Goal: Task Accomplishment & Management: Complete application form

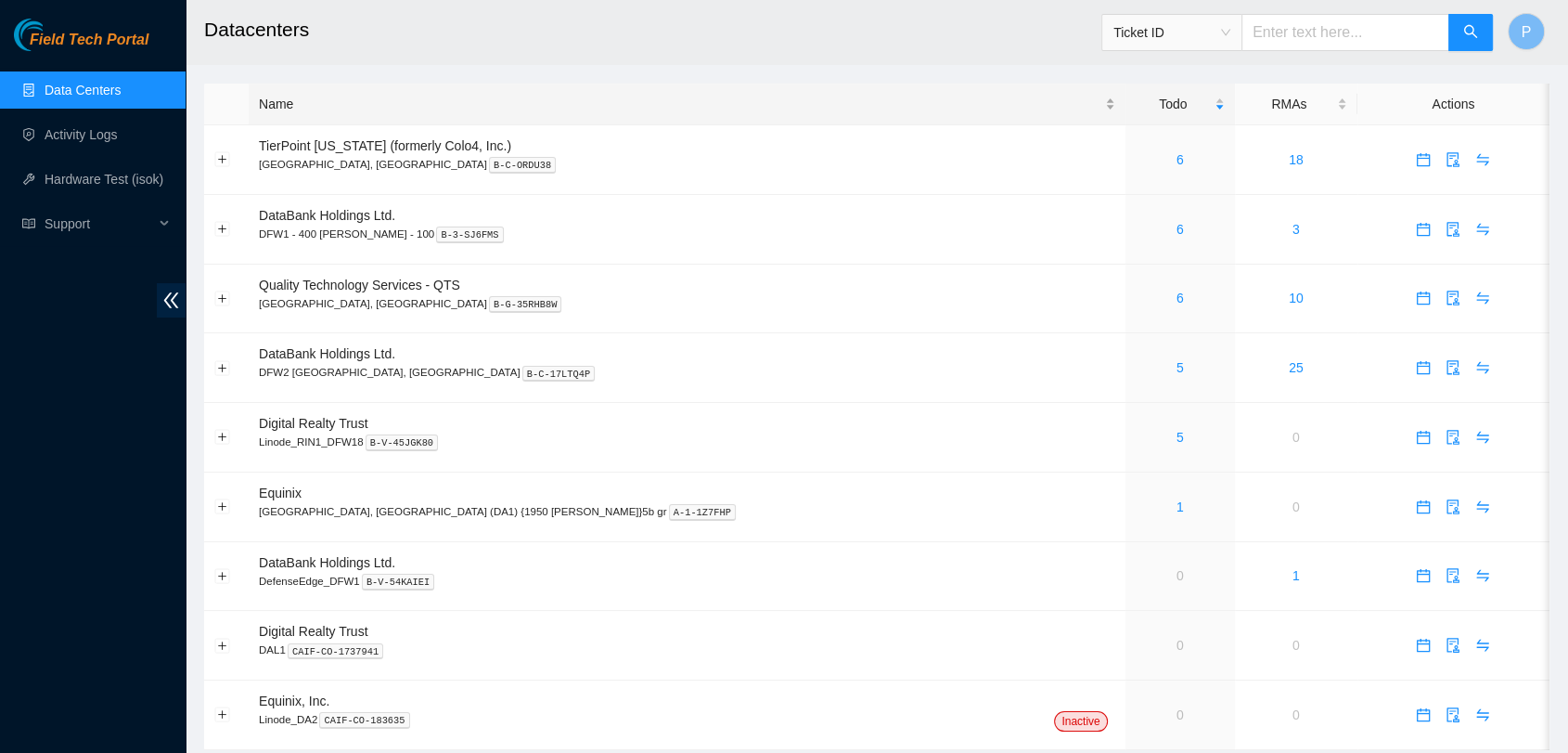
click at [597, 114] on div "Name" at bounding box center [687, 104] width 856 height 20
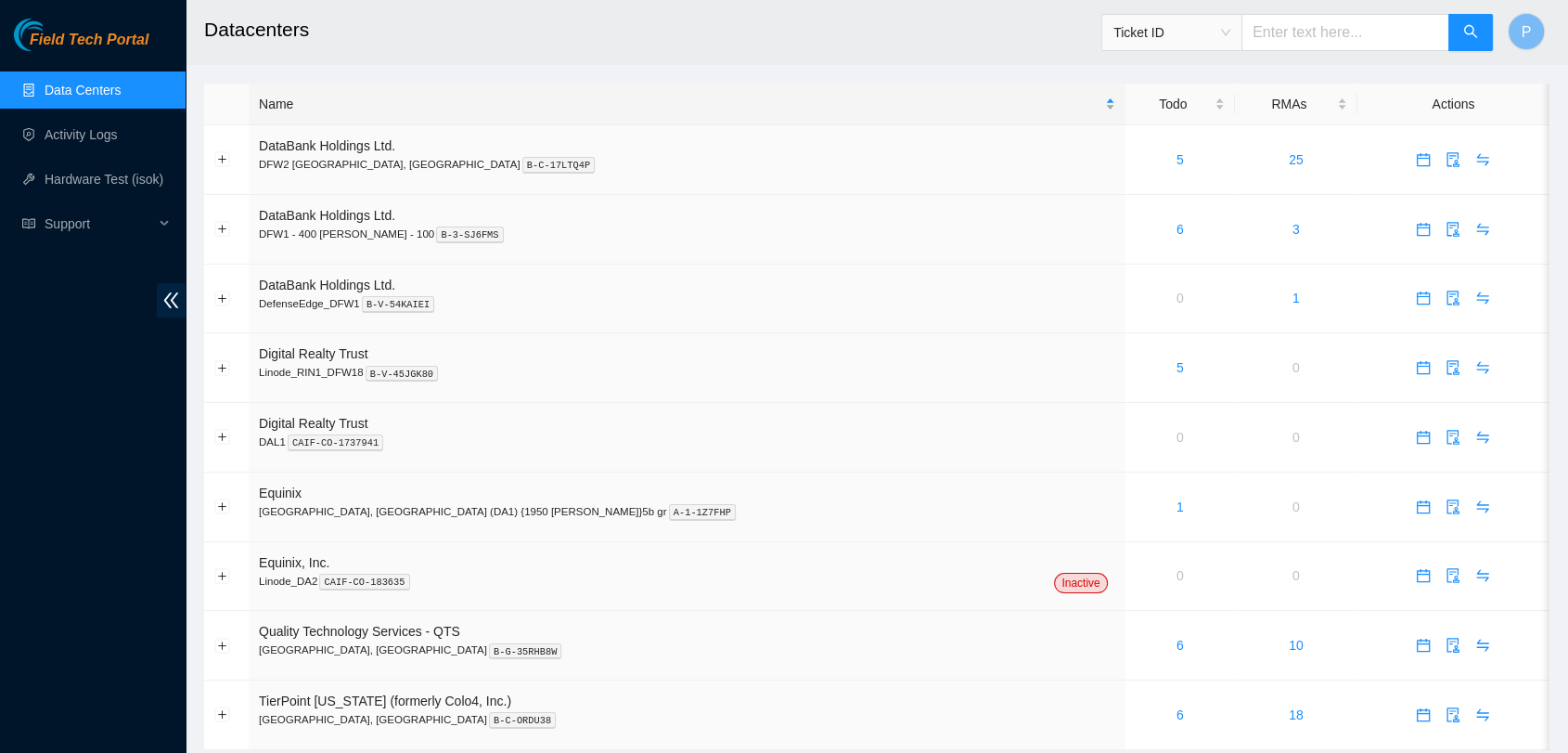
click at [597, 114] on div "Name" at bounding box center [687, 104] width 856 height 20
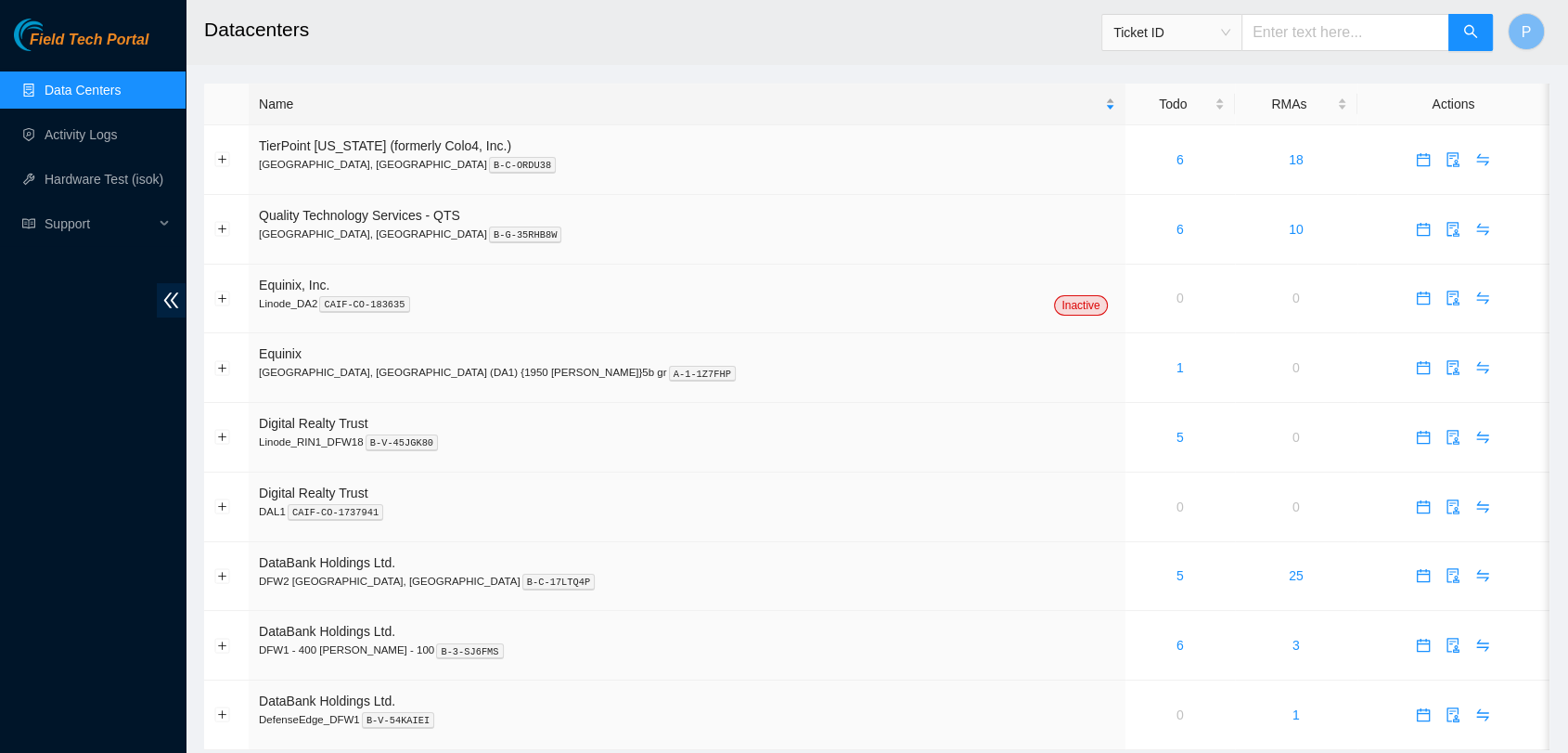
click at [597, 114] on div "Name" at bounding box center [687, 104] width 856 height 20
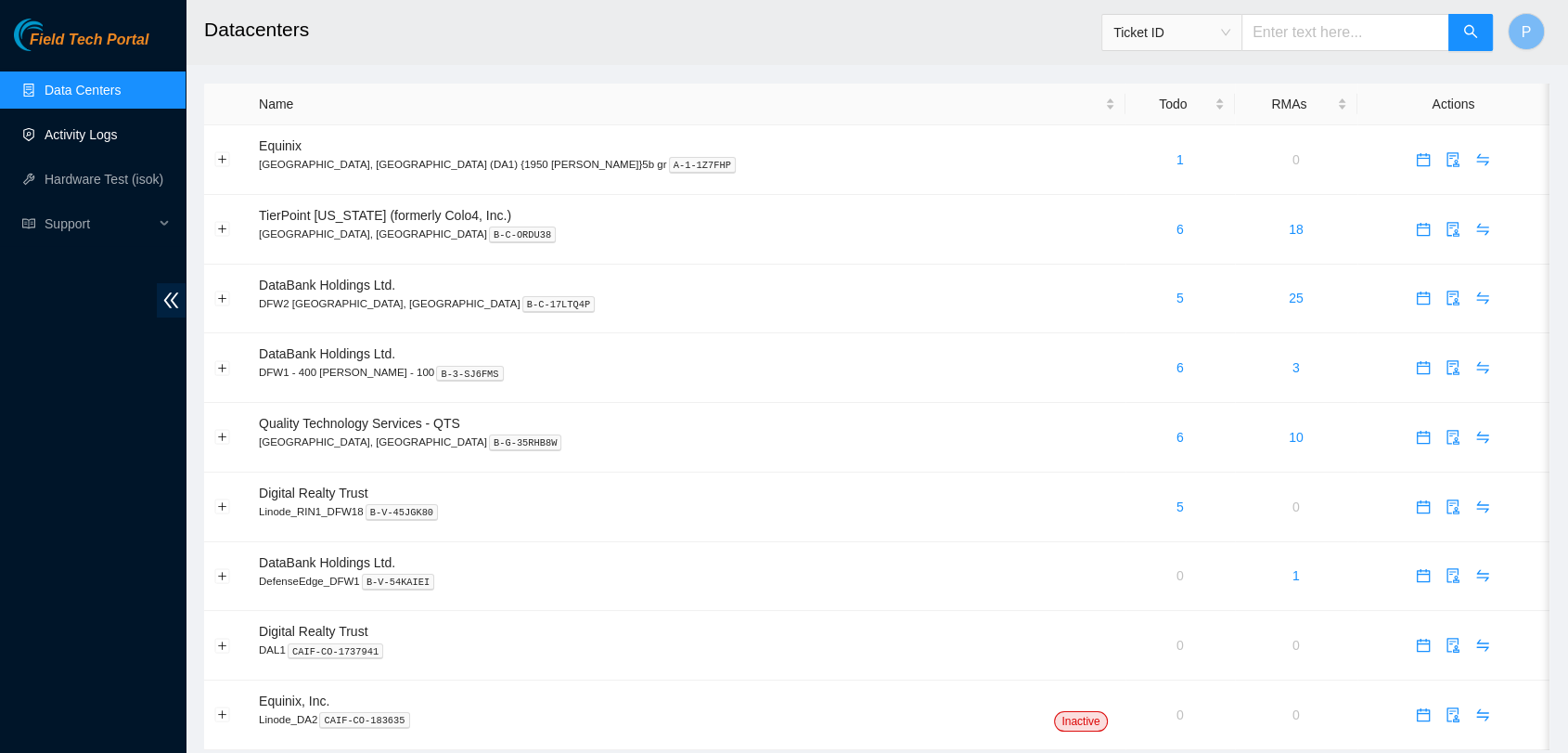
click at [118, 129] on link "Activity Logs" at bounding box center [81, 134] width 73 height 14
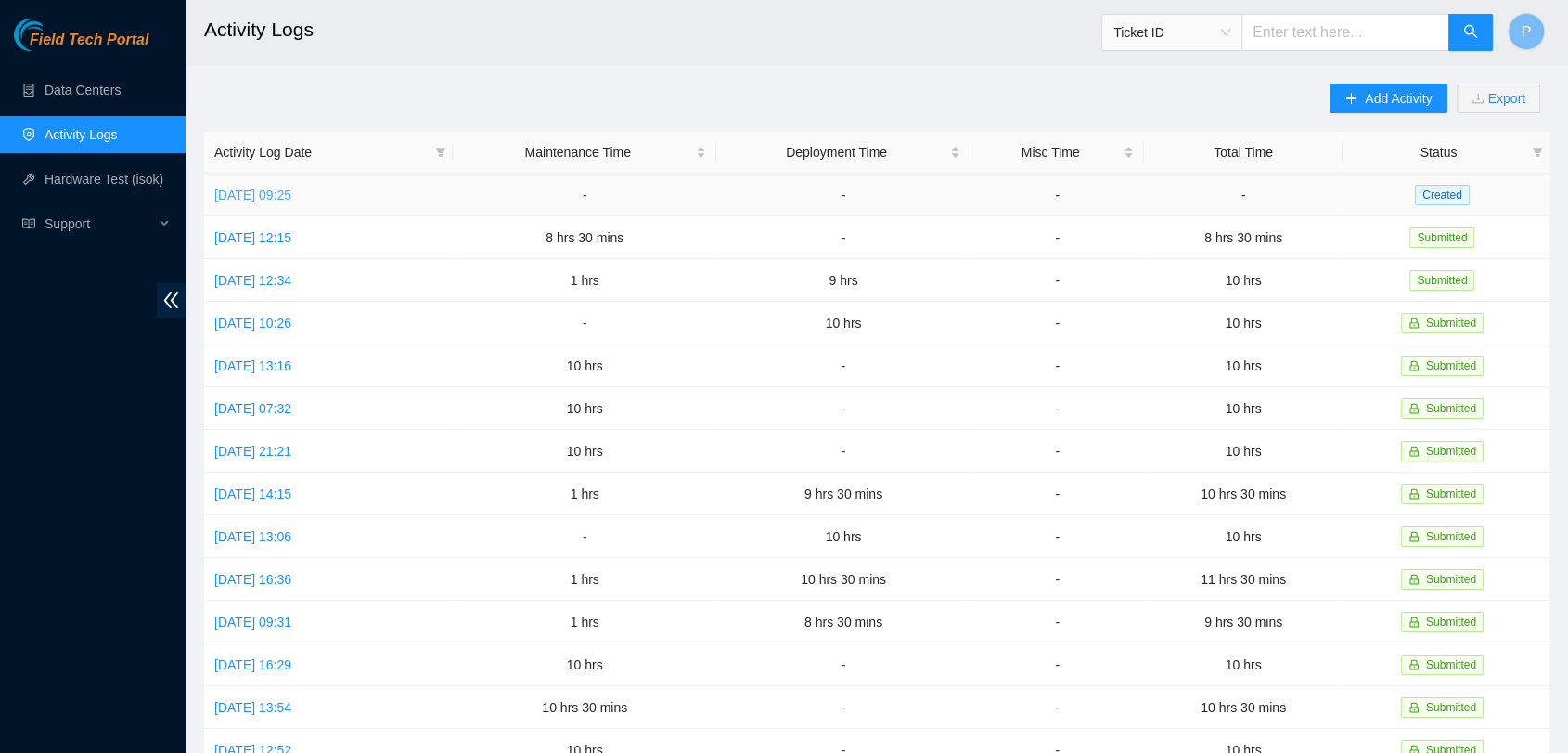
click at [292, 190] on link "[DATE] 09:25" at bounding box center [253, 194] width 77 height 14
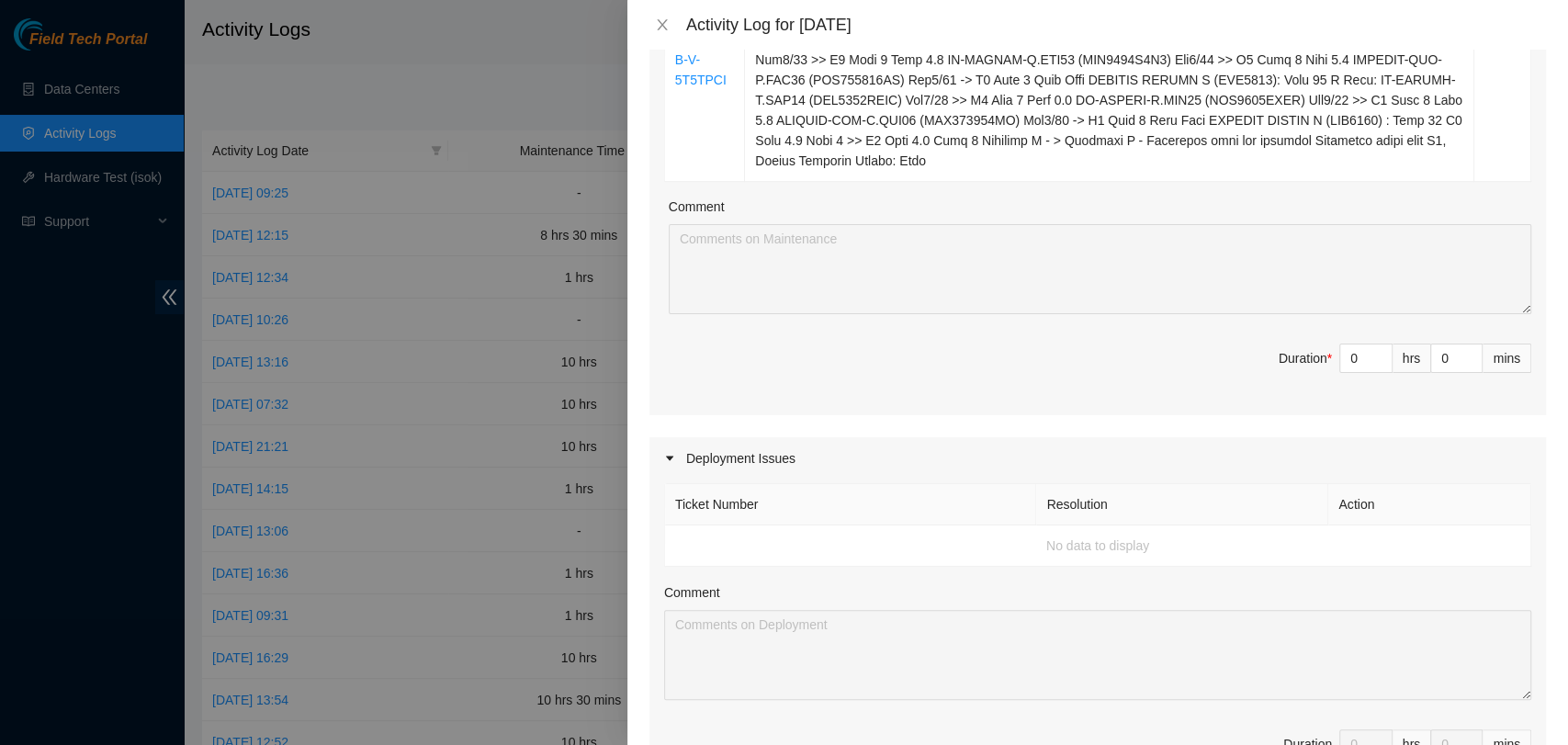
scroll to position [627, 0]
click at [1340, 357] on input "0" at bounding box center [1366, 357] width 51 height 28
type input "10"
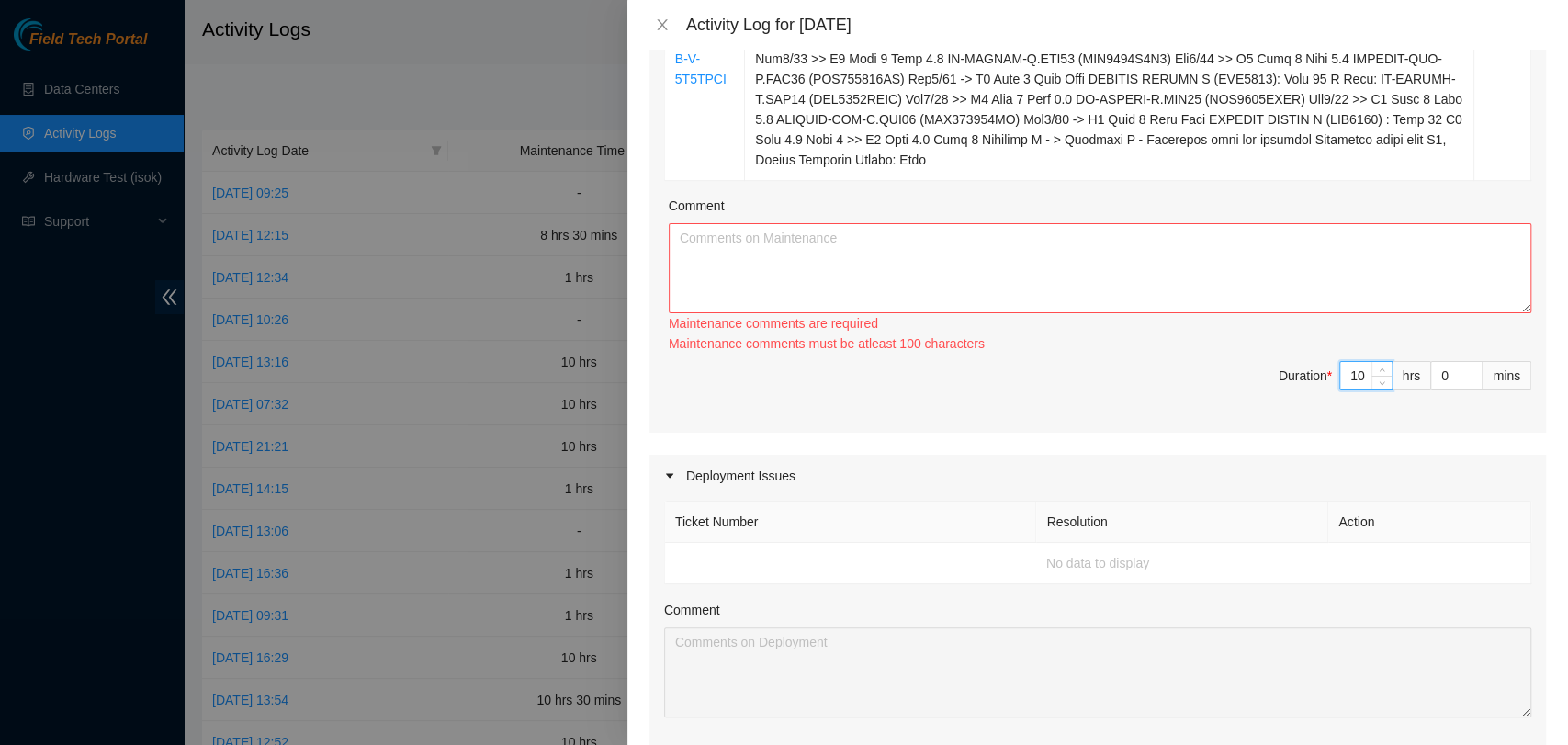
type input "10"
click at [1073, 237] on textarea "Comment" at bounding box center [1100, 268] width 863 height 90
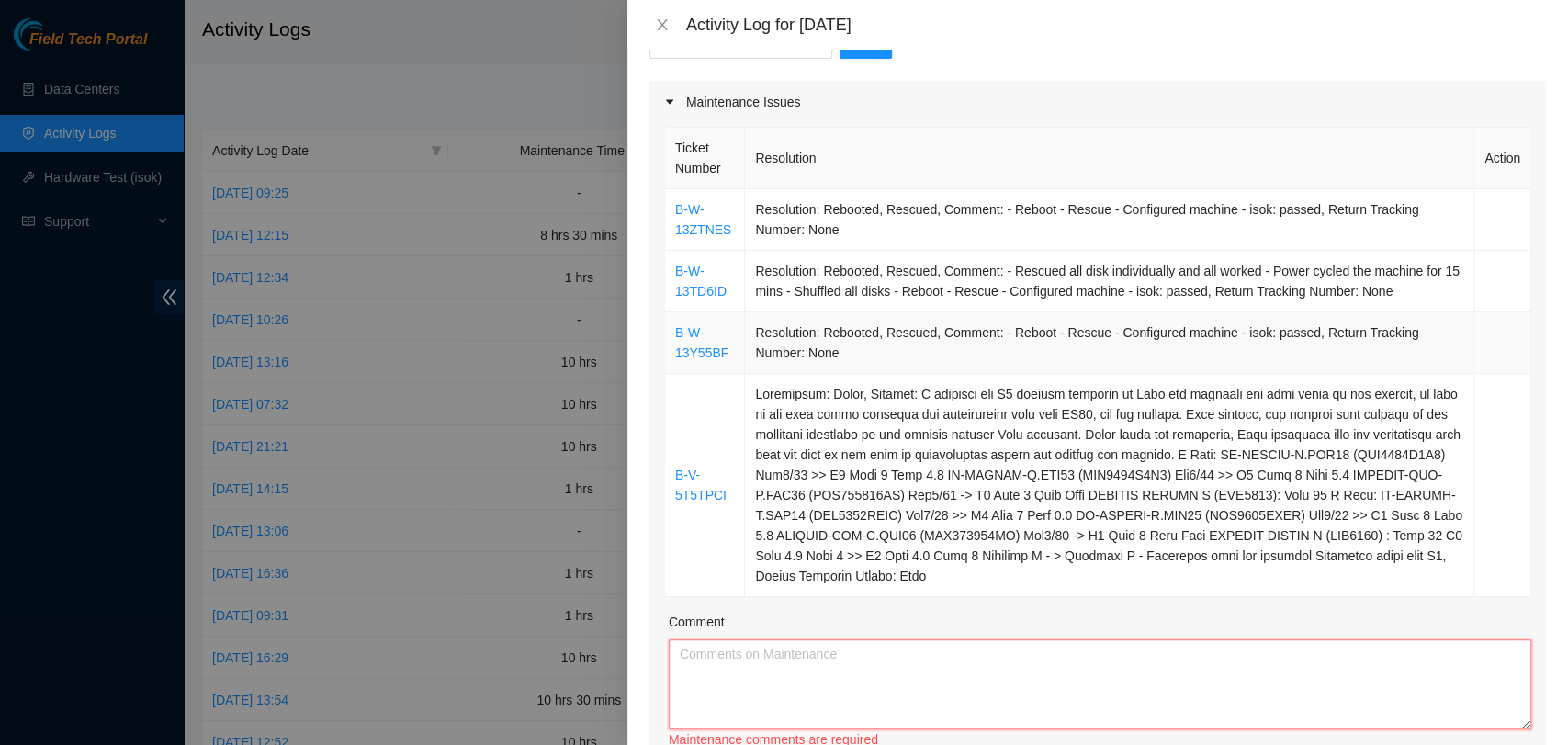
scroll to position [211, 0]
paste textarea "Arrived early at DBD to meet with Ken and Josh and provide Josh with a tour of …"
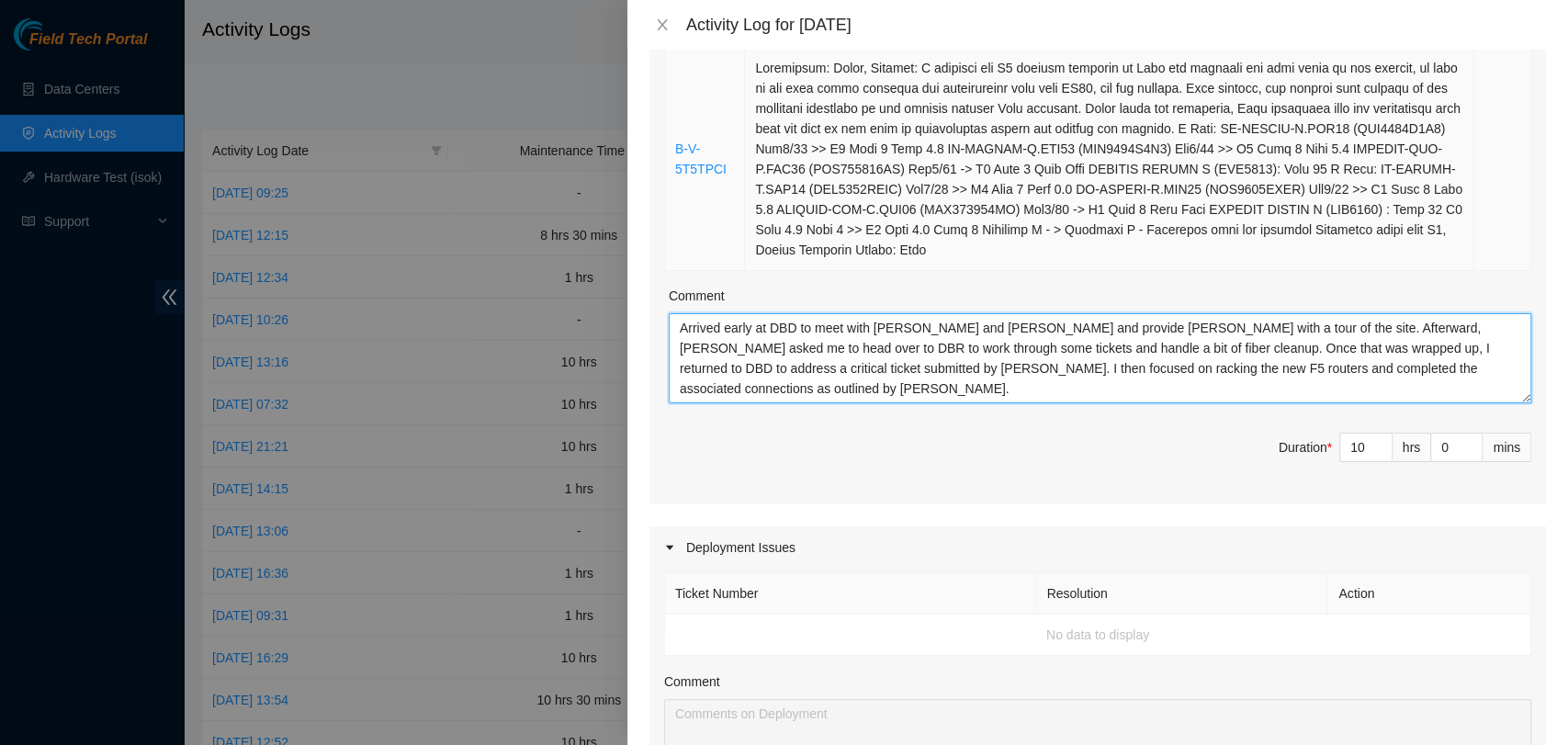
scroll to position [541, 0]
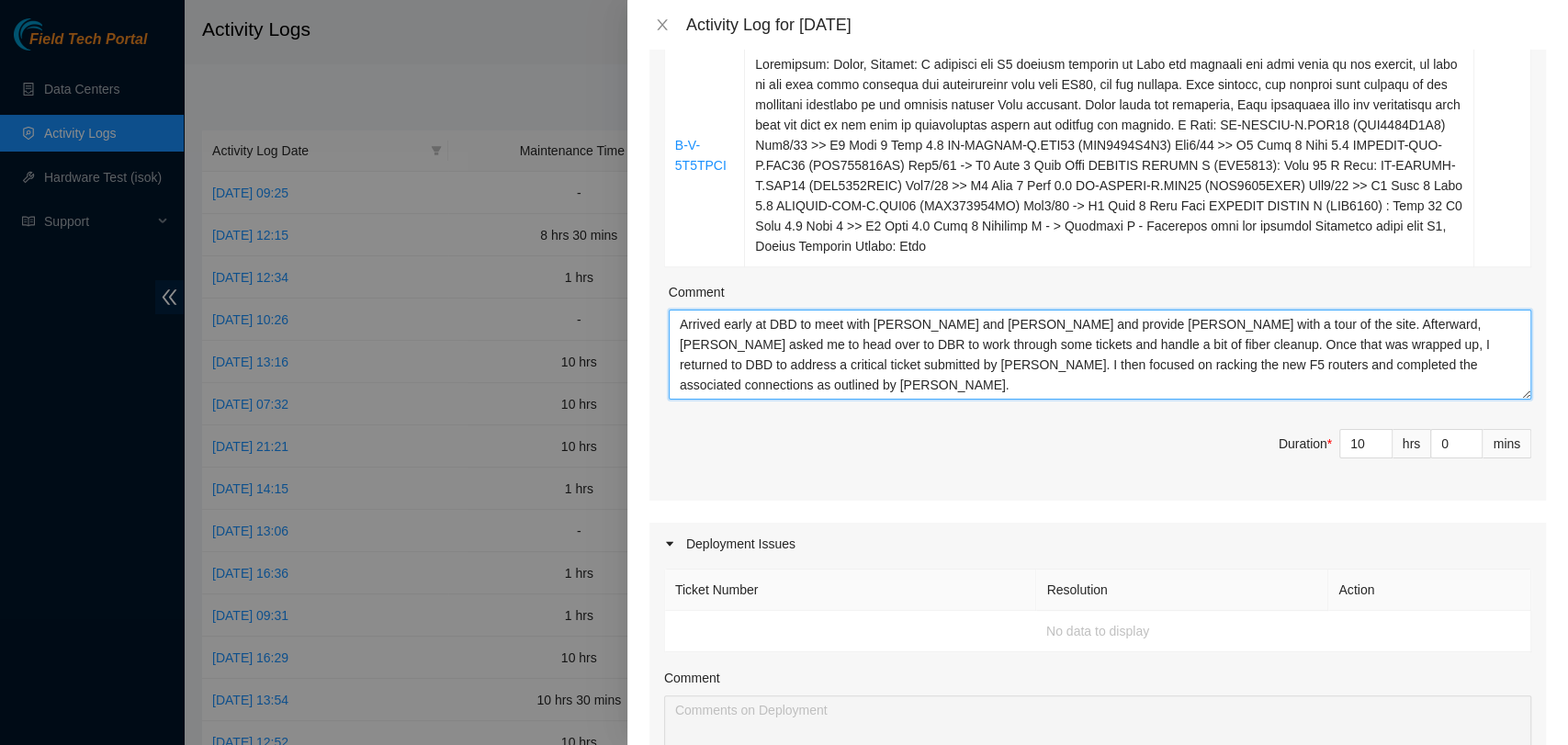
click at [1196, 382] on textarea "Arrived early at DBD to meet with Ken and Josh and provide Josh with a tour of …" at bounding box center [1100, 354] width 863 height 90
click at [1353, 377] on textarea "Arrived early at DBD to meet with Ken and Josh and provide Josh with a tour of …" at bounding box center [1100, 354] width 863 height 90
type textarea "Arrived early at DBD to meet with Ken and Josh and provide Josh with a tour of …"
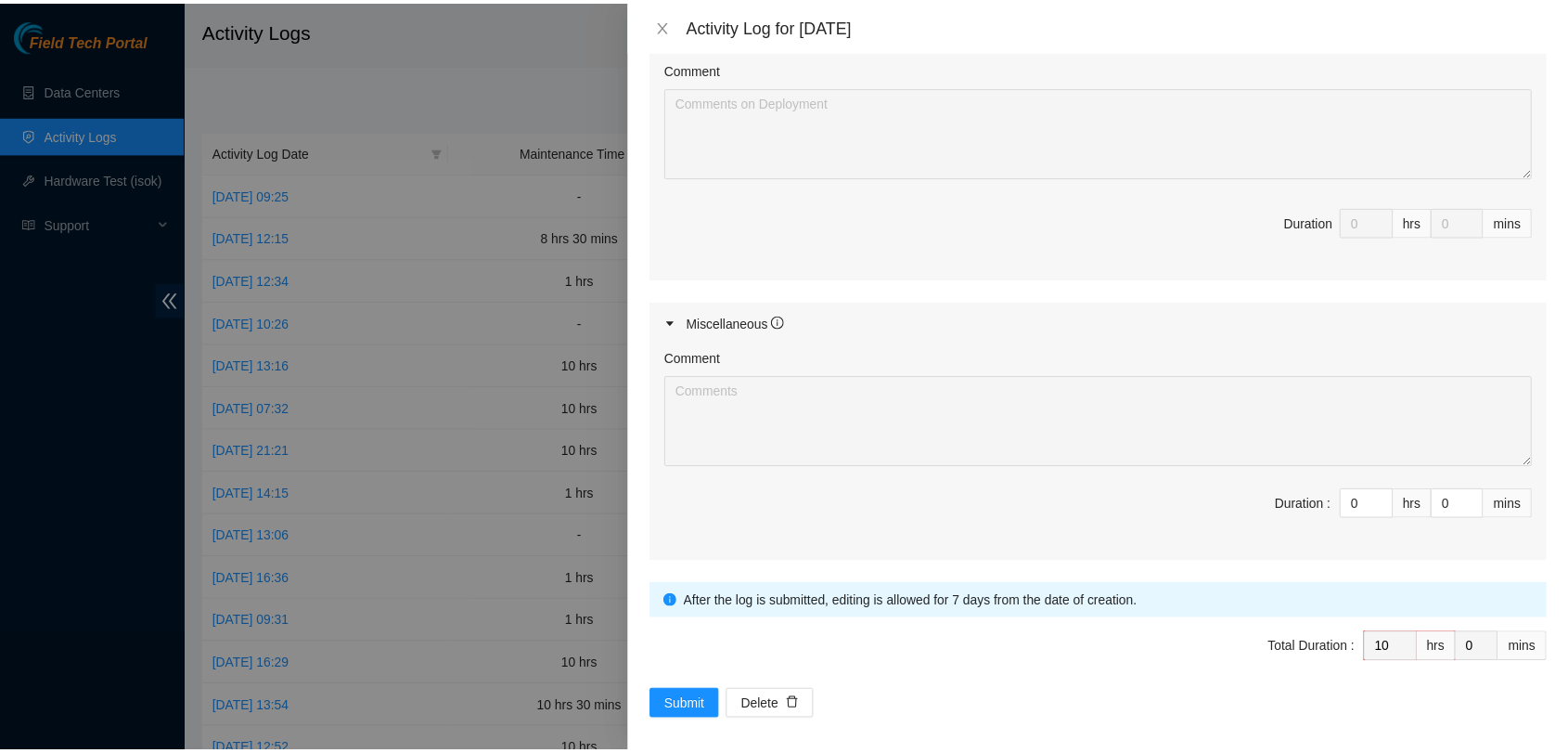
scroll to position [1173, 0]
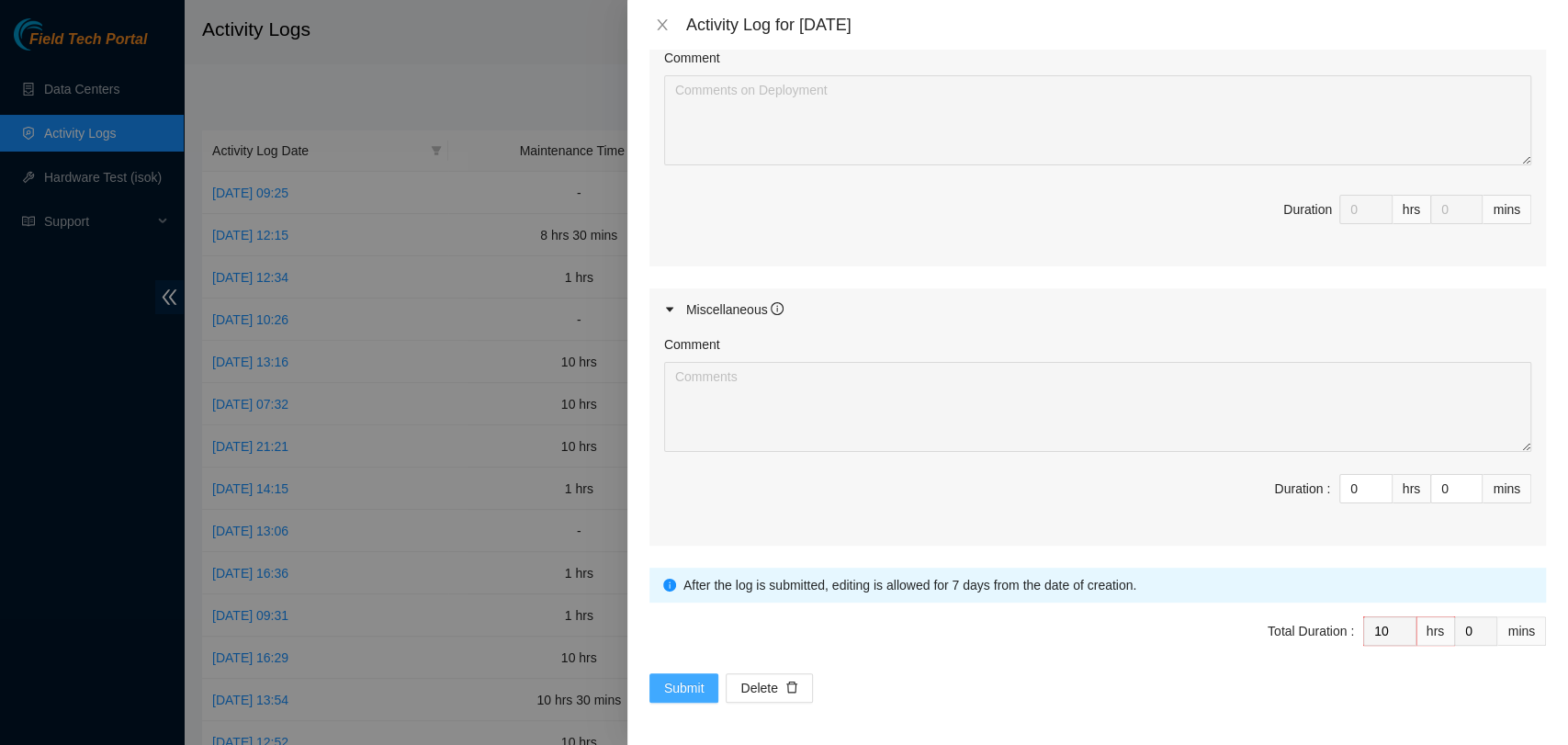
click at [683, 678] on span "Submit" at bounding box center [684, 687] width 41 height 20
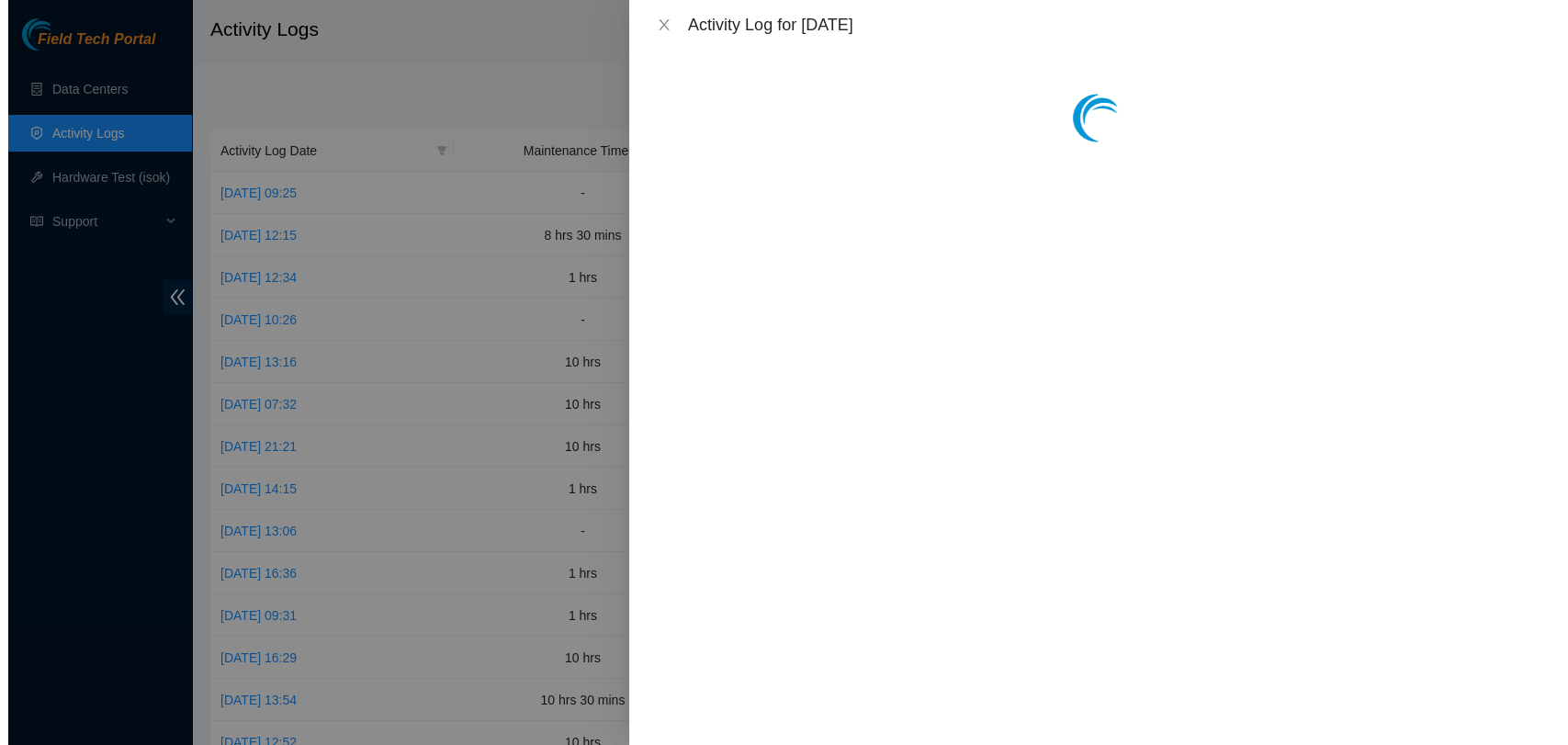
scroll to position [0, 0]
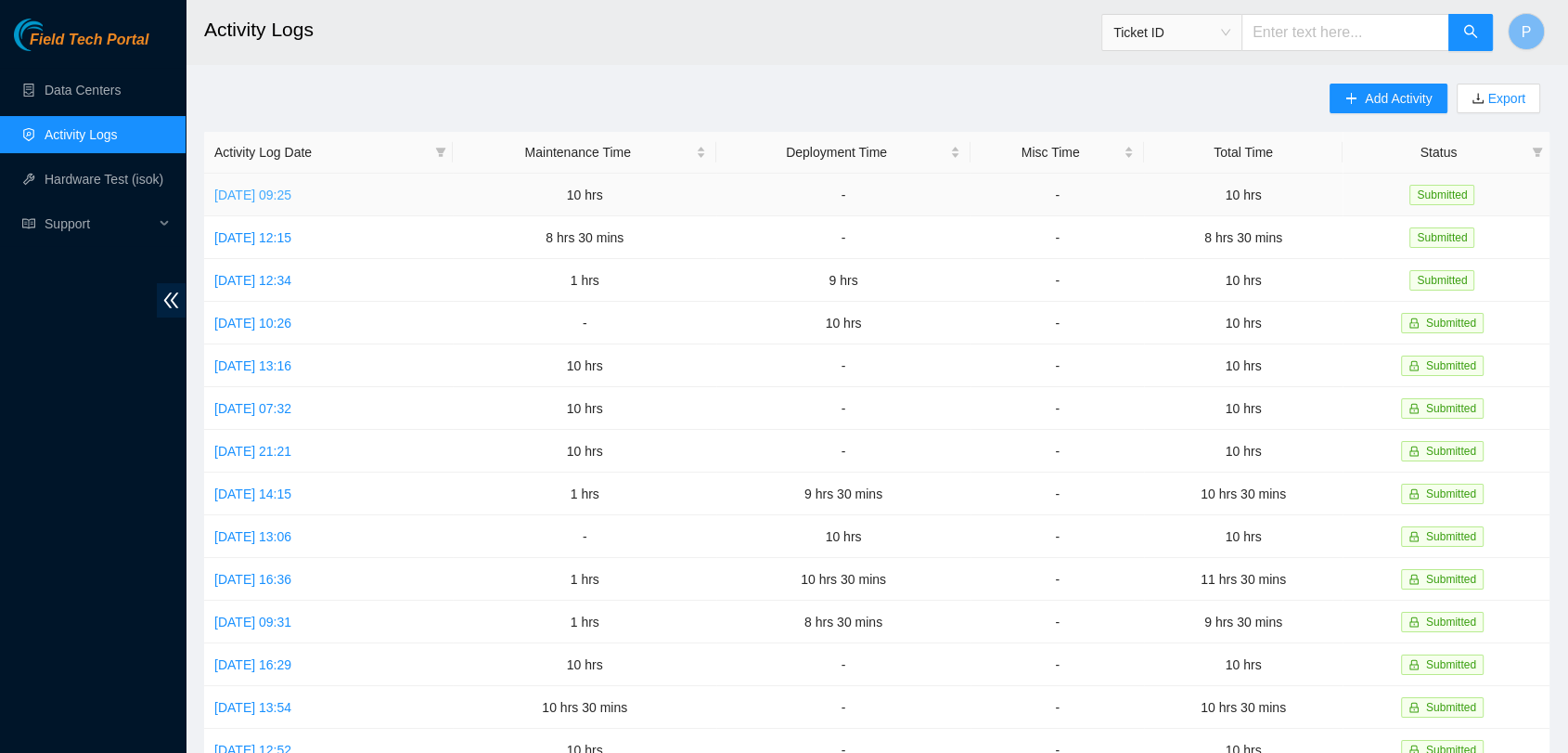
click at [282, 187] on link "[DATE] 09:25" at bounding box center [253, 194] width 77 height 14
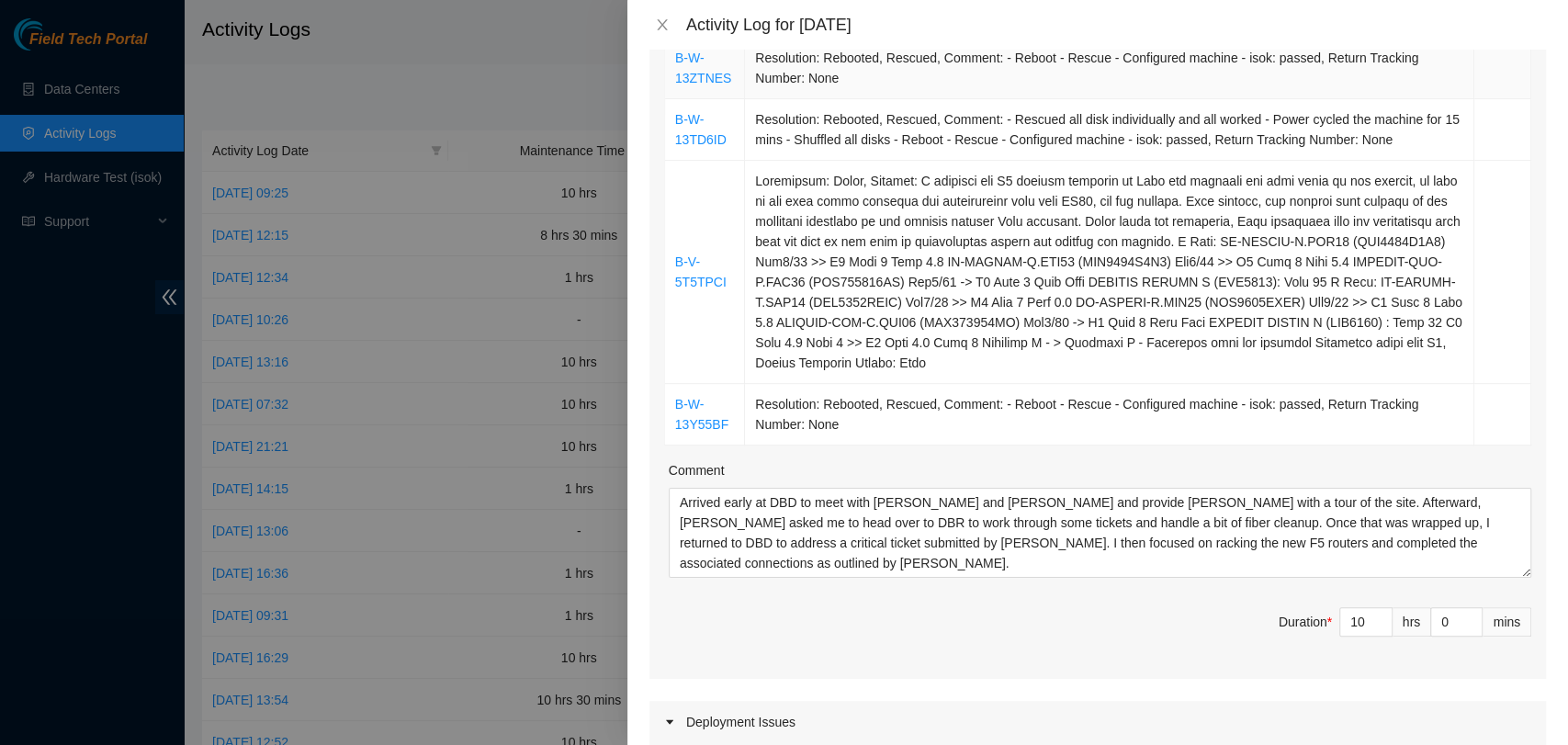
scroll to position [433, 0]
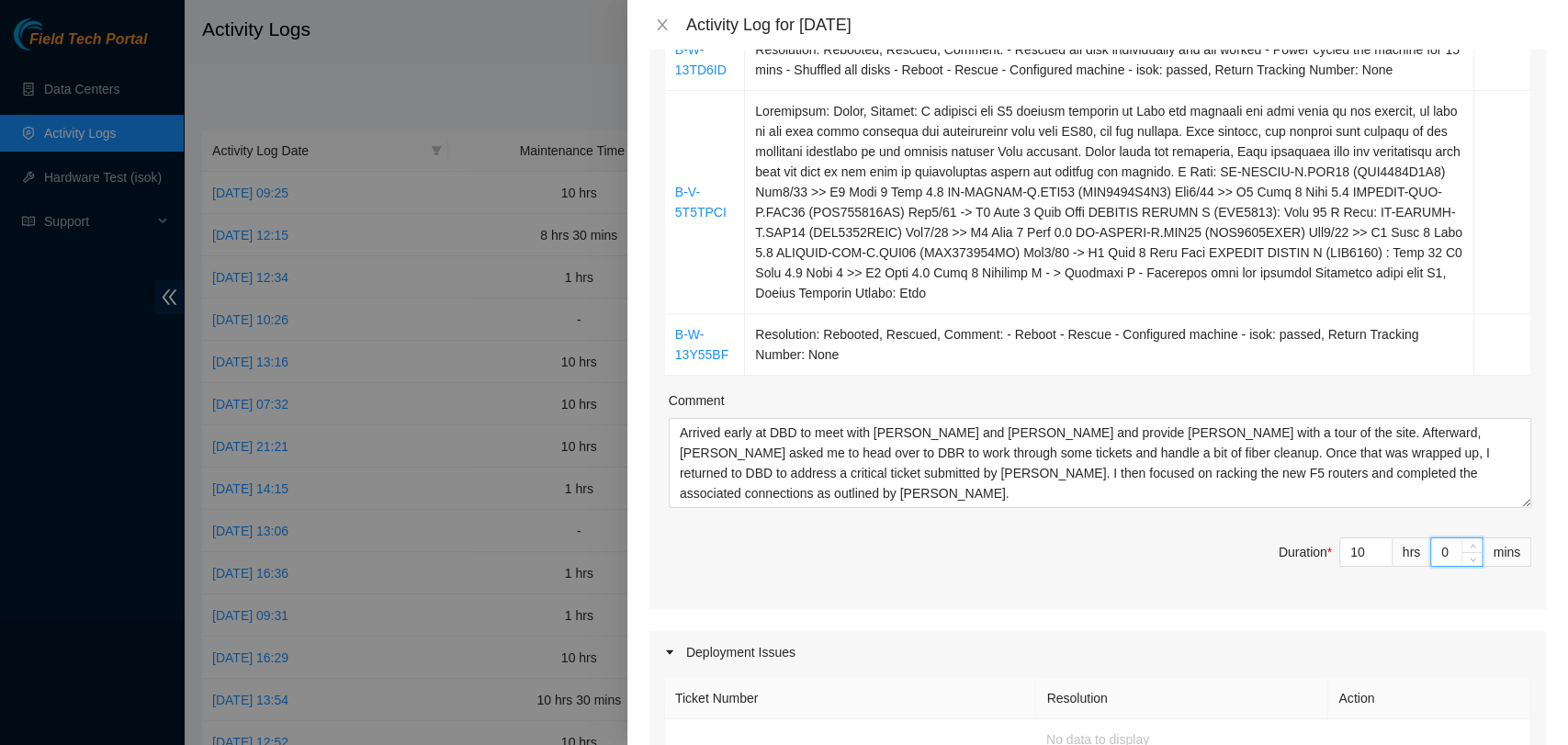
click at [1431, 557] on input "0" at bounding box center [1456, 551] width 50 height 28
type input "1"
type input "15"
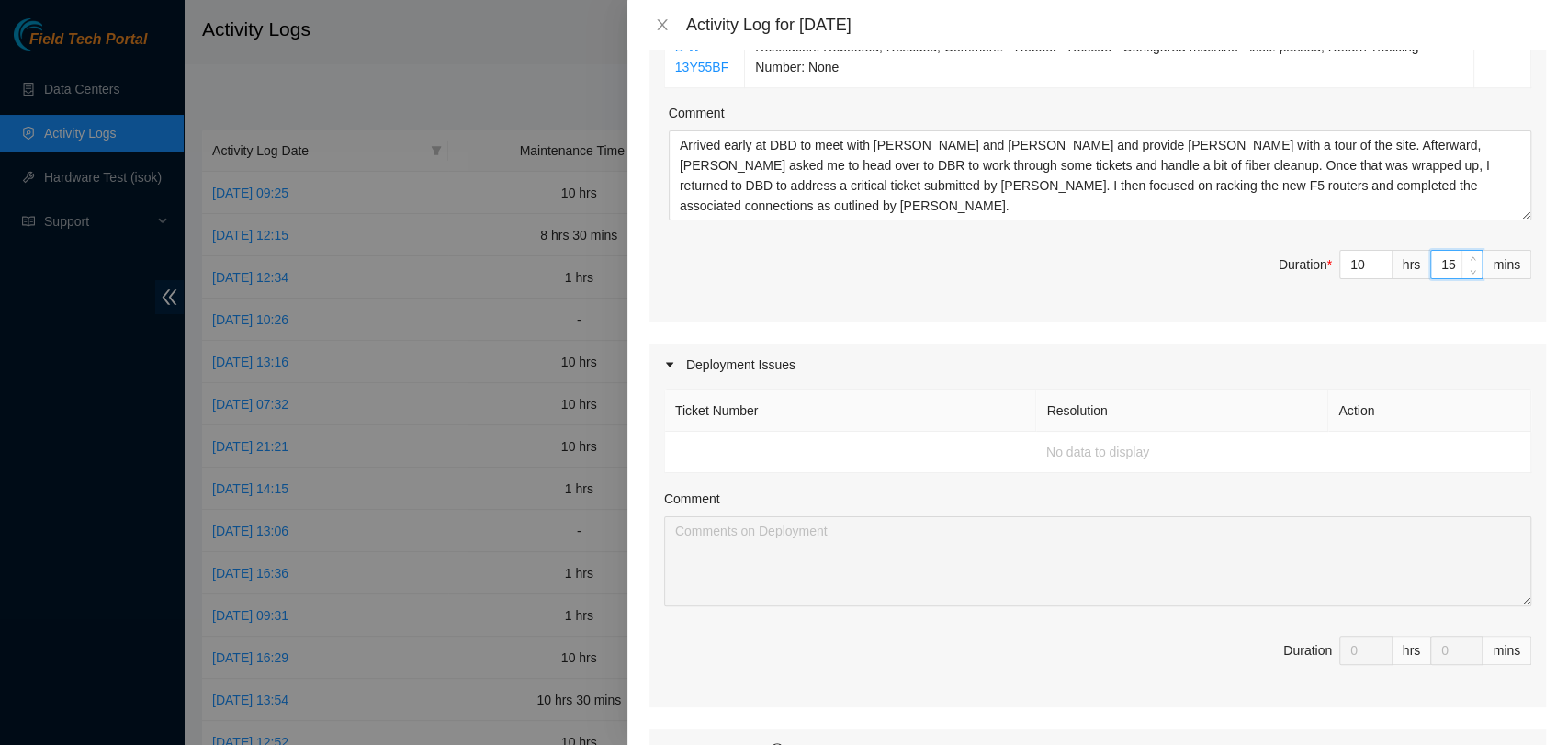
scroll to position [1161, 0]
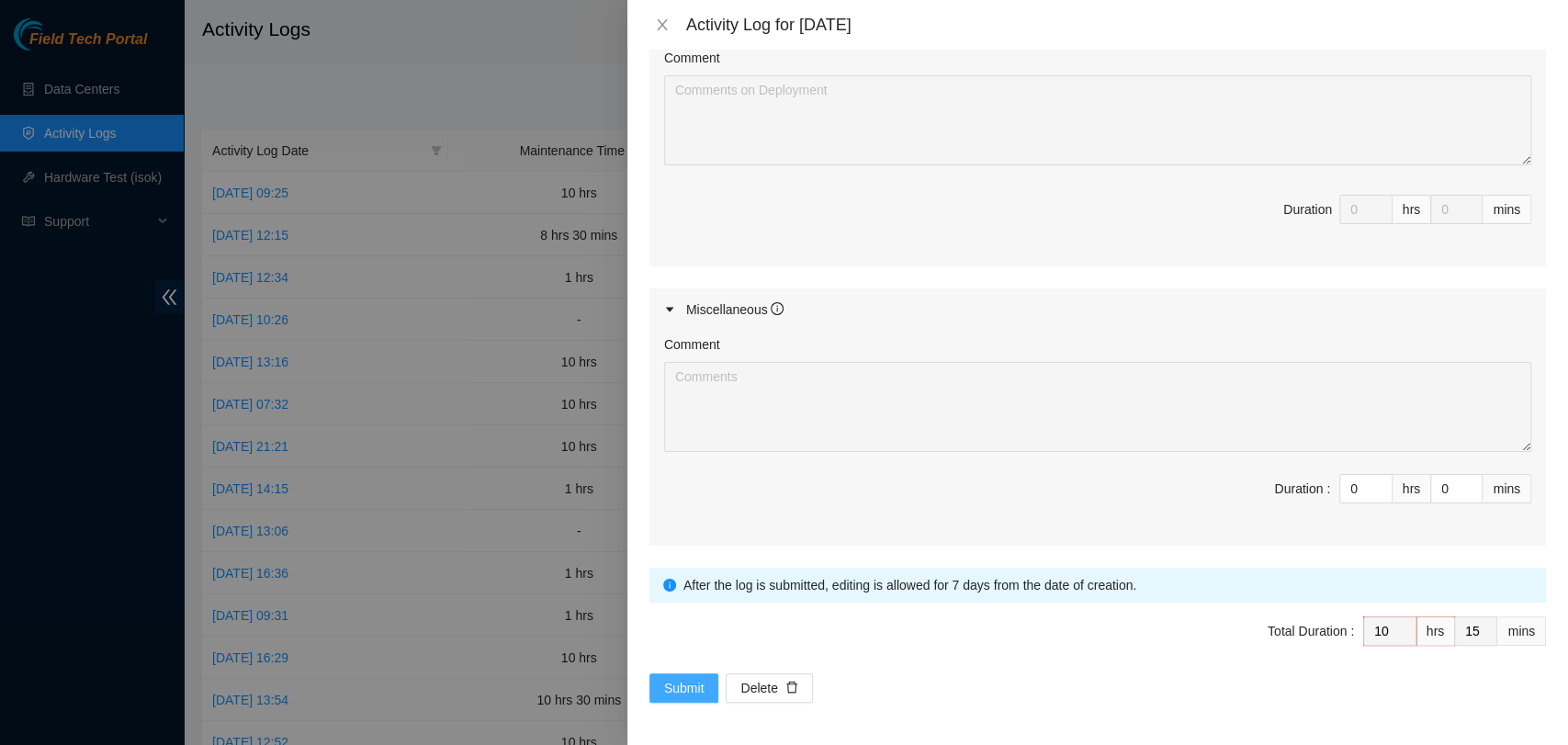
type input "15"
click at [665, 687] on span "Submit" at bounding box center [684, 687] width 41 height 20
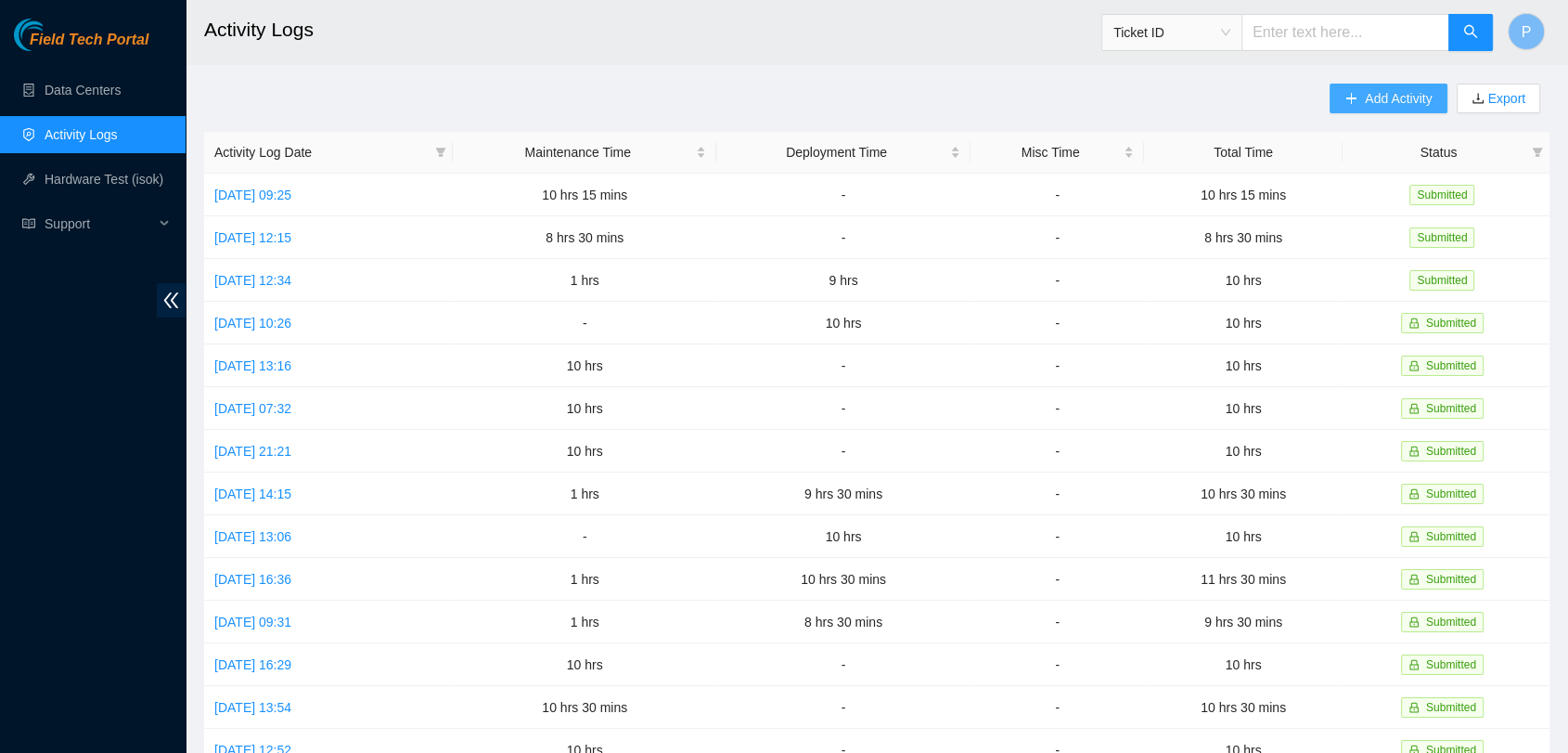
click at [1377, 101] on span "Add Activity" at bounding box center [1399, 98] width 67 height 20
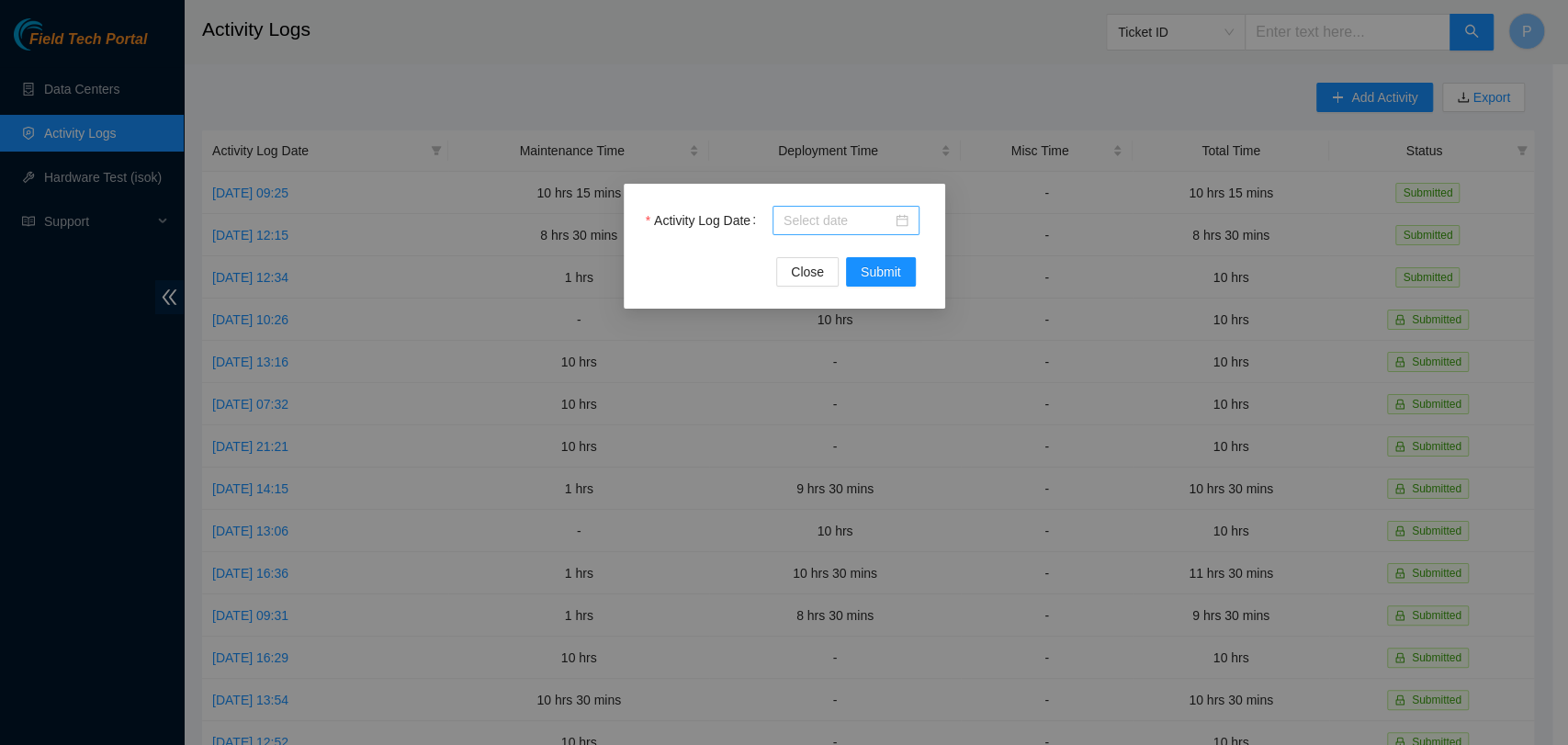
click at [855, 211] on input "Activity Log Date" at bounding box center [837, 220] width 108 height 20
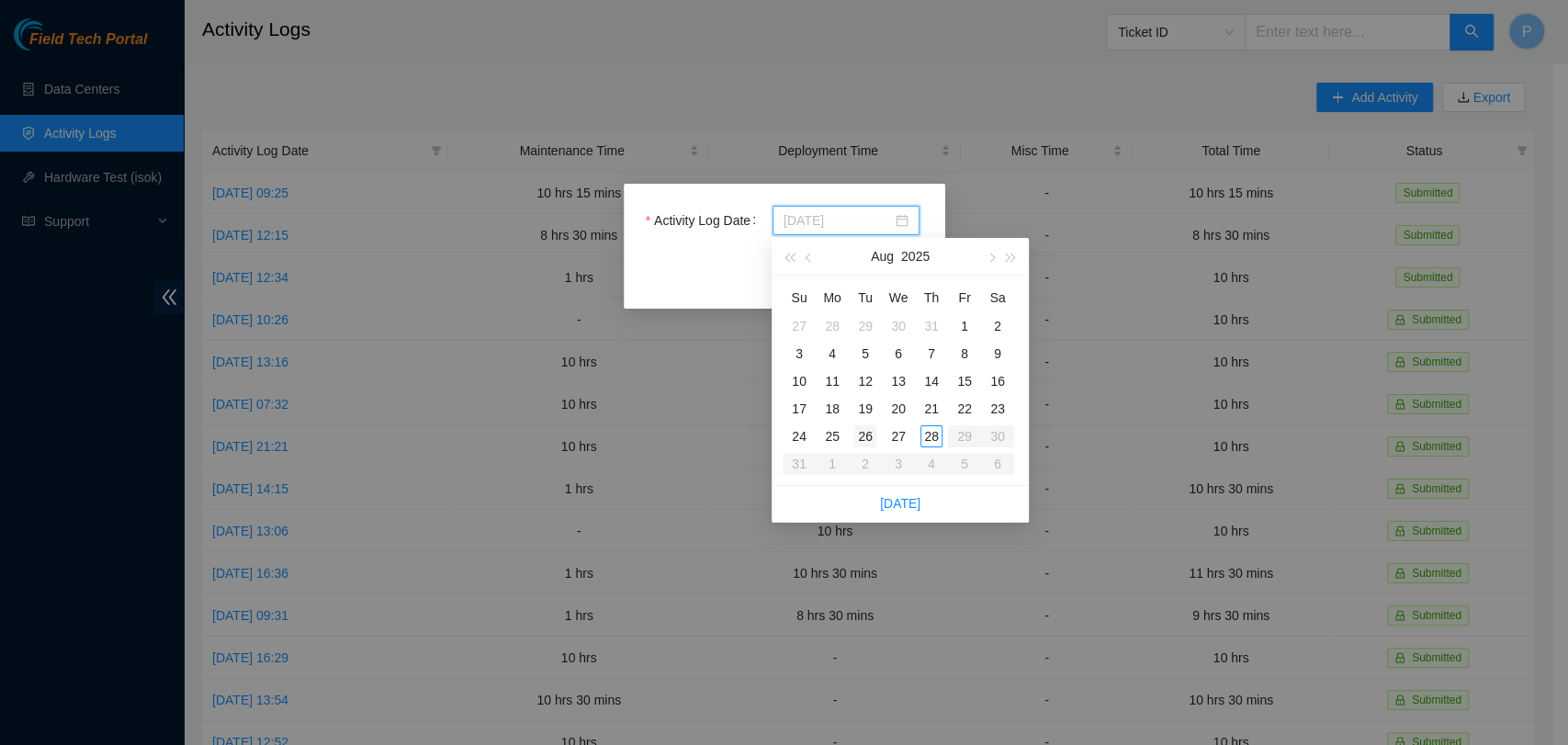
type input "[DATE]"
click at [869, 428] on div "26" at bounding box center [865, 436] width 22 height 22
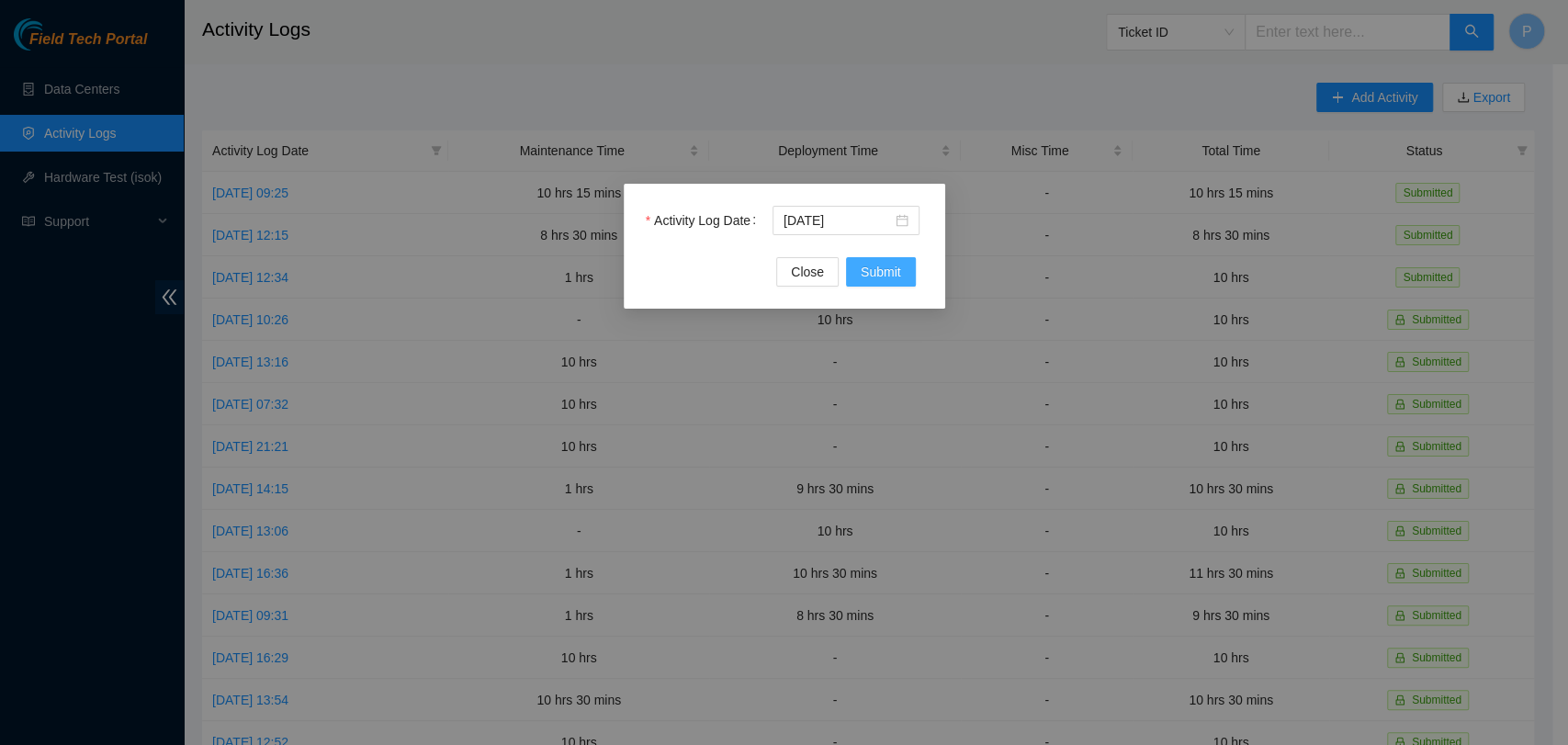
click at [893, 281] on span "Submit" at bounding box center [881, 271] width 41 height 20
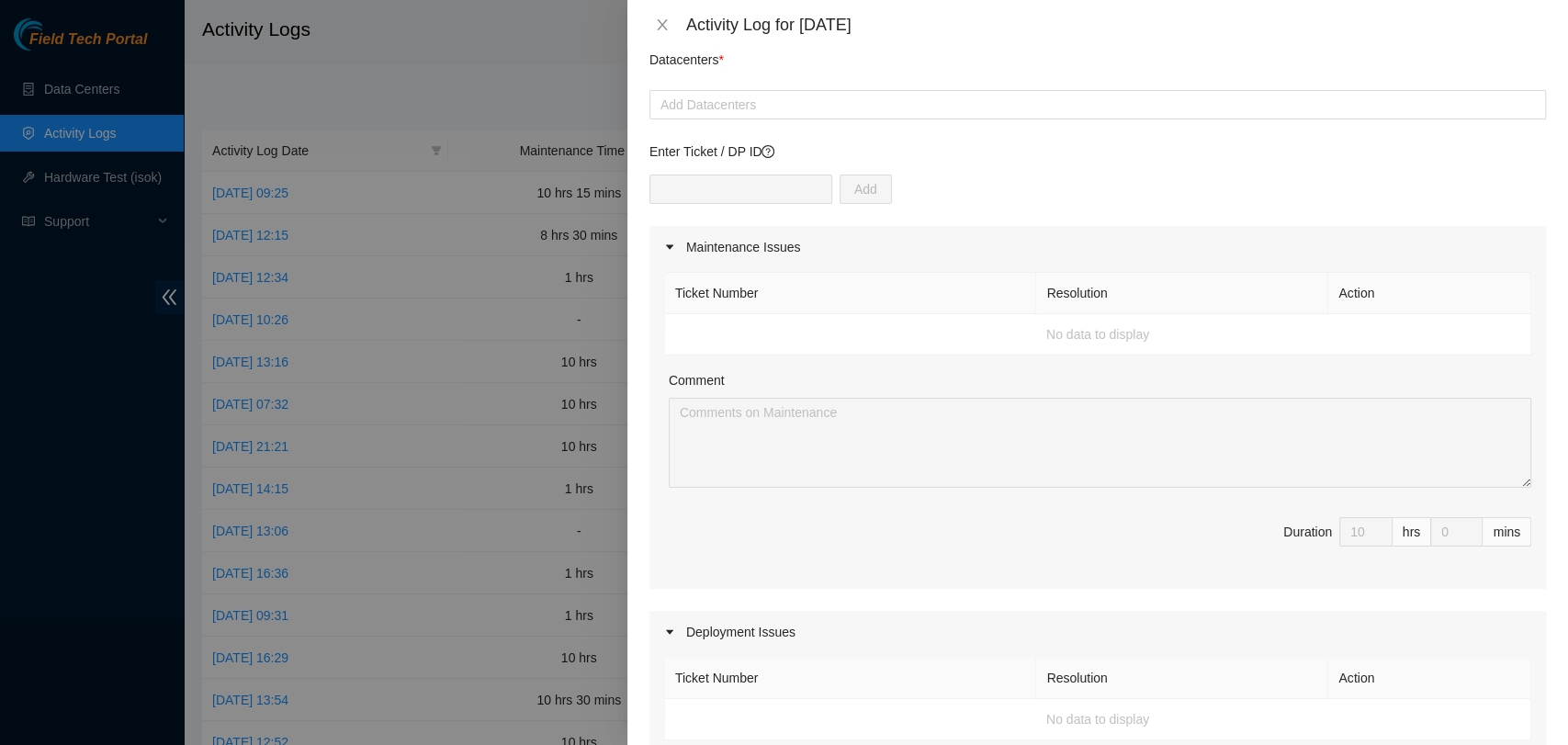
scroll to position [69, 0]
click at [912, 108] on div at bounding box center [1097, 102] width 887 height 22
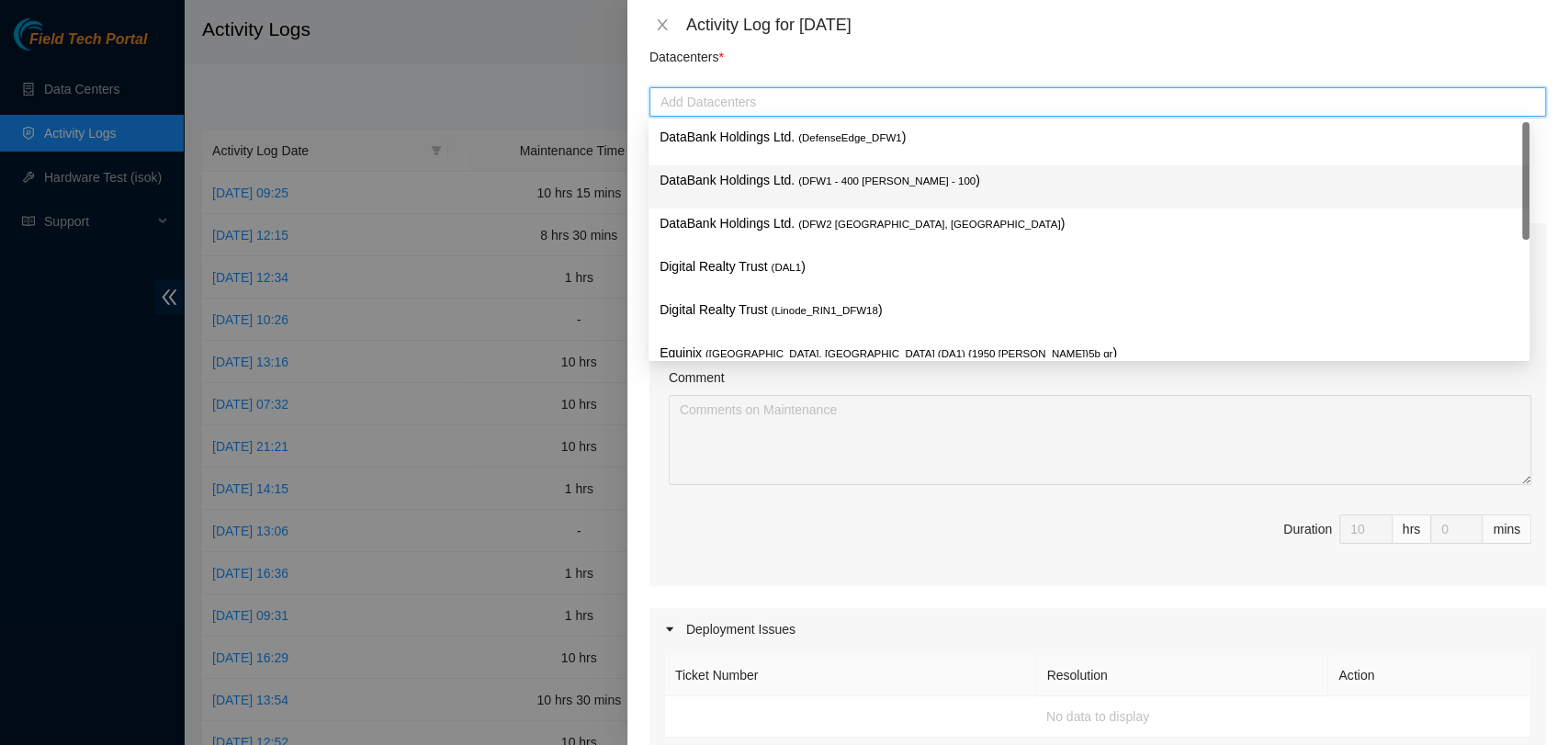
click at [858, 176] on span "( DFW1 - 400 [PERSON_NAME] - 100" at bounding box center [887, 181] width 177 height 11
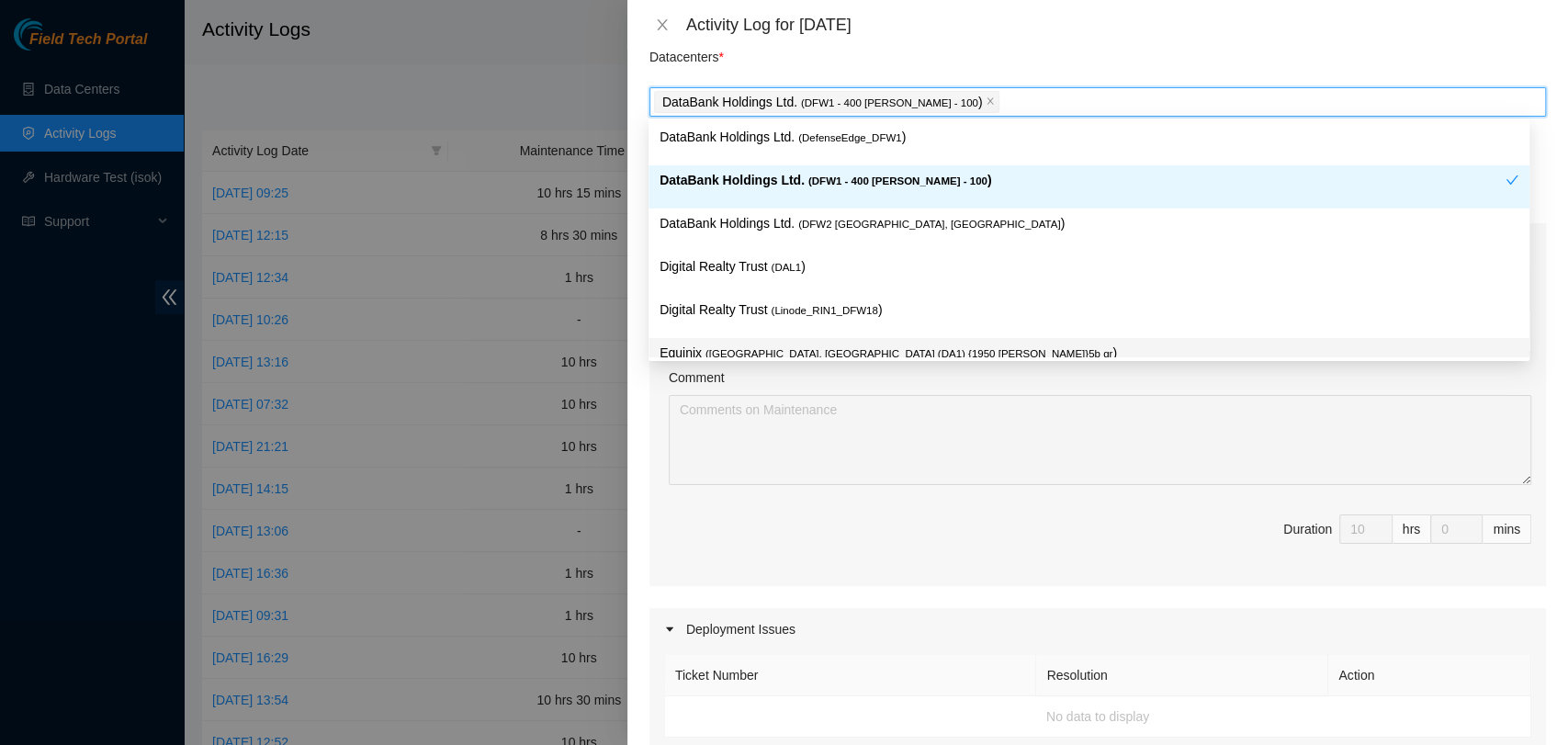
click at [935, 384] on div "Comment" at bounding box center [1100, 381] width 863 height 28
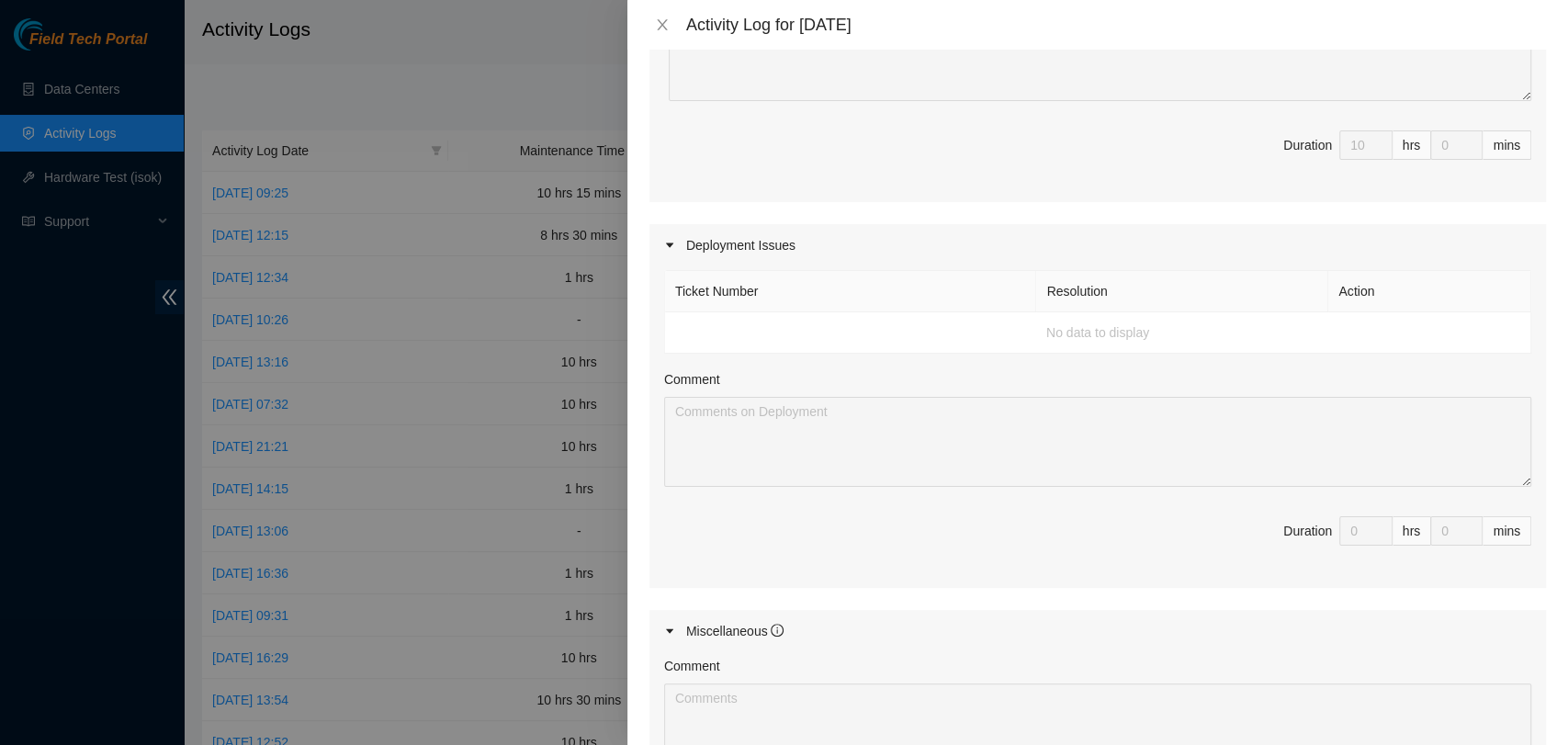
scroll to position [774, 0]
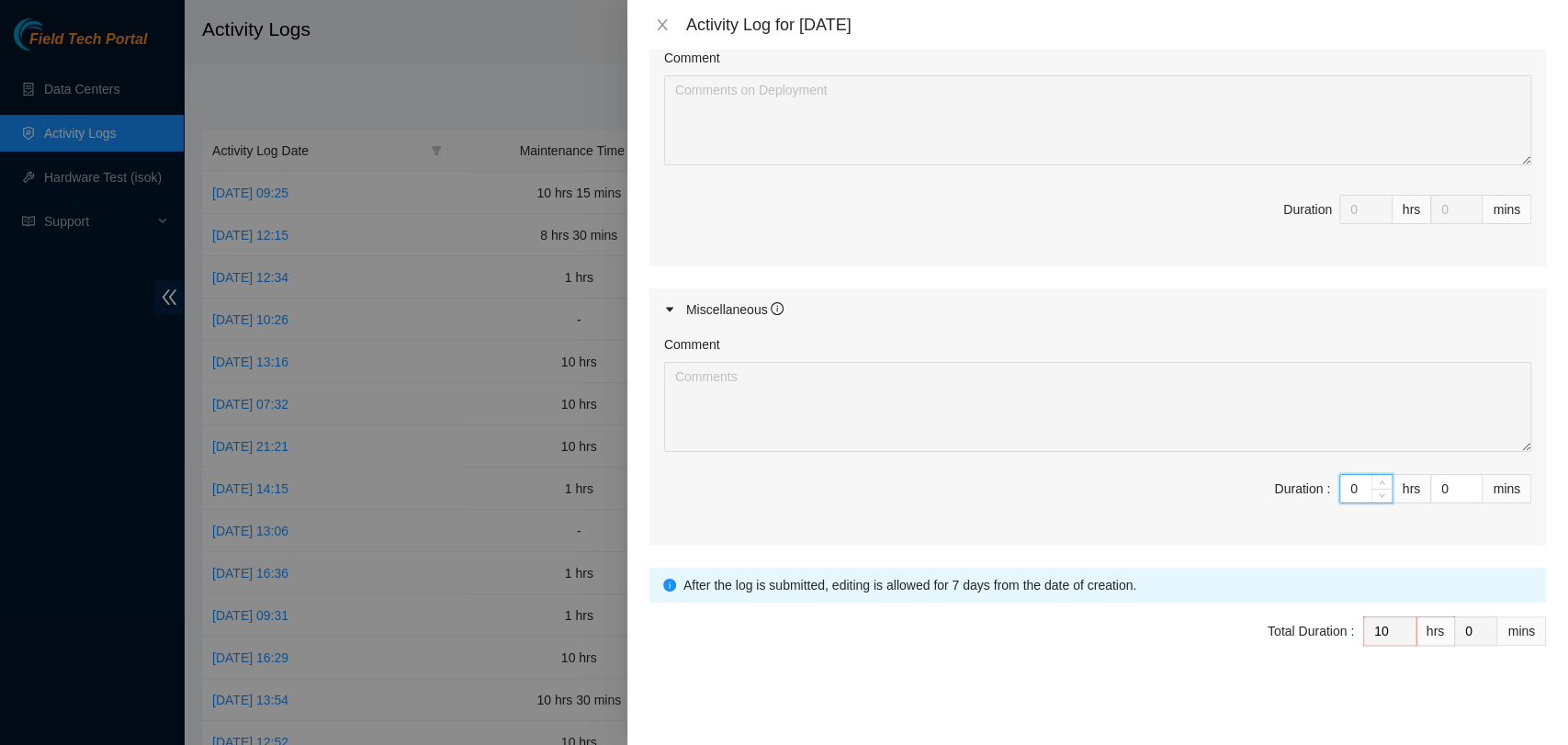
click at [1340, 484] on input "0" at bounding box center [1366, 488] width 51 height 28
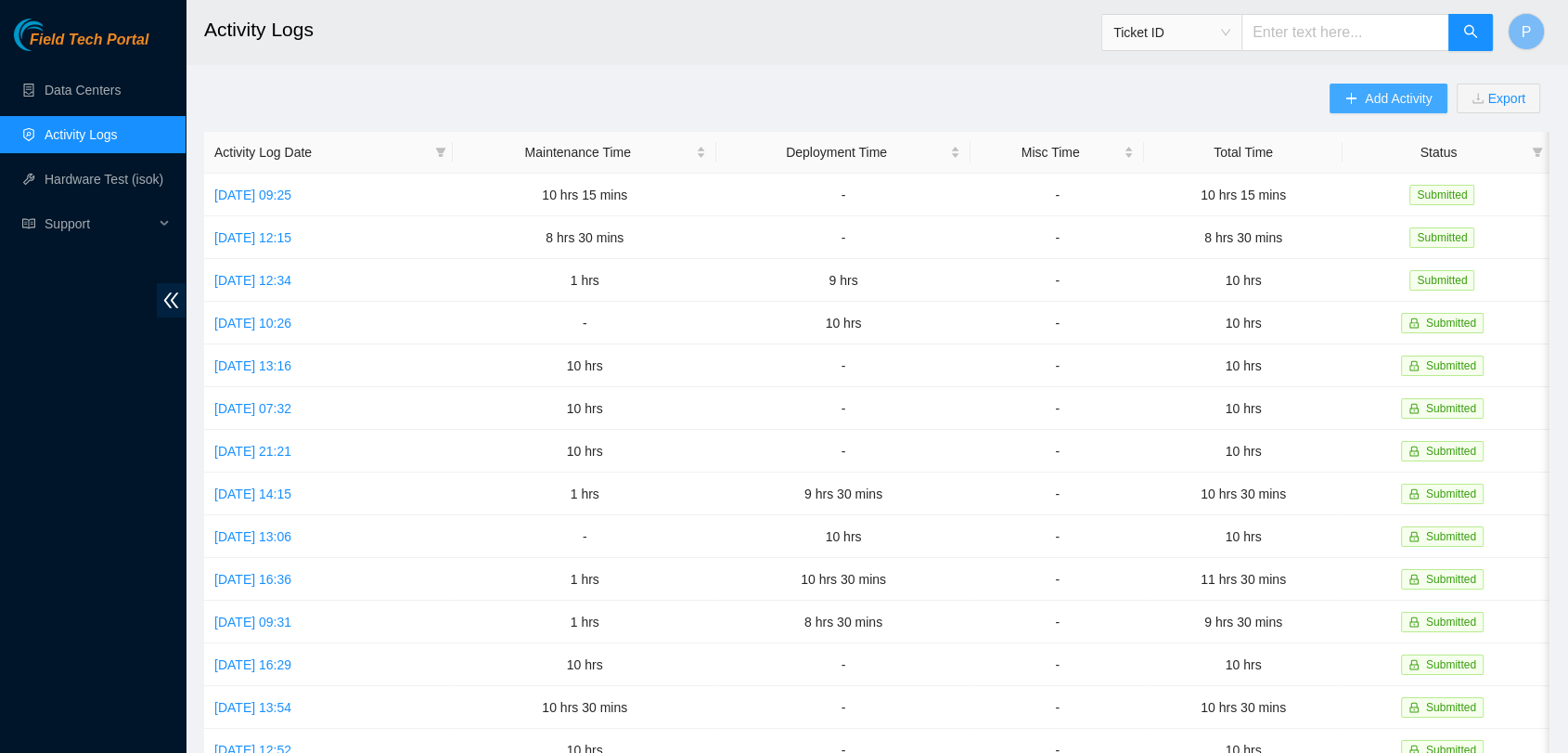
click at [1372, 88] on span "Add Activity" at bounding box center [1399, 98] width 67 height 20
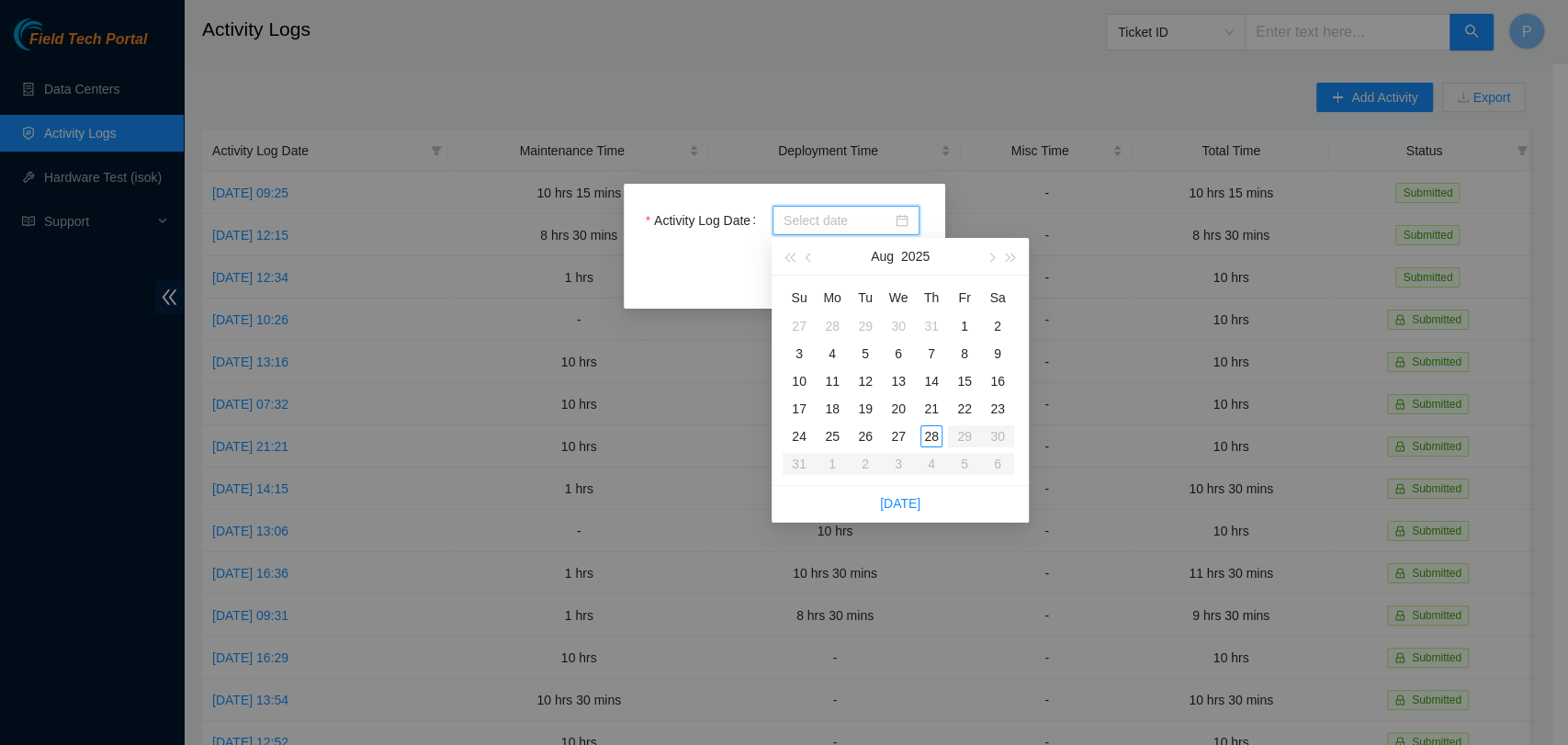
click at [840, 216] on input "Activity Log Date" at bounding box center [837, 220] width 108 height 20
type input "[DATE]"
click at [860, 429] on div "26" at bounding box center [865, 436] width 22 height 22
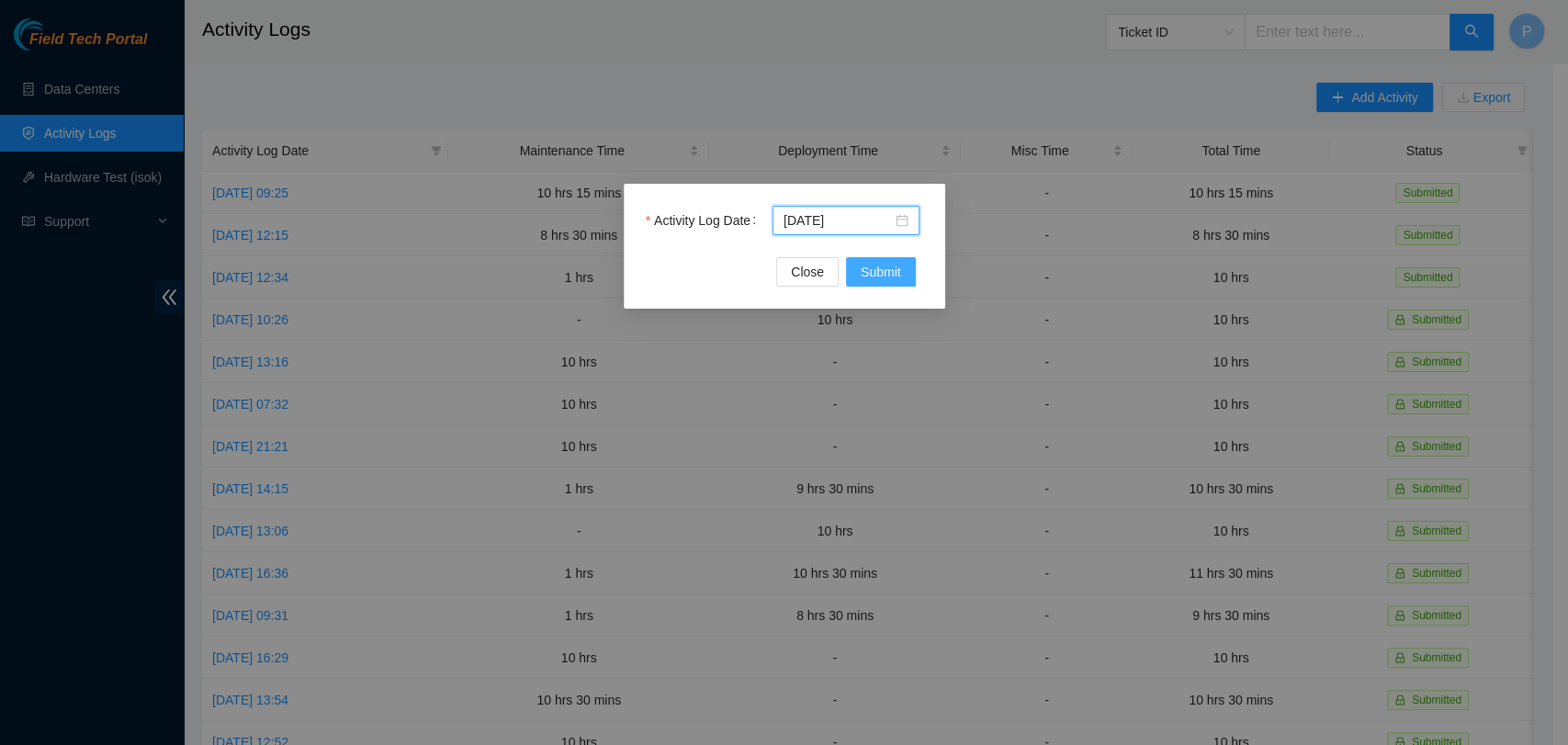
click at [909, 272] on button "Submit" at bounding box center [881, 271] width 70 height 29
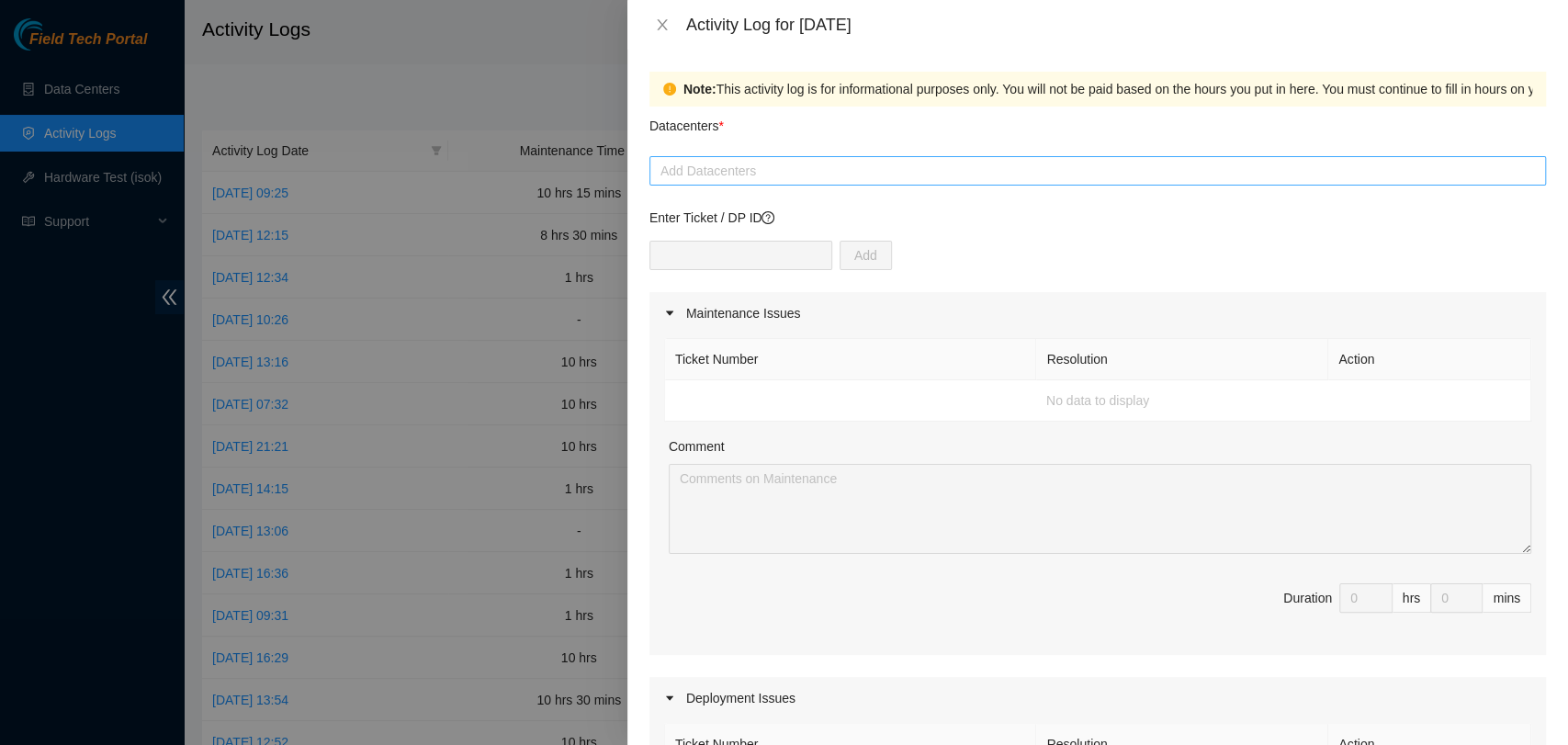
click at [905, 166] on div at bounding box center [1097, 170] width 887 height 22
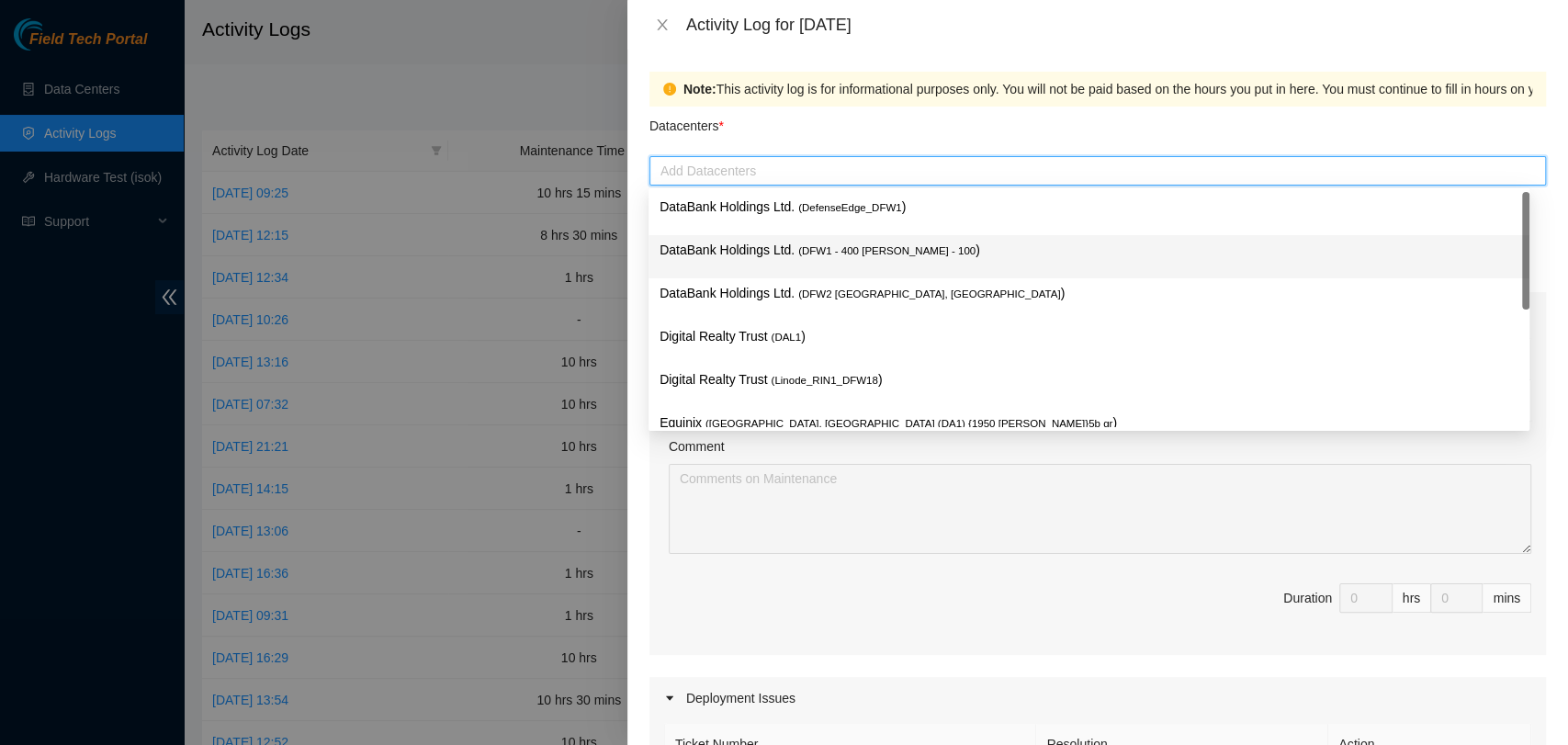
click at [874, 245] on span "( DFW1 - 400 [PERSON_NAME] - 100" at bounding box center [887, 251] width 177 height 11
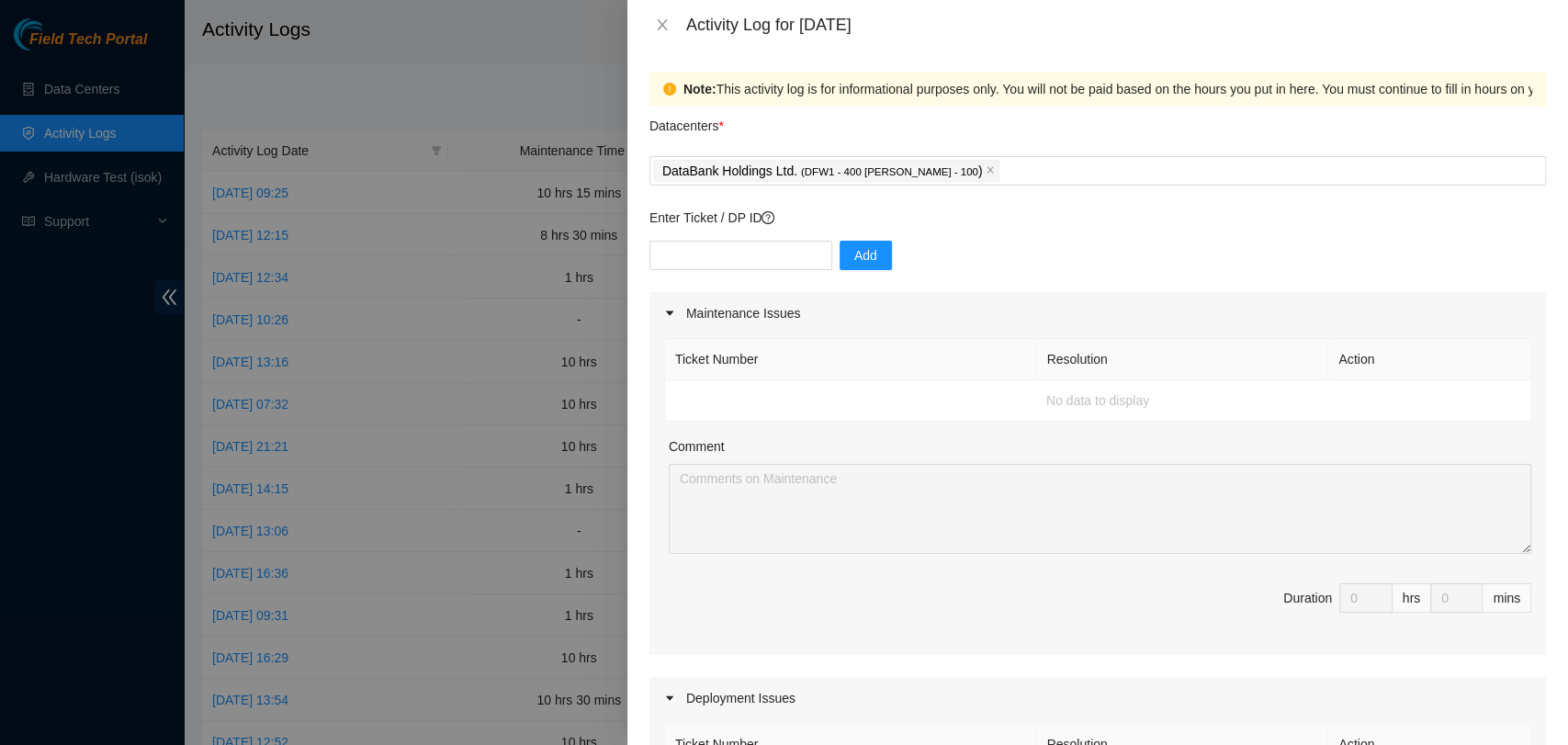
click at [1095, 584] on span "Duration 0 hrs 0 mins" at bounding box center [1098, 609] width 868 height 51
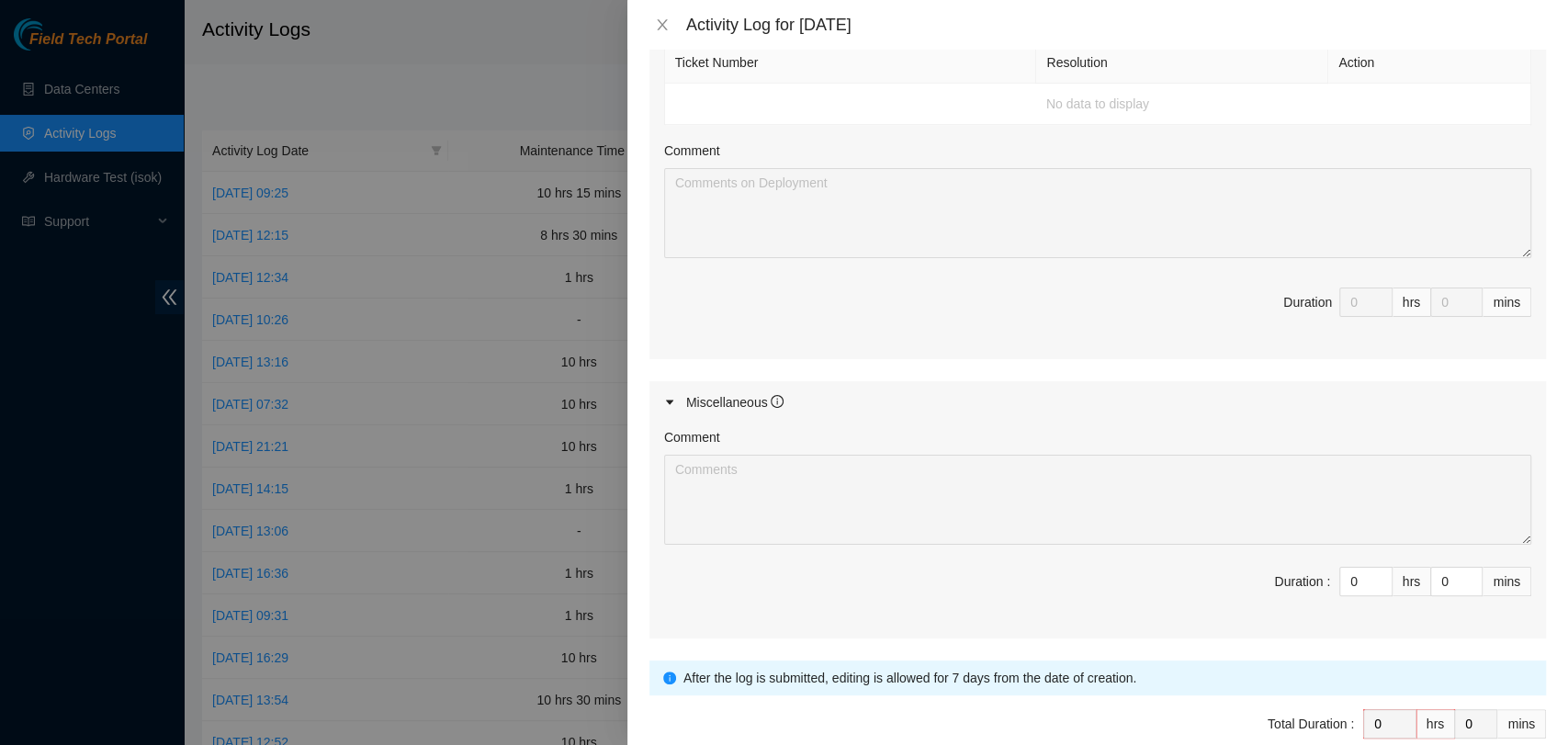
scroll to position [774, 0]
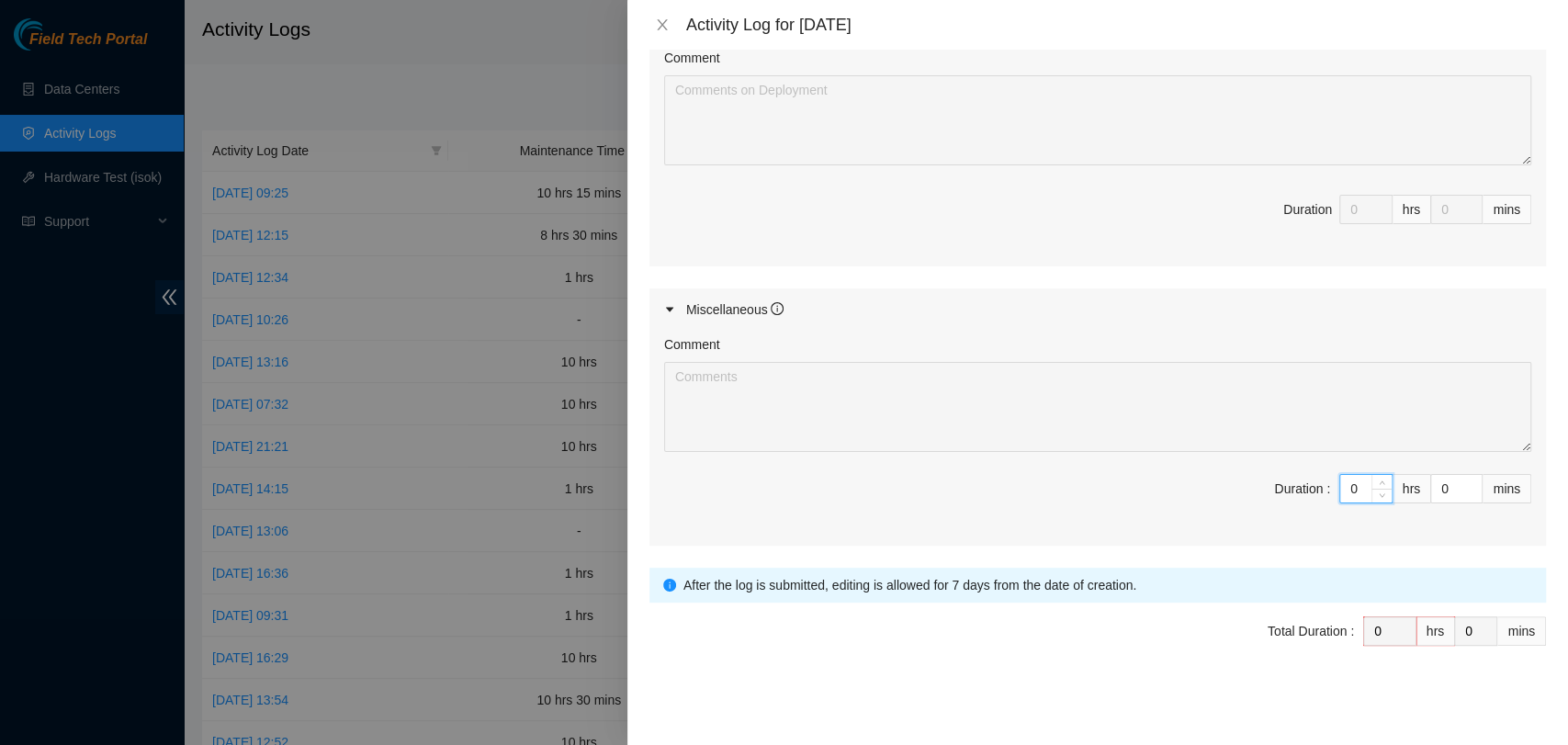
click at [1340, 495] on input "0" at bounding box center [1366, 488] width 51 height 28
type input "9"
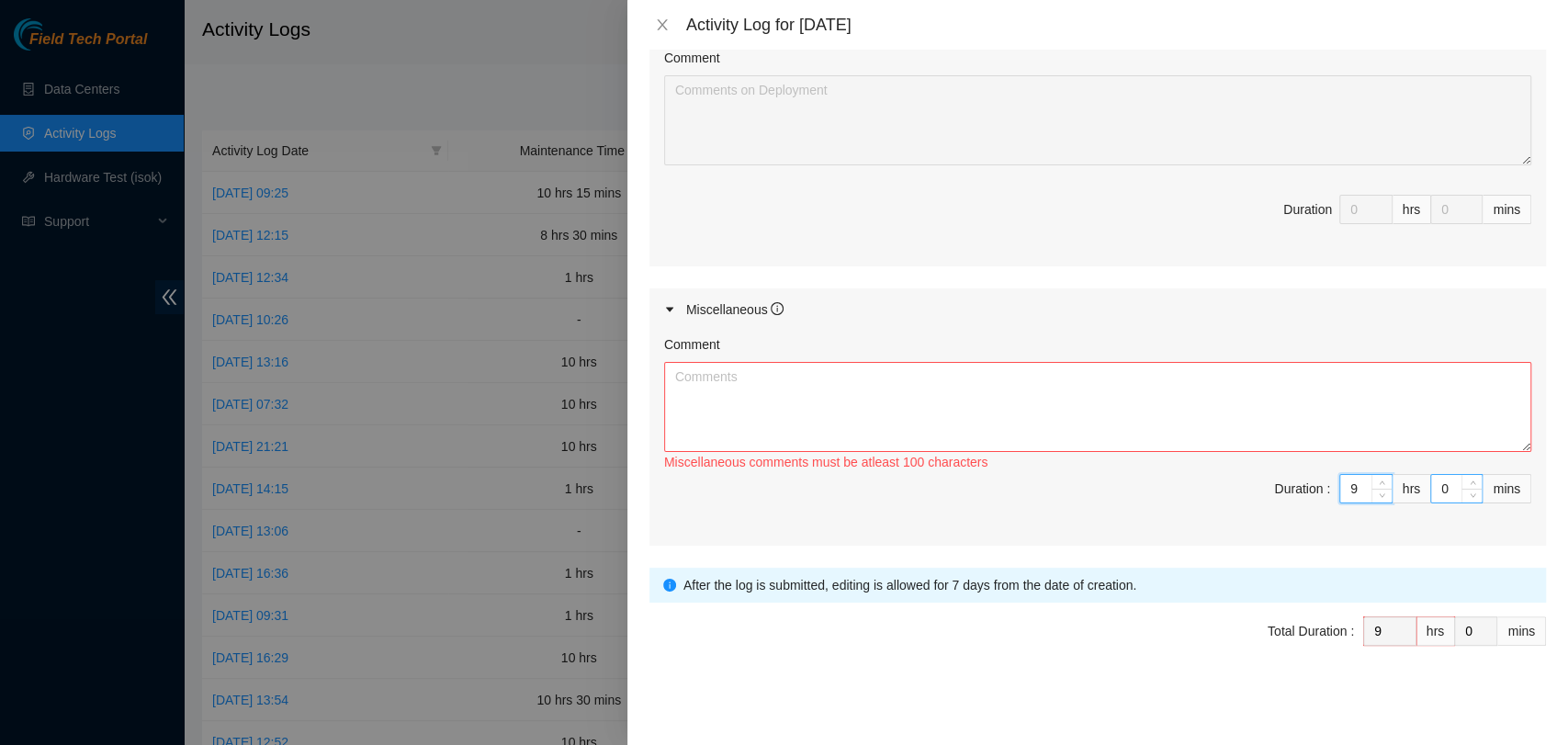
type input "9"
click at [1431, 478] on input "0" at bounding box center [1456, 488] width 50 height 28
type input "30"
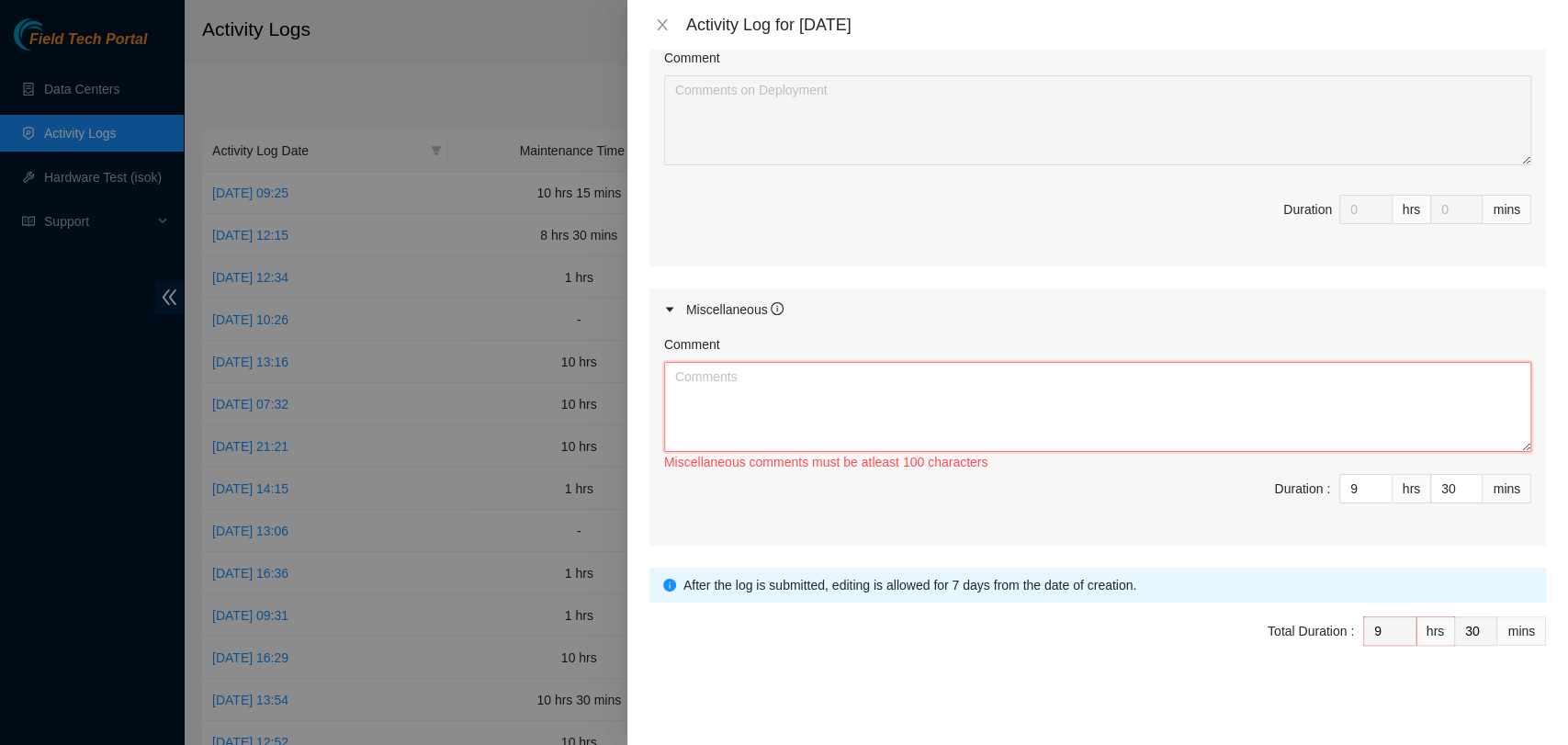
click at [1435, 432] on textarea "Comment" at bounding box center [1098, 406] width 868 height 90
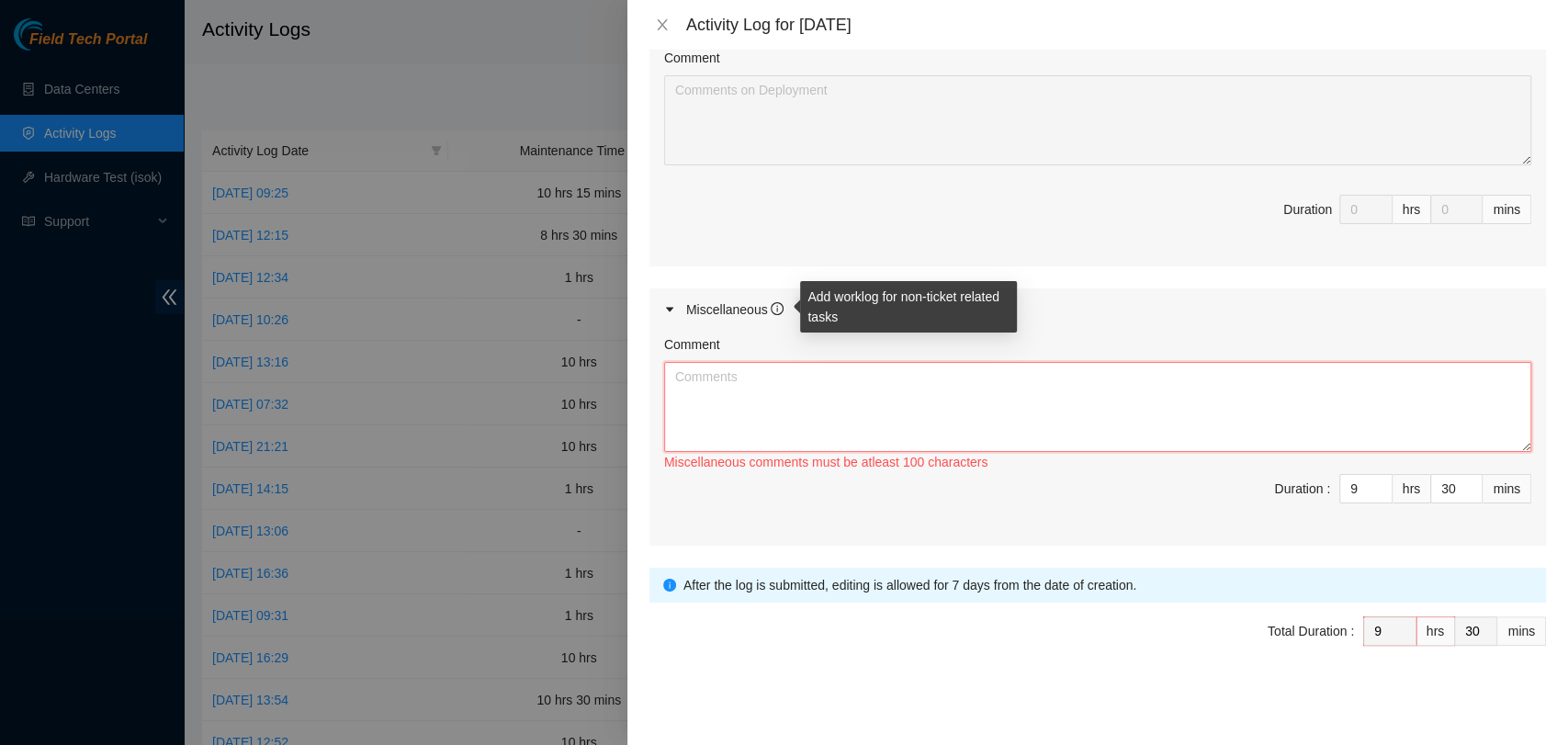
paste textarea "Spent some time working with [PERSON_NAME] to clean out the B2 cage and clear o…"
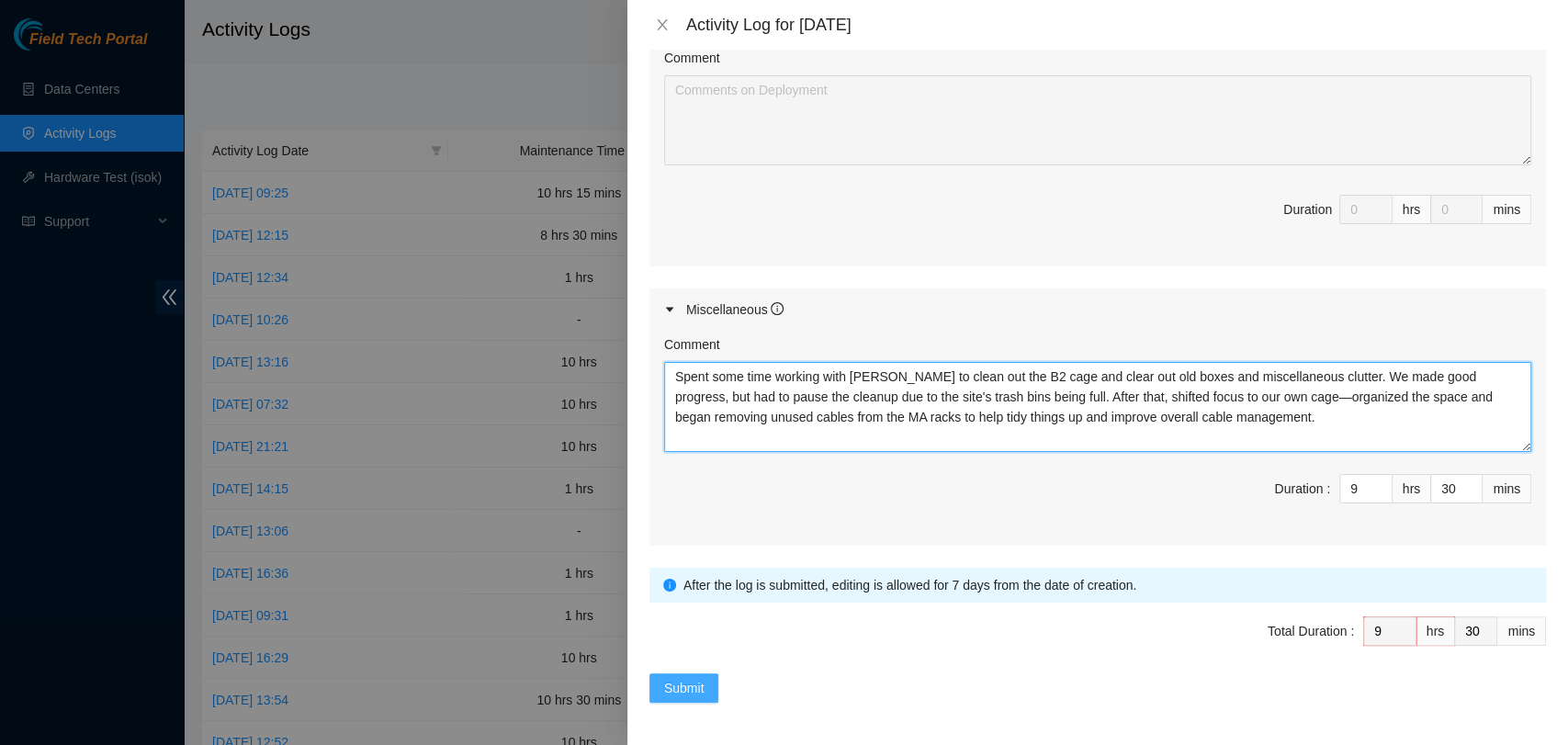
type textarea "Spent some time working with [PERSON_NAME] to clean out the B2 cage and clear o…"
click at [679, 678] on span "Submit" at bounding box center [684, 687] width 41 height 20
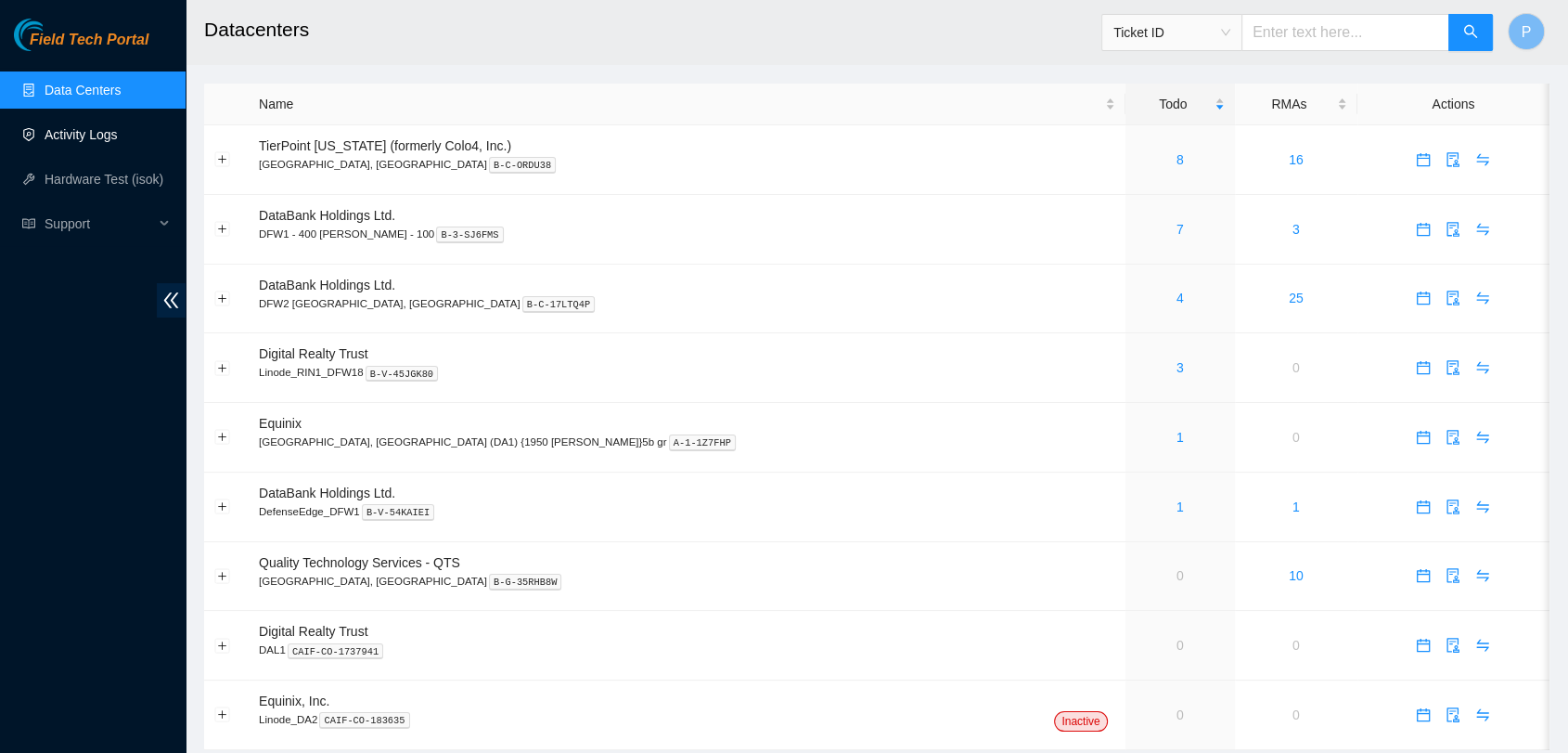
click at [118, 134] on link "Activity Logs" at bounding box center [81, 134] width 73 height 14
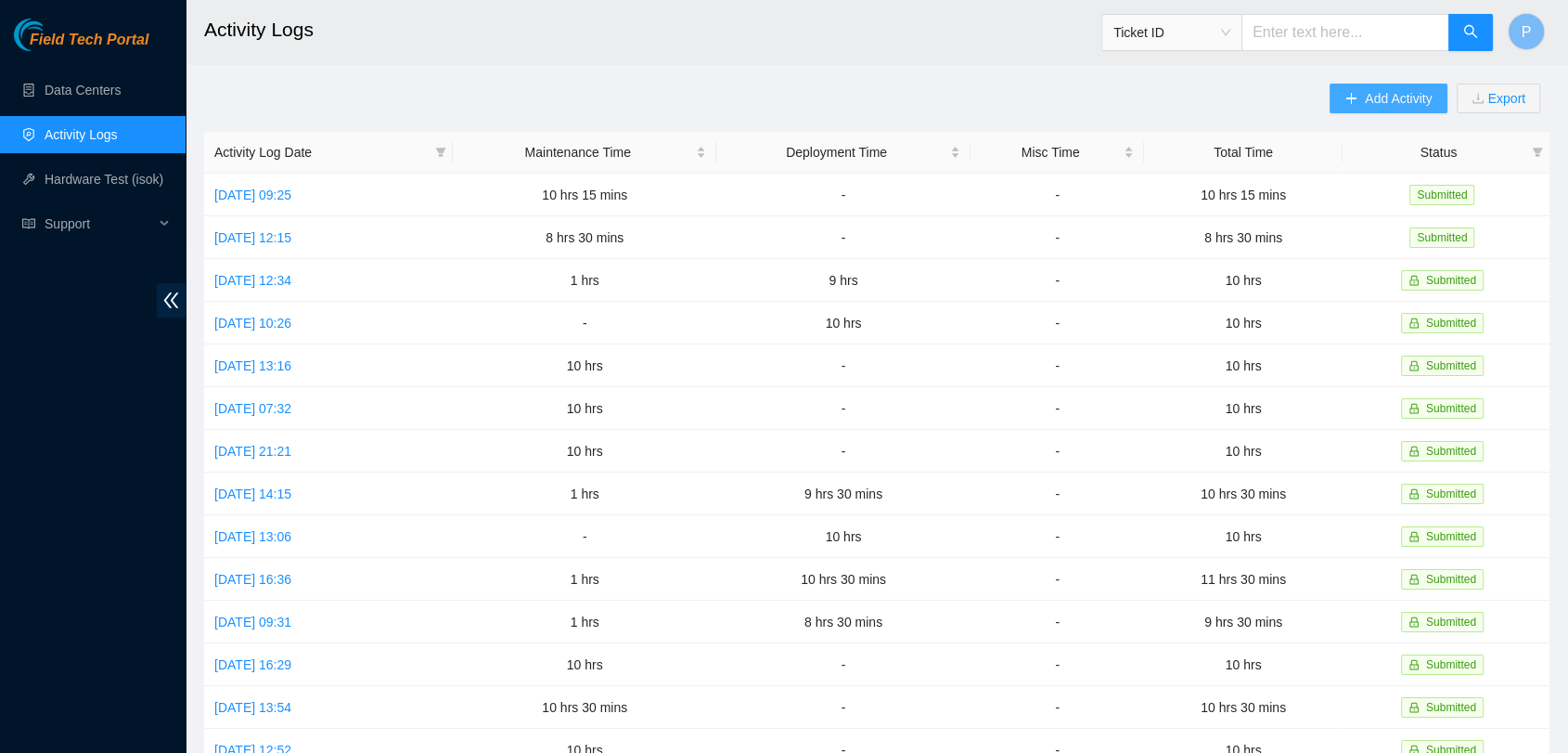
click at [1411, 104] on span "Add Activity" at bounding box center [1399, 98] width 67 height 20
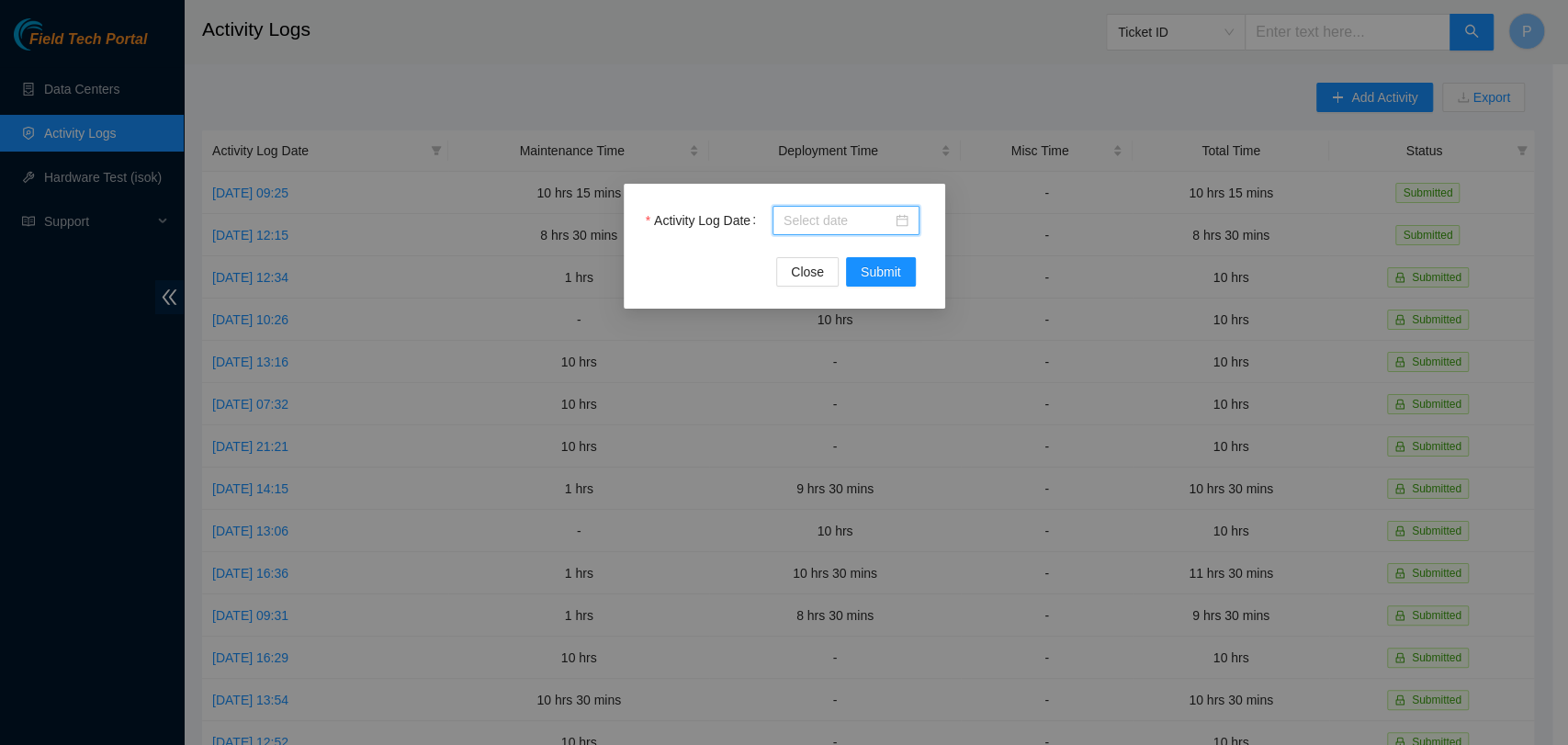
click at [877, 229] on input "Activity Log Date" at bounding box center [837, 220] width 108 height 20
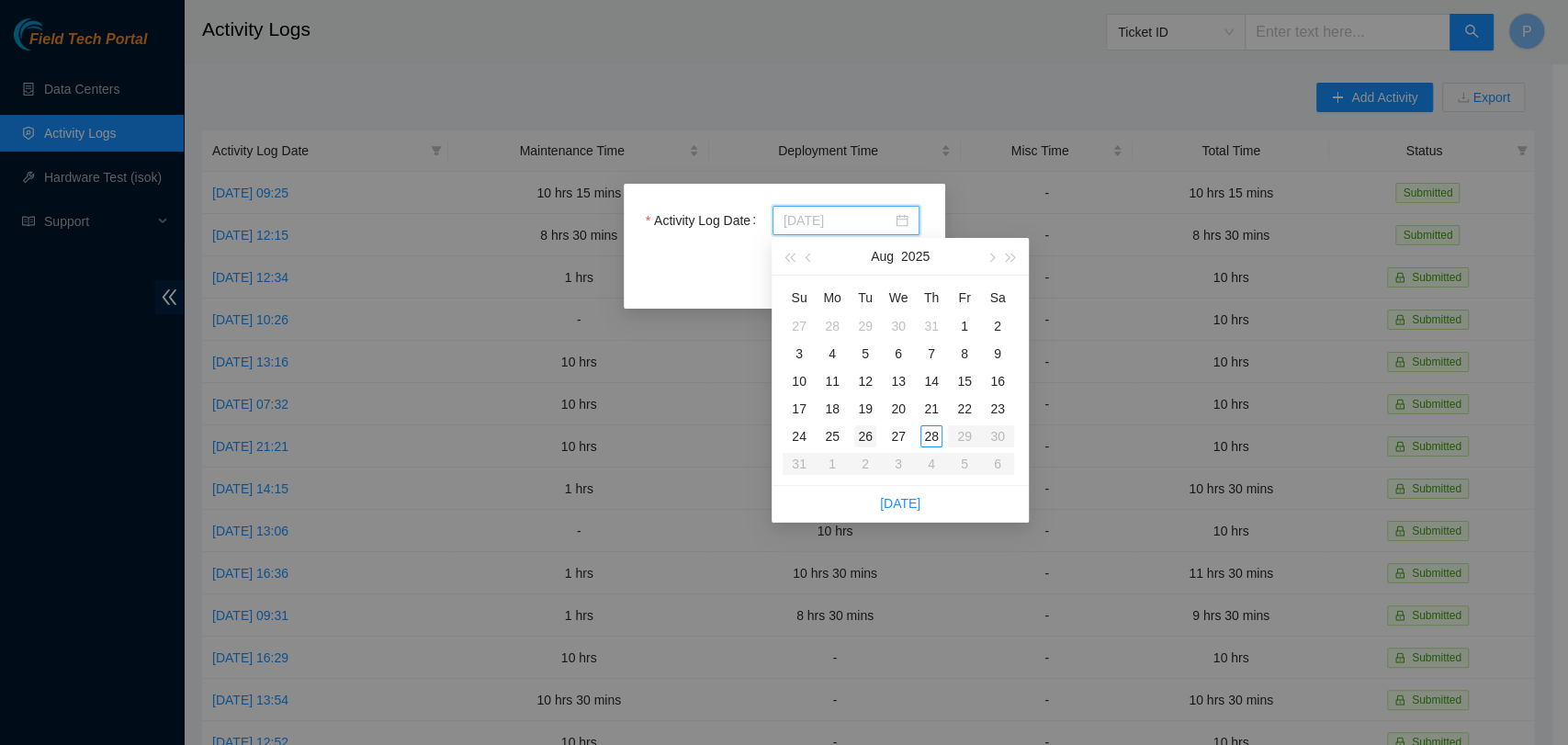
type input "[DATE]"
click at [867, 435] on div "26" at bounding box center [865, 436] width 22 height 22
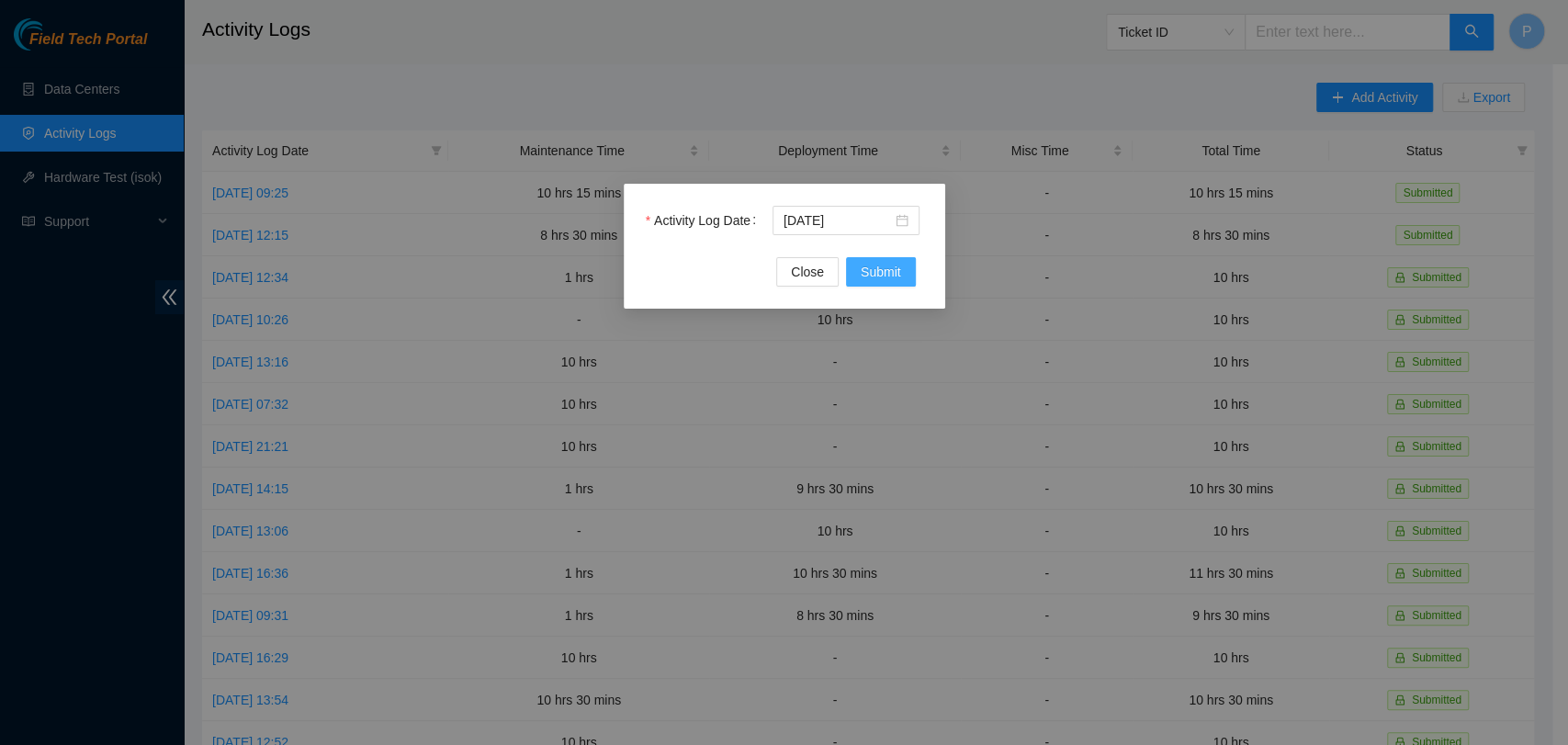
click at [898, 284] on button "Submit" at bounding box center [881, 271] width 70 height 29
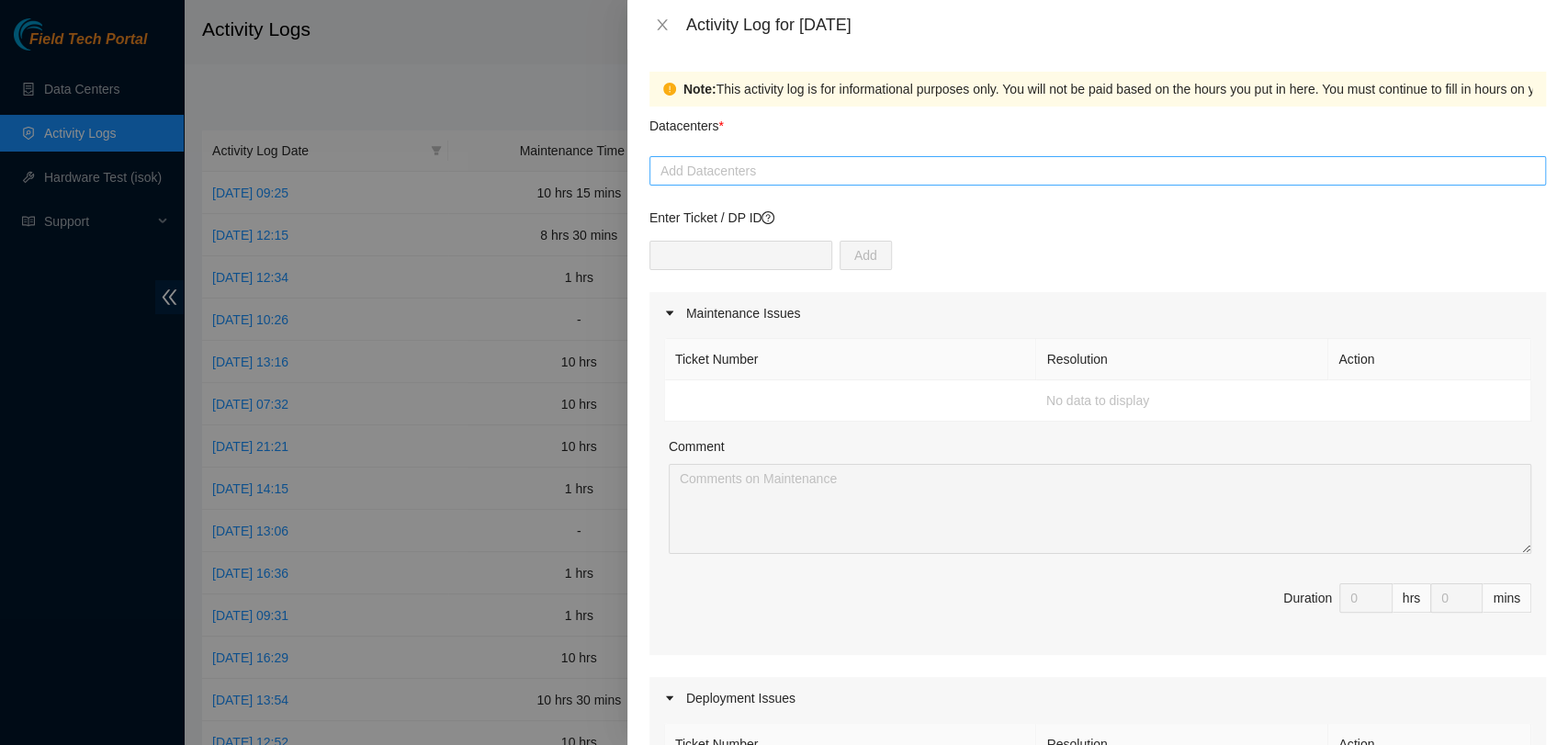
click at [810, 171] on div at bounding box center [1097, 170] width 887 height 22
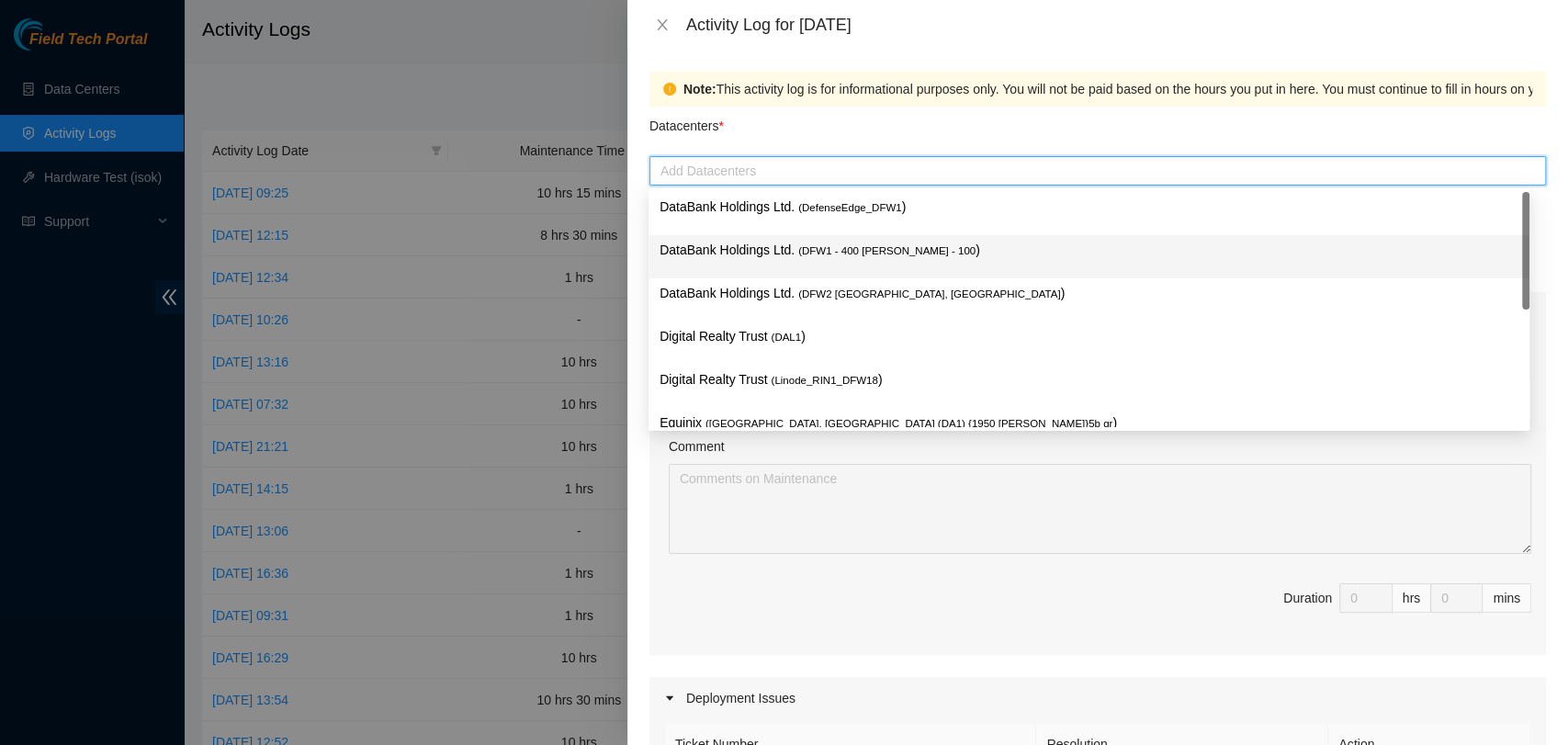
click at [803, 257] on p "DataBank Holdings Ltd. ( DFW1 - 400 [PERSON_NAME] - 100 )" at bounding box center [1089, 251] width 859 height 21
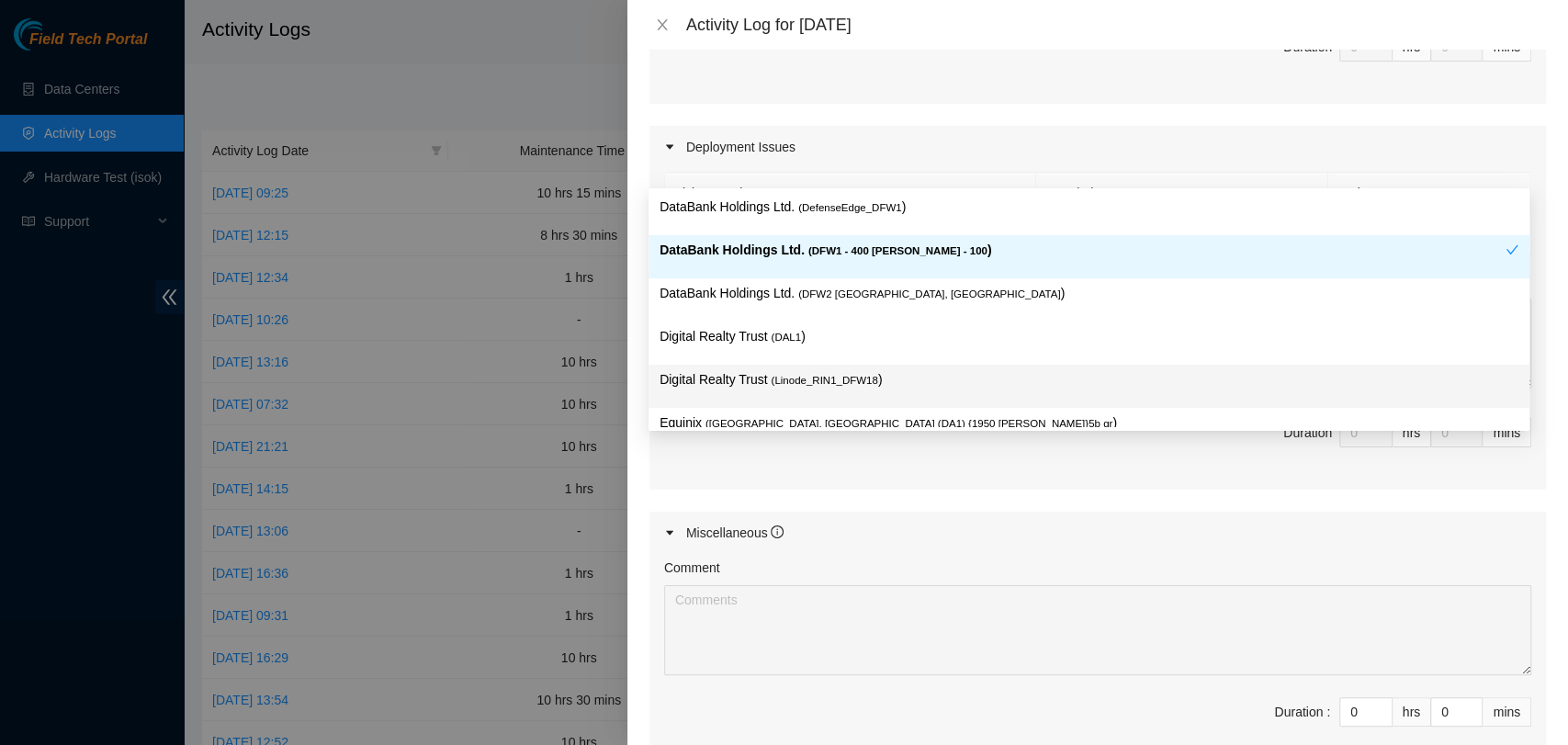
scroll to position [655, 0]
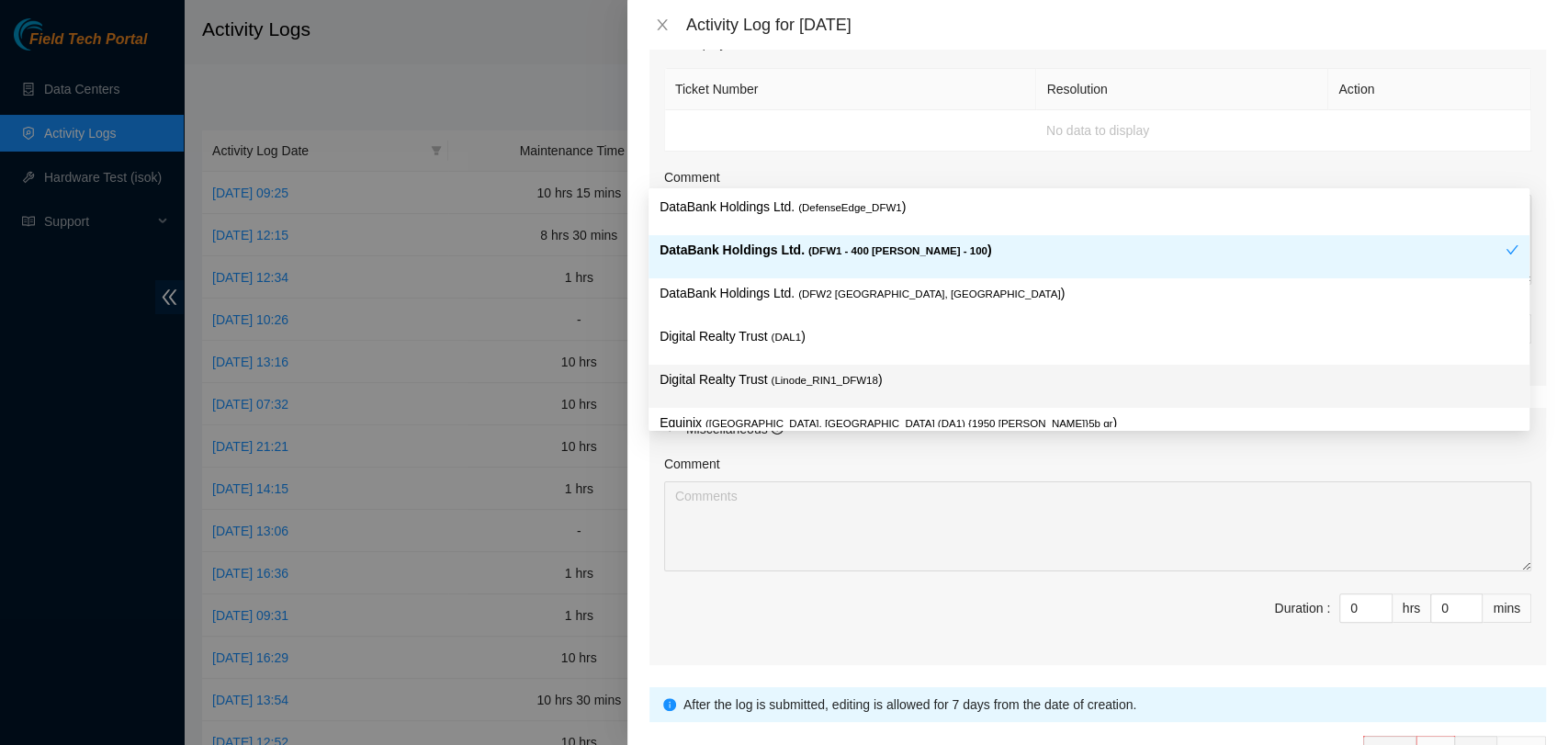
click at [1197, 568] on div "Comment Duration : 0 hrs 0 mins" at bounding box center [1097, 557] width 897 height 214
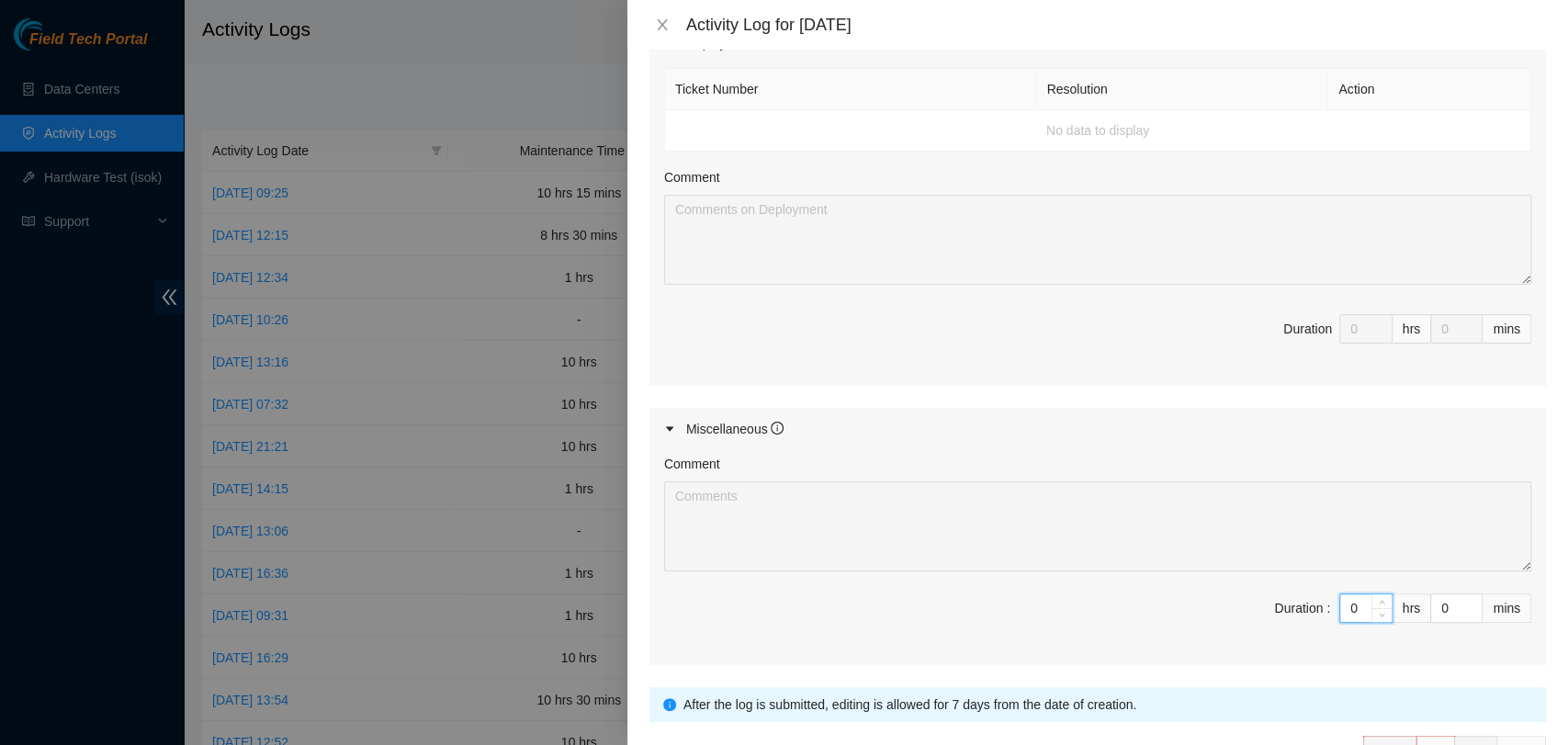
click at [1340, 606] on input "0" at bounding box center [1366, 607] width 51 height 28
type input "9"
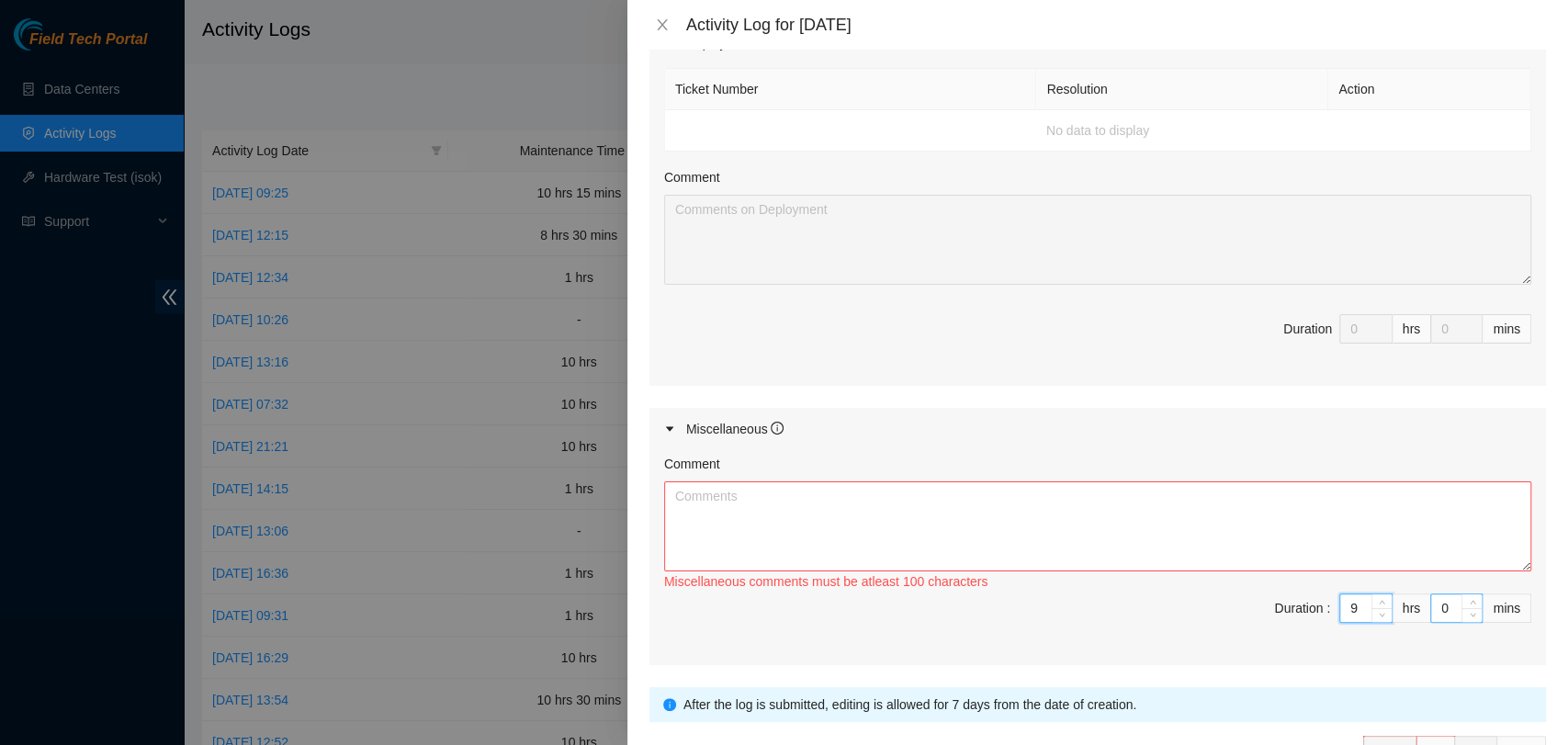
type input "9"
click at [1431, 612] on input "0" at bounding box center [1456, 607] width 50 height 28
type input "30"
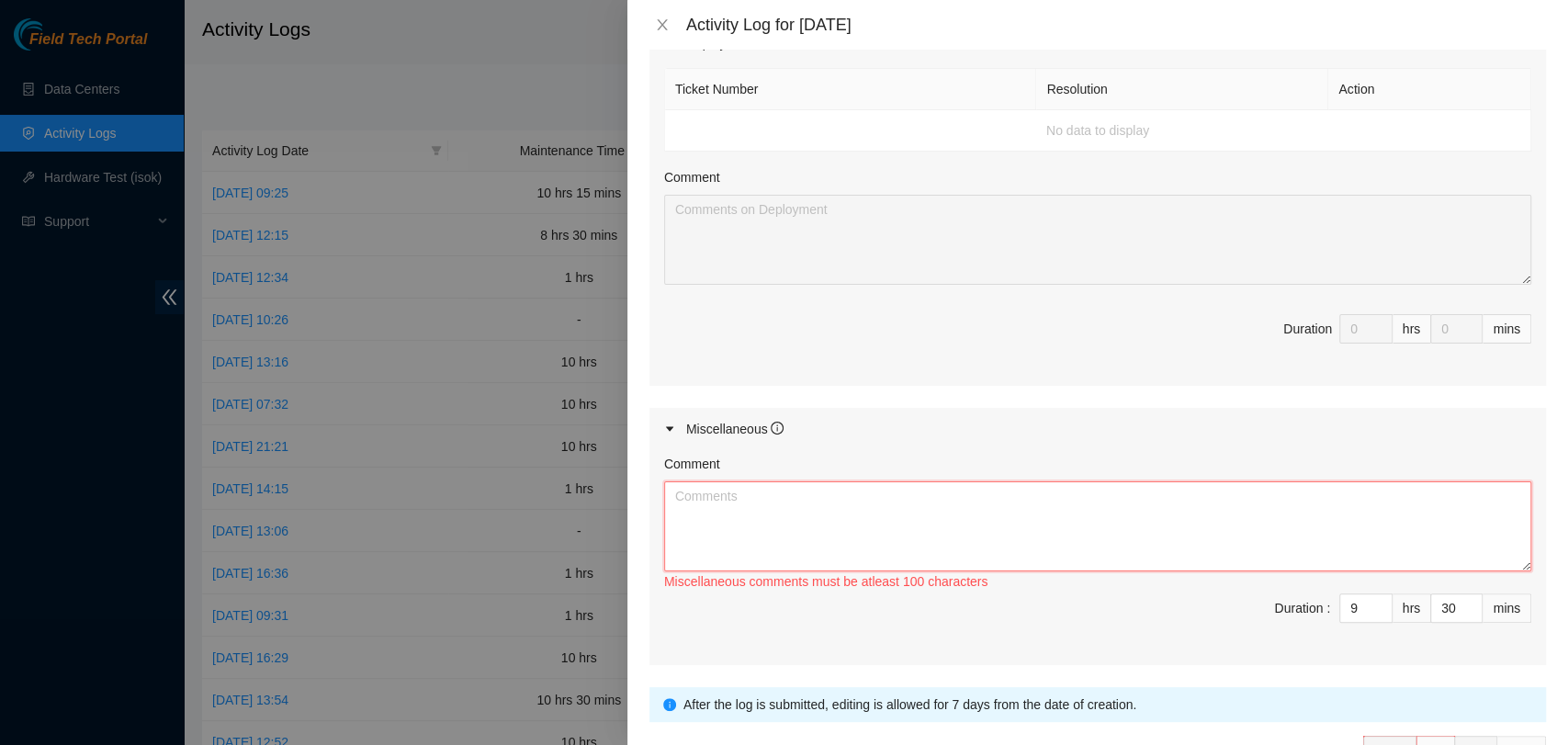
click at [1421, 497] on textarea "Comment" at bounding box center [1098, 526] width 868 height 90
paste textarea "Spent some time working with [PERSON_NAME] to clean out the B2 cage and clear o…"
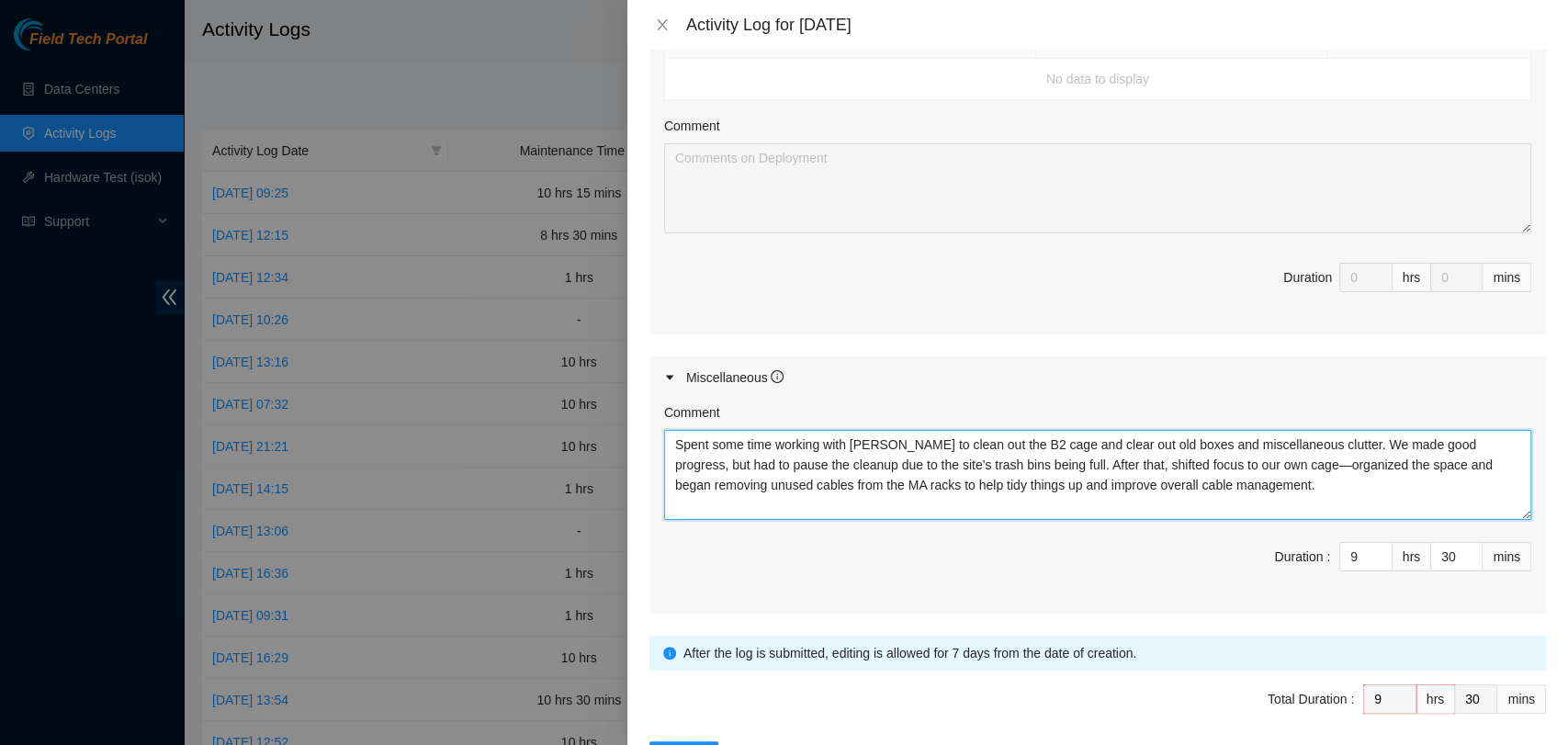
scroll to position [774, 0]
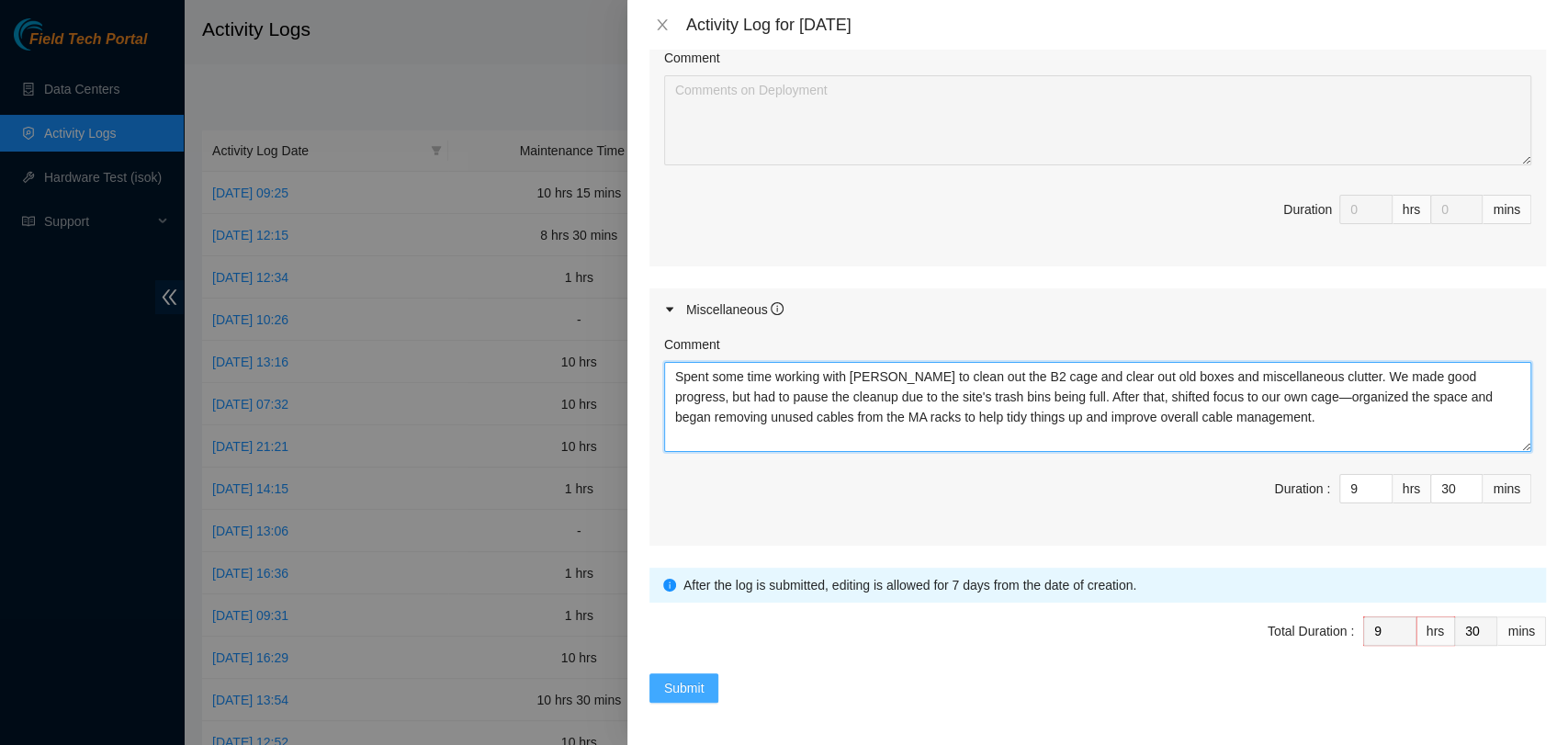
type textarea "Spent some time working with [PERSON_NAME] to clean out the B2 cage and clear o…"
click at [698, 678] on span "Submit" at bounding box center [684, 687] width 41 height 20
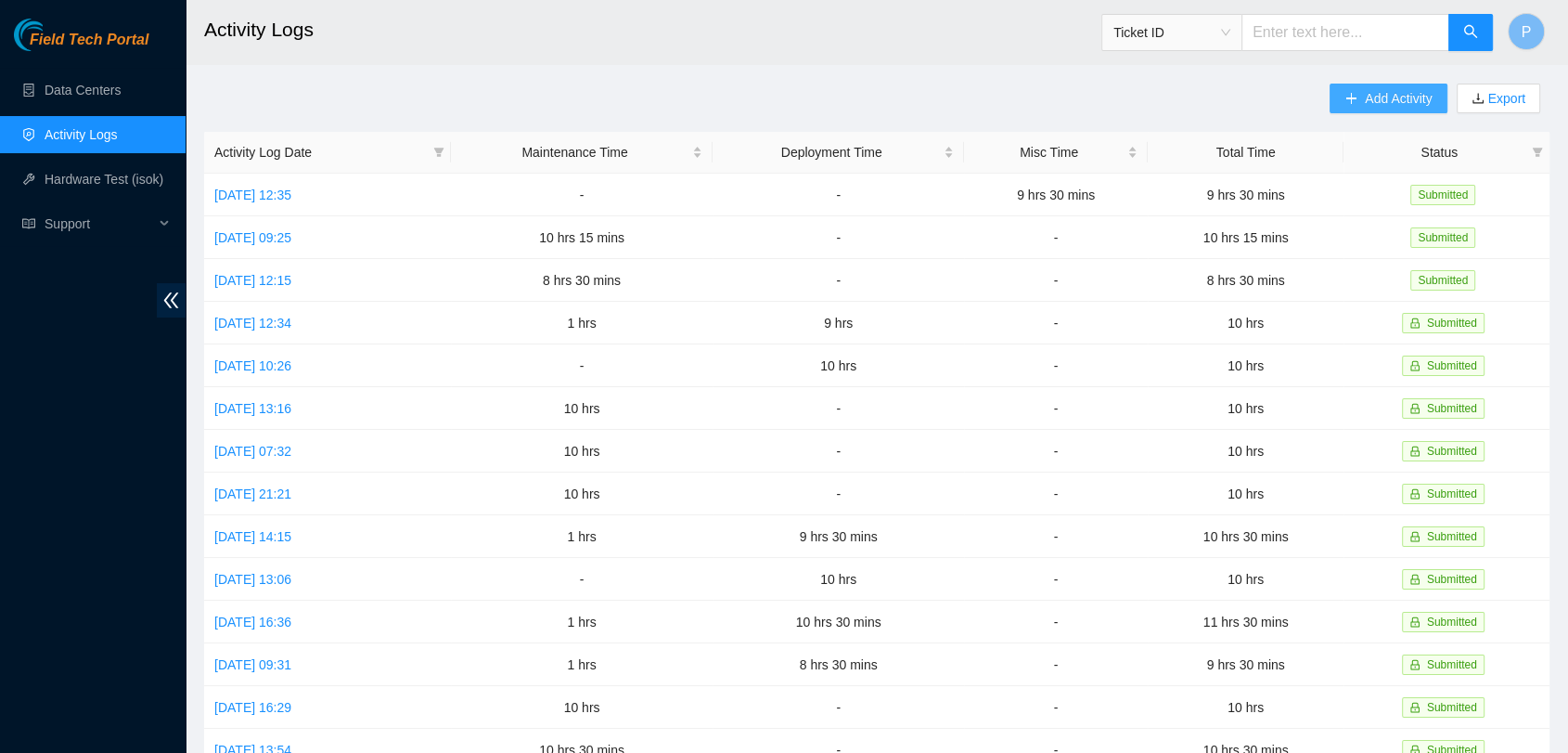
click at [1405, 106] on span "Add Activity" at bounding box center [1399, 98] width 67 height 20
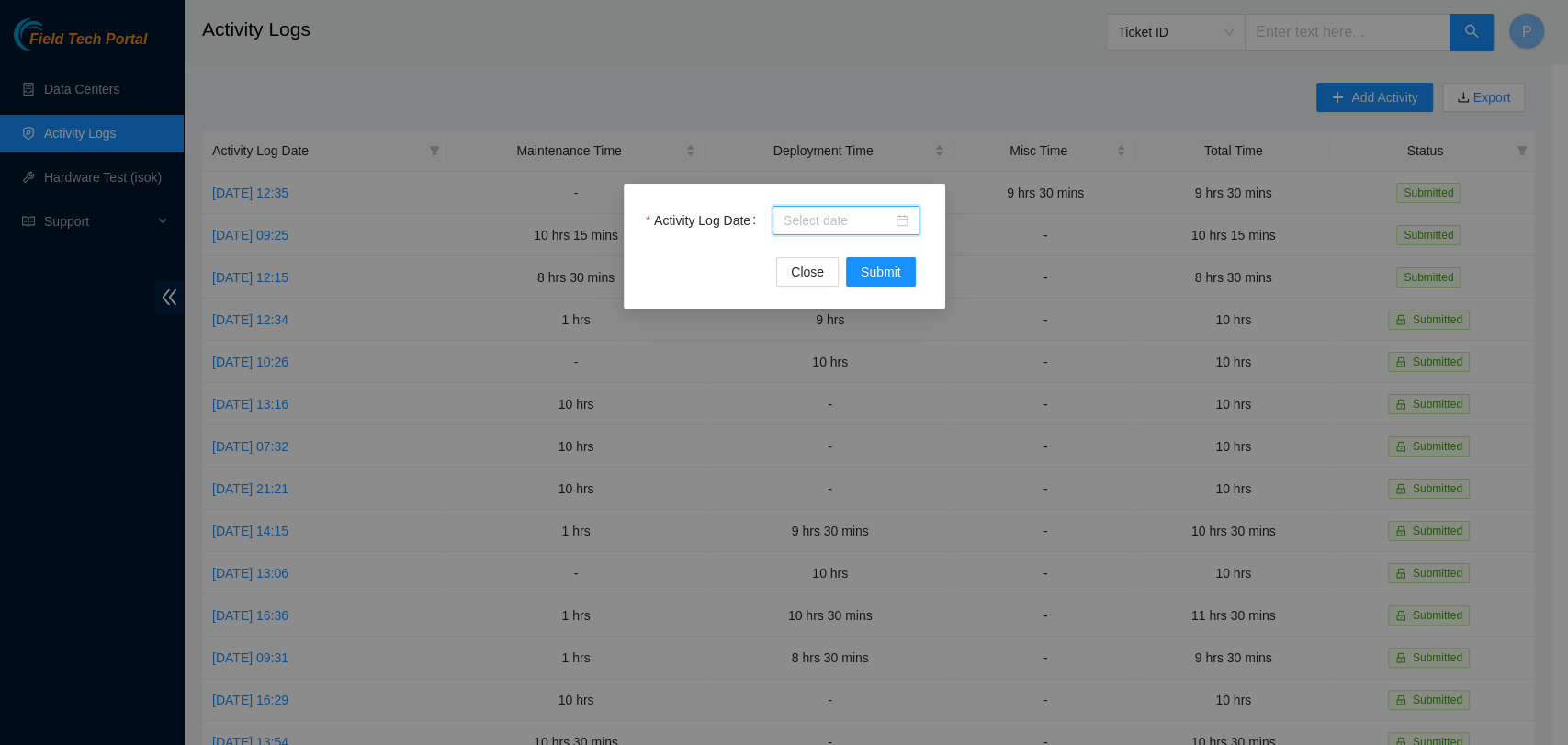
click at [818, 223] on input "Activity Log Date" at bounding box center [837, 220] width 108 height 20
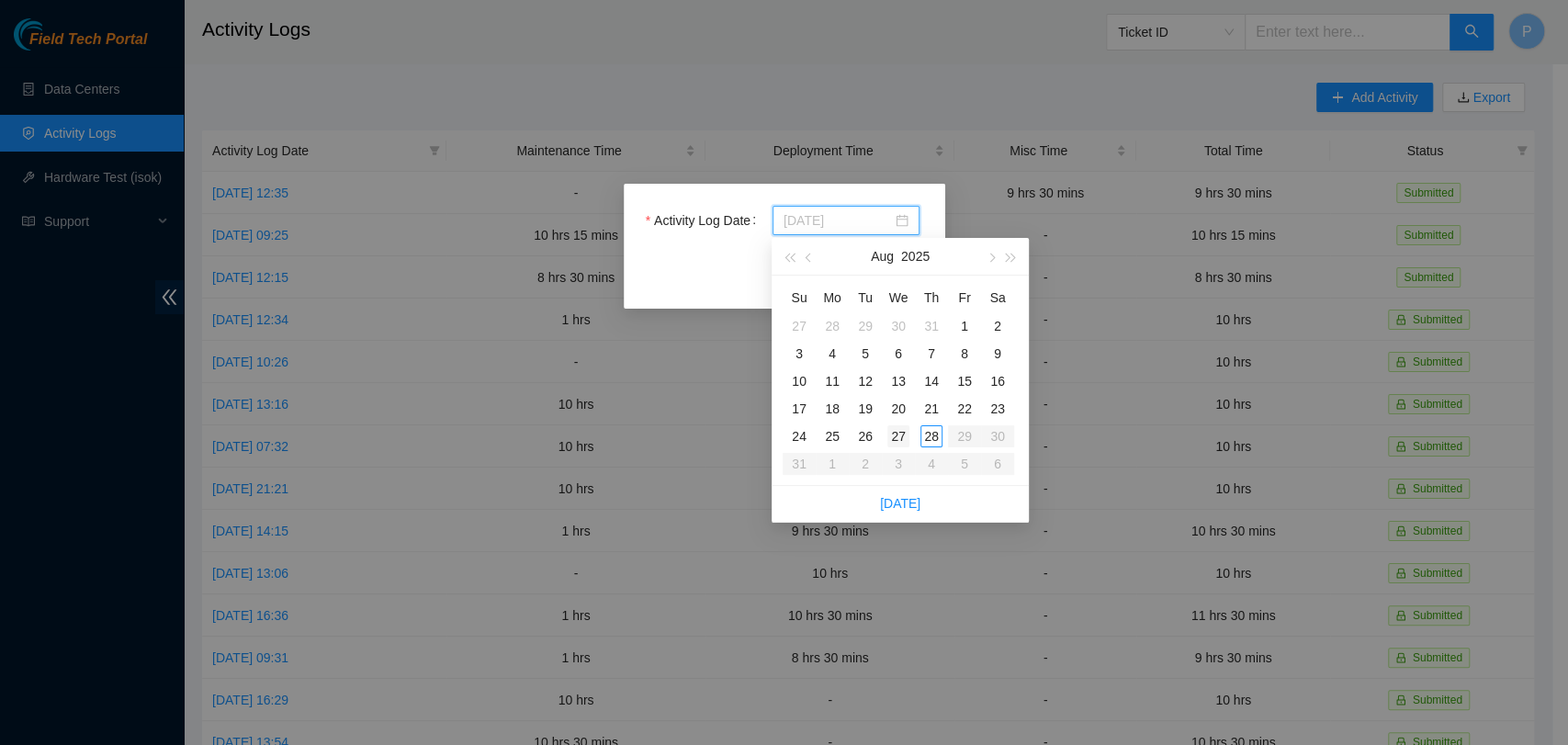
type input "[DATE]"
click at [902, 434] on div "27" at bounding box center [898, 436] width 22 height 22
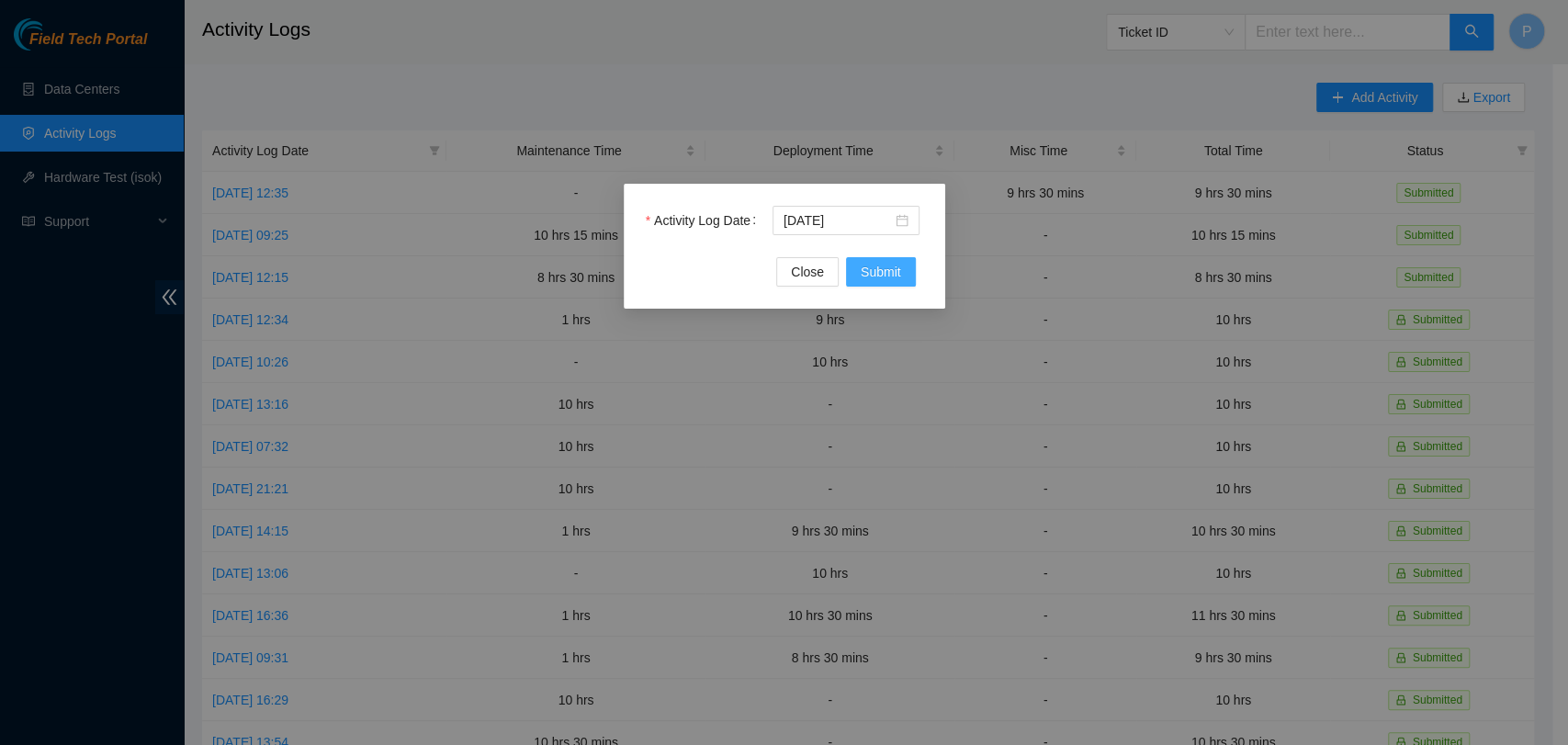
click at [887, 263] on span "Submit" at bounding box center [881, 271] width 41 height 20
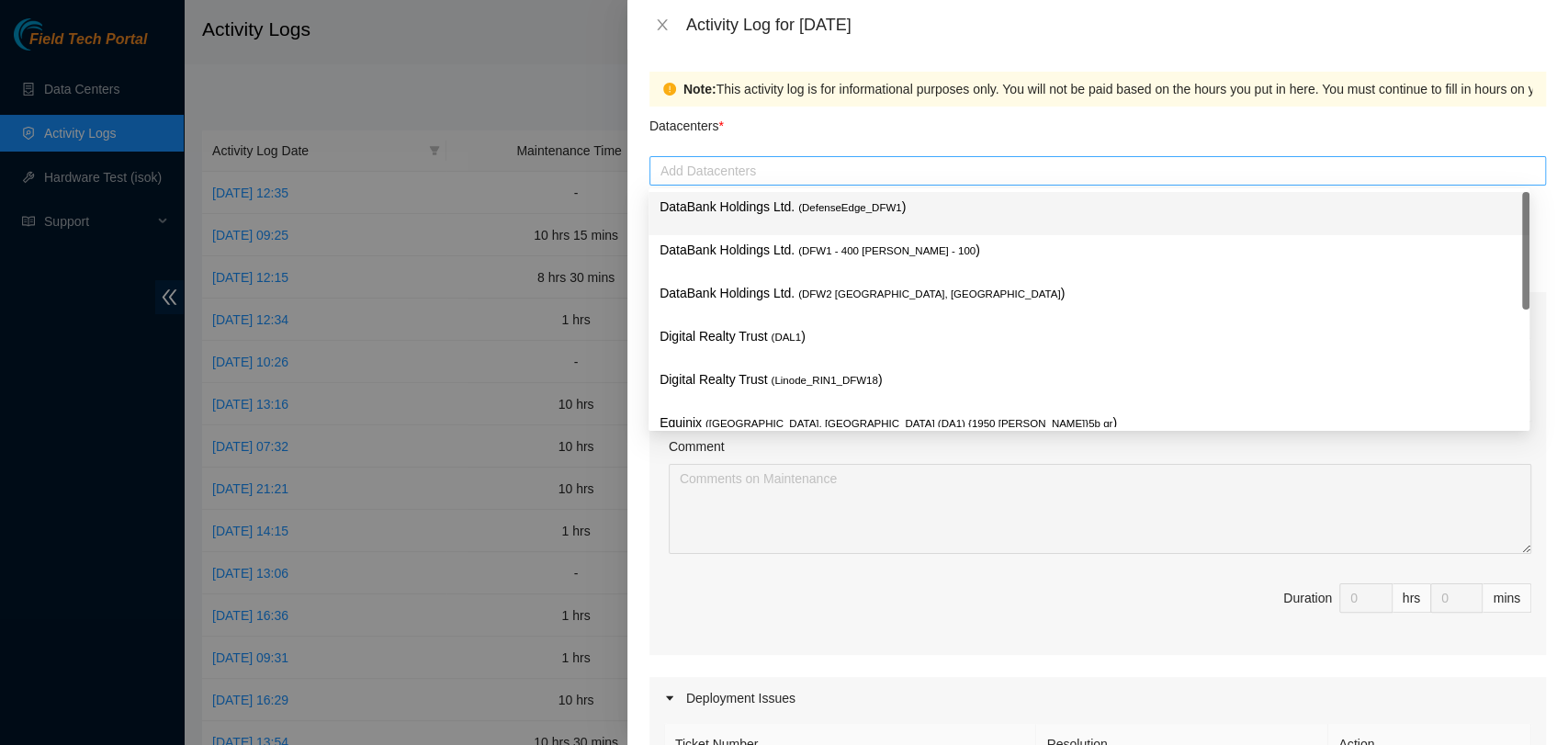
click at [919, 184] on div "Add Datacenters" at bounding box center [1097, 171] width 897 height 29
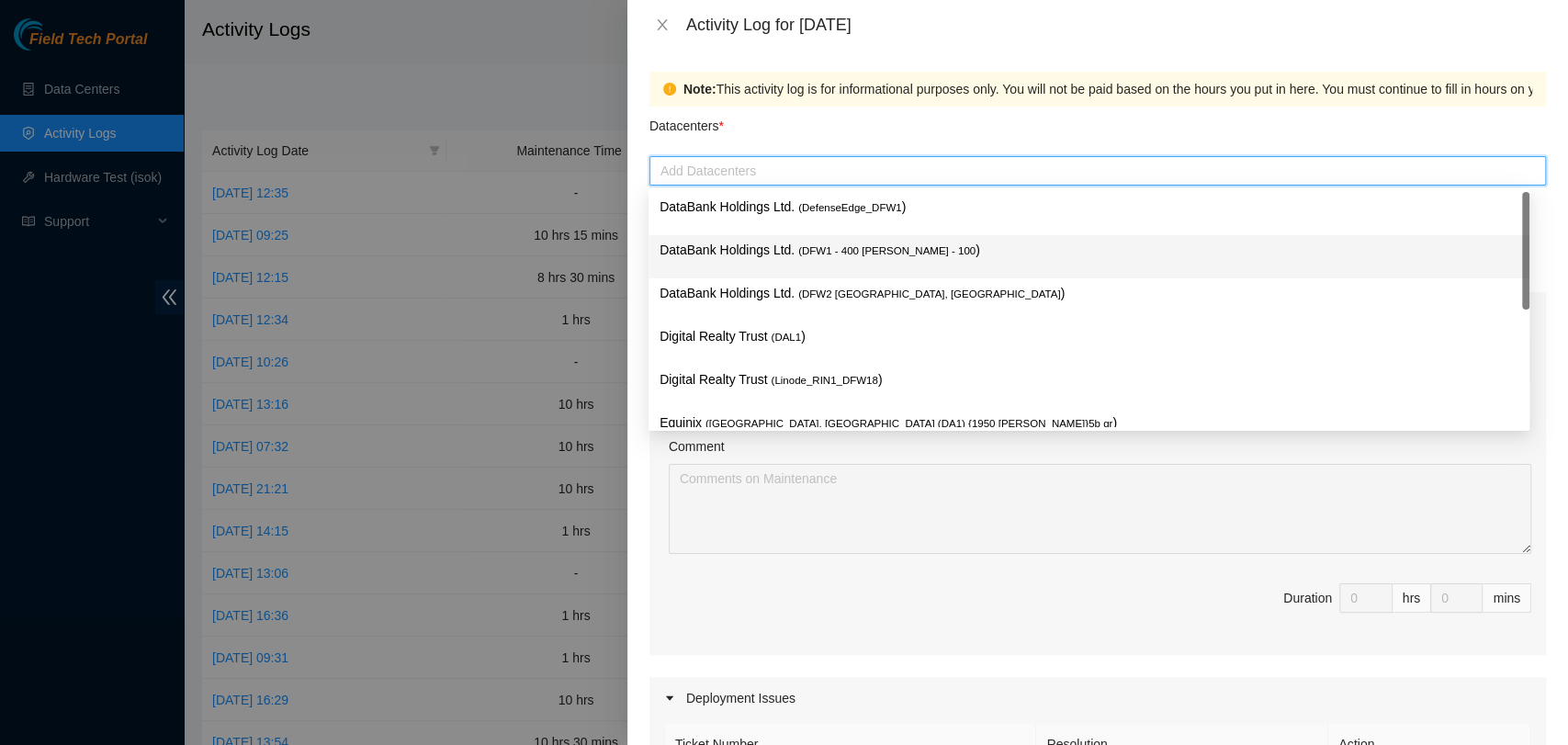
click at [901, 245] on span "( DFW1 - 400 [PERSON_NAME] - 100" at bounding box center [887, 251] width 177 height 11
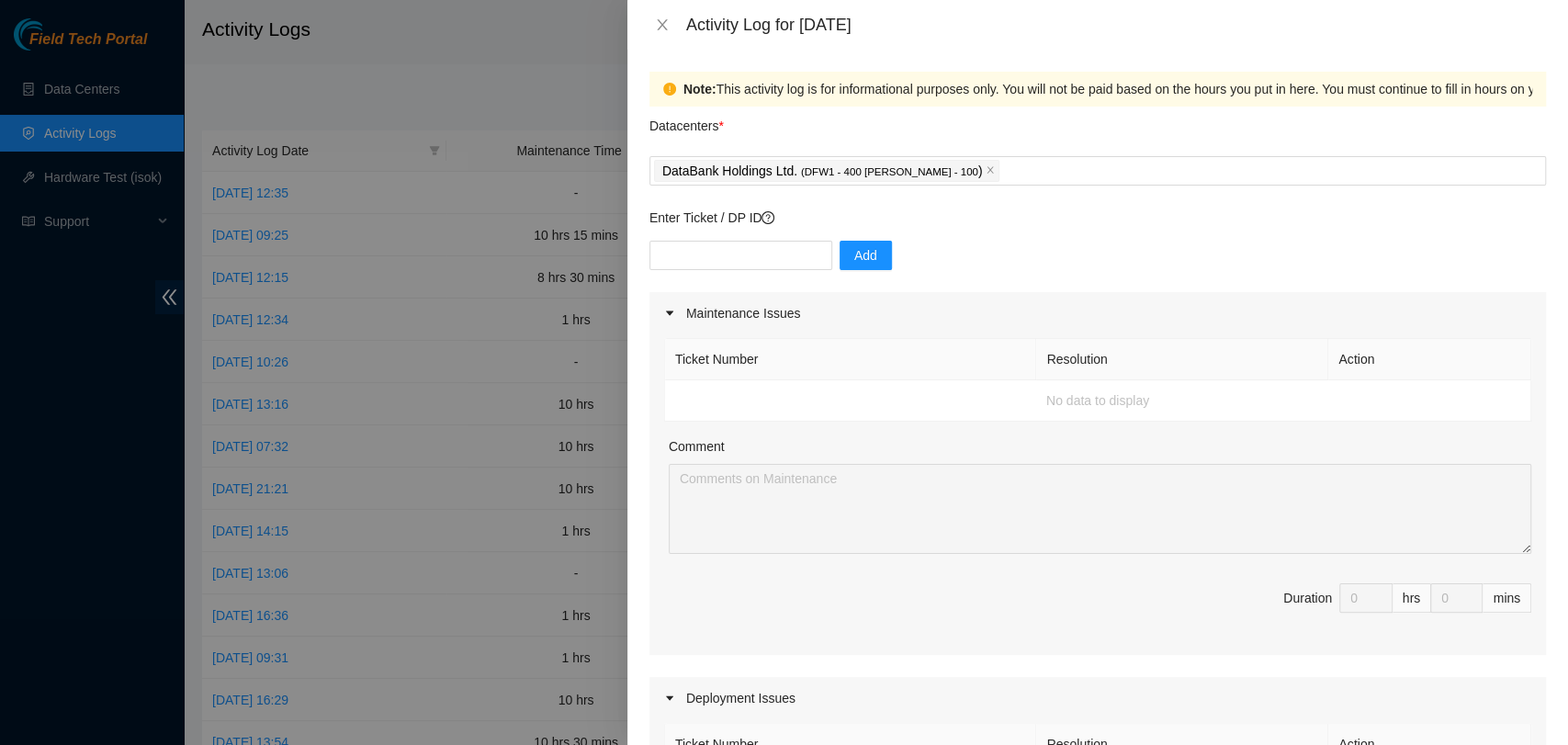
click at [897, 558] on div "Ticket Number Resolution Action No data to display Comment Duration 0 hrs 0 mins" at bounding box center [1097, 494] width 897 height 321
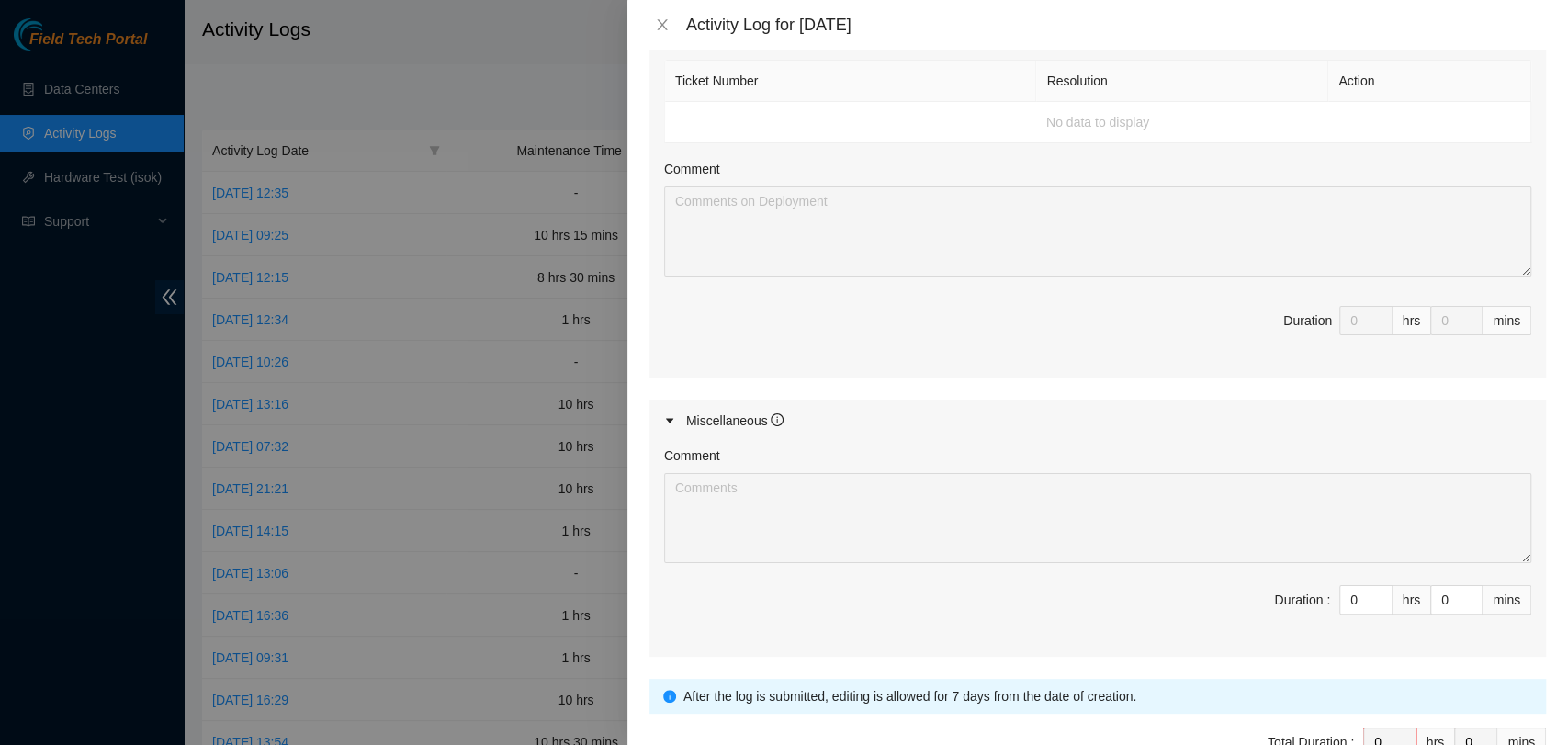
scroll to position [674, 0]
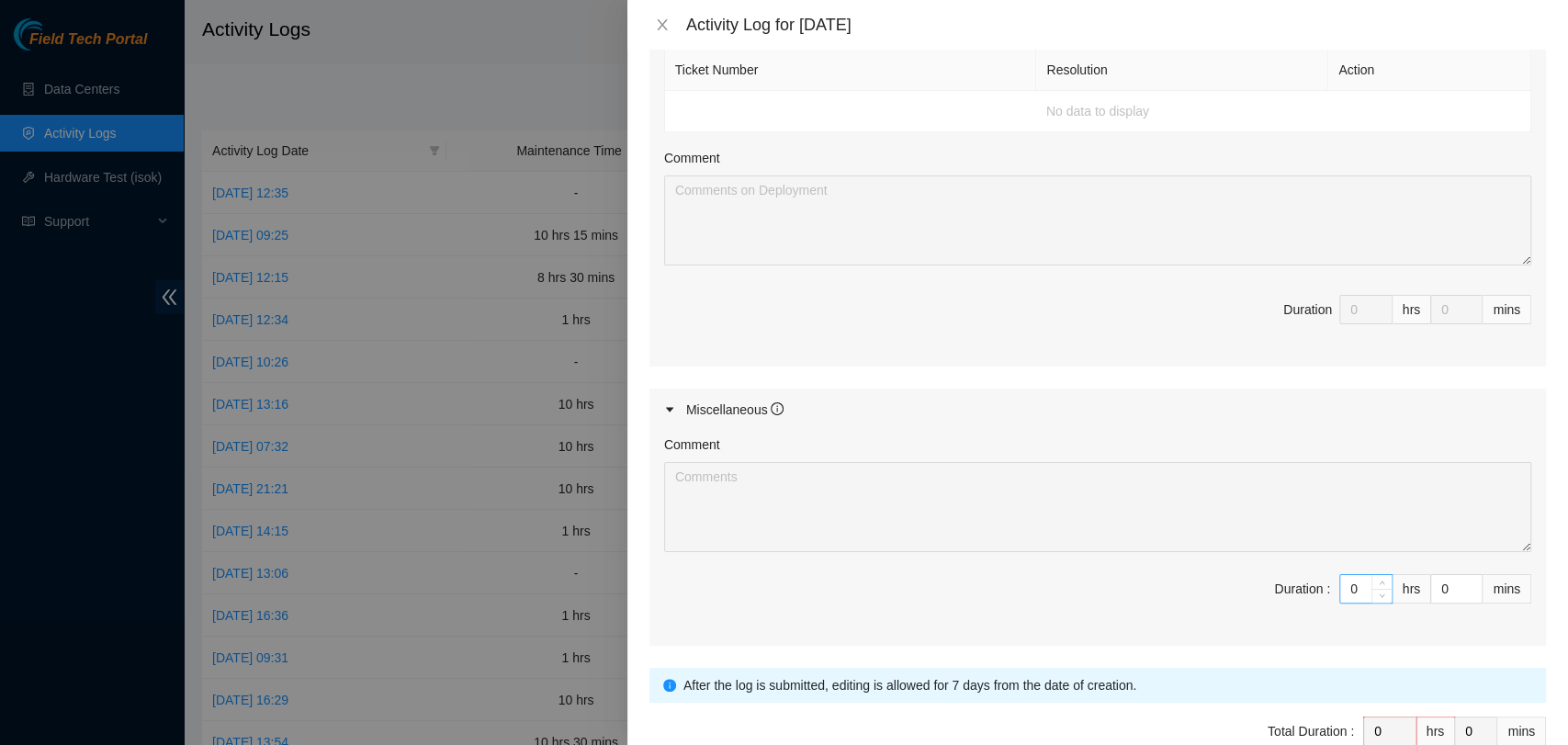
click at [1340, 579] on input "0" at bounding box center [1366, 588] width 51 height 28
type input "10"
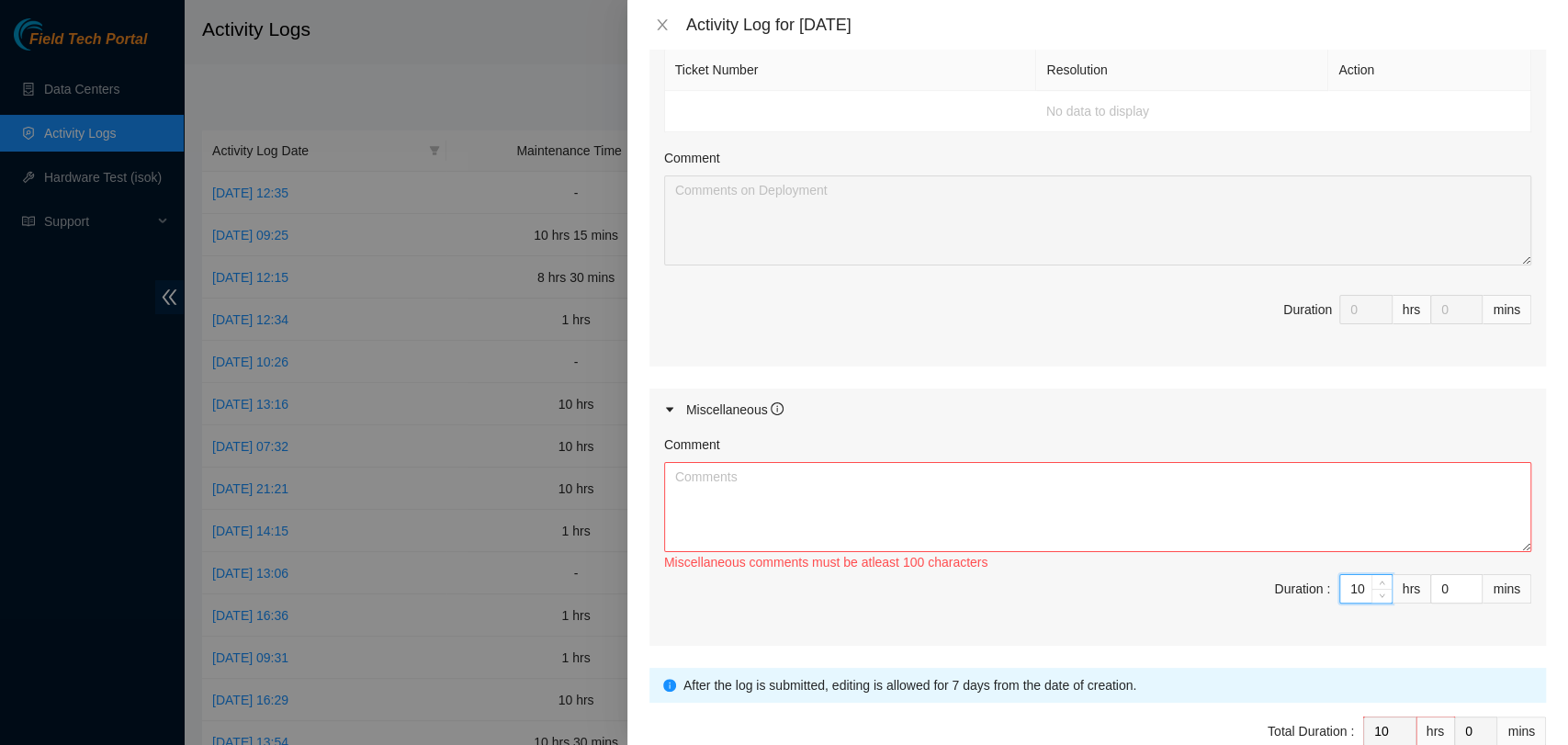
type input "10"
click at [960, 495] on textarea "Comment" at bounding box center [1098, 507] width 868 height 90
paste textarea "Received mail from the Data Center Project Manager and followed up with Vural t…"
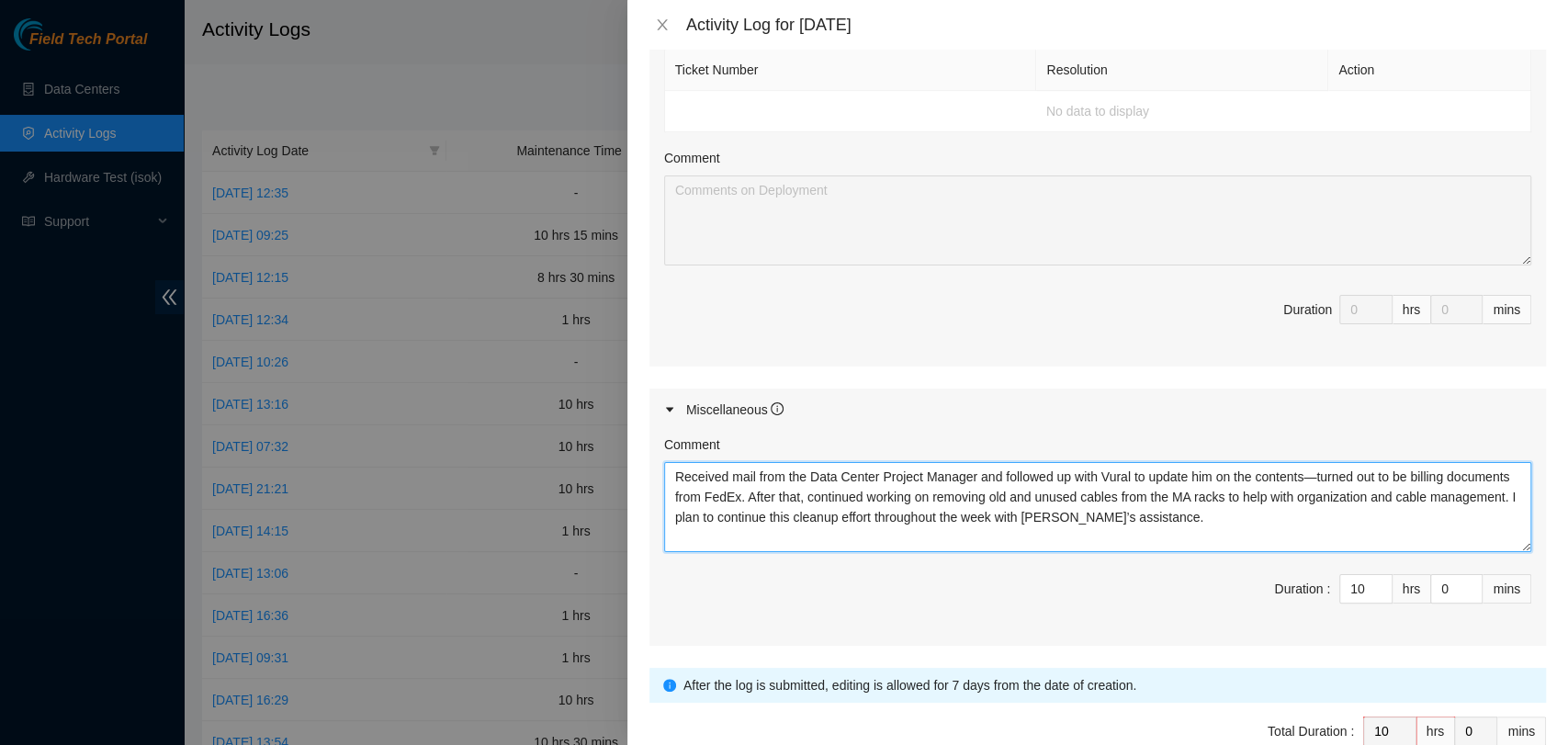
scroll to position [774, 0]
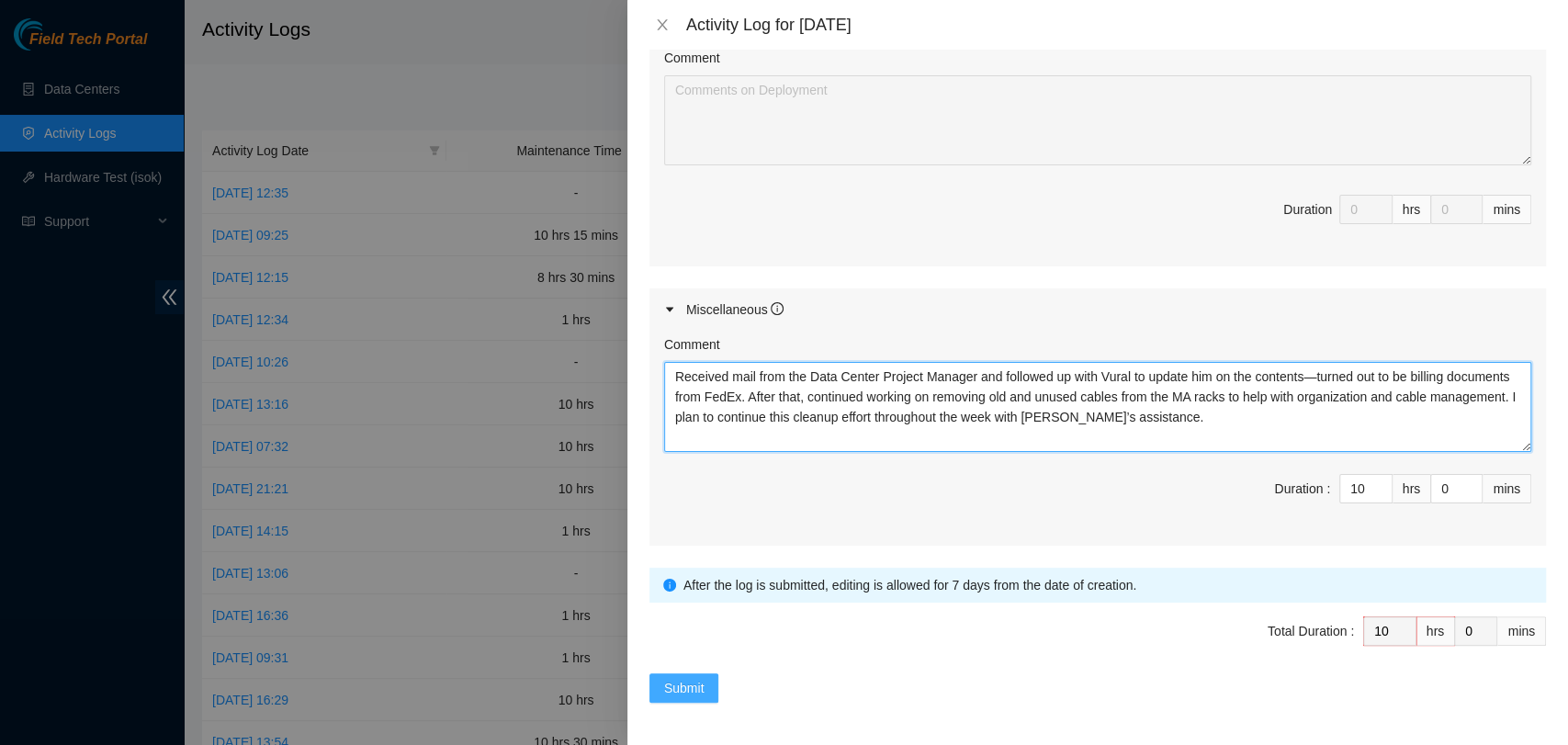
type textarea "Received mail from the Data Center Project Manager and followed up with Vural t…"
click at [703, 685] on span "Submit" at bounding box center [684, 687] width 41 height 20
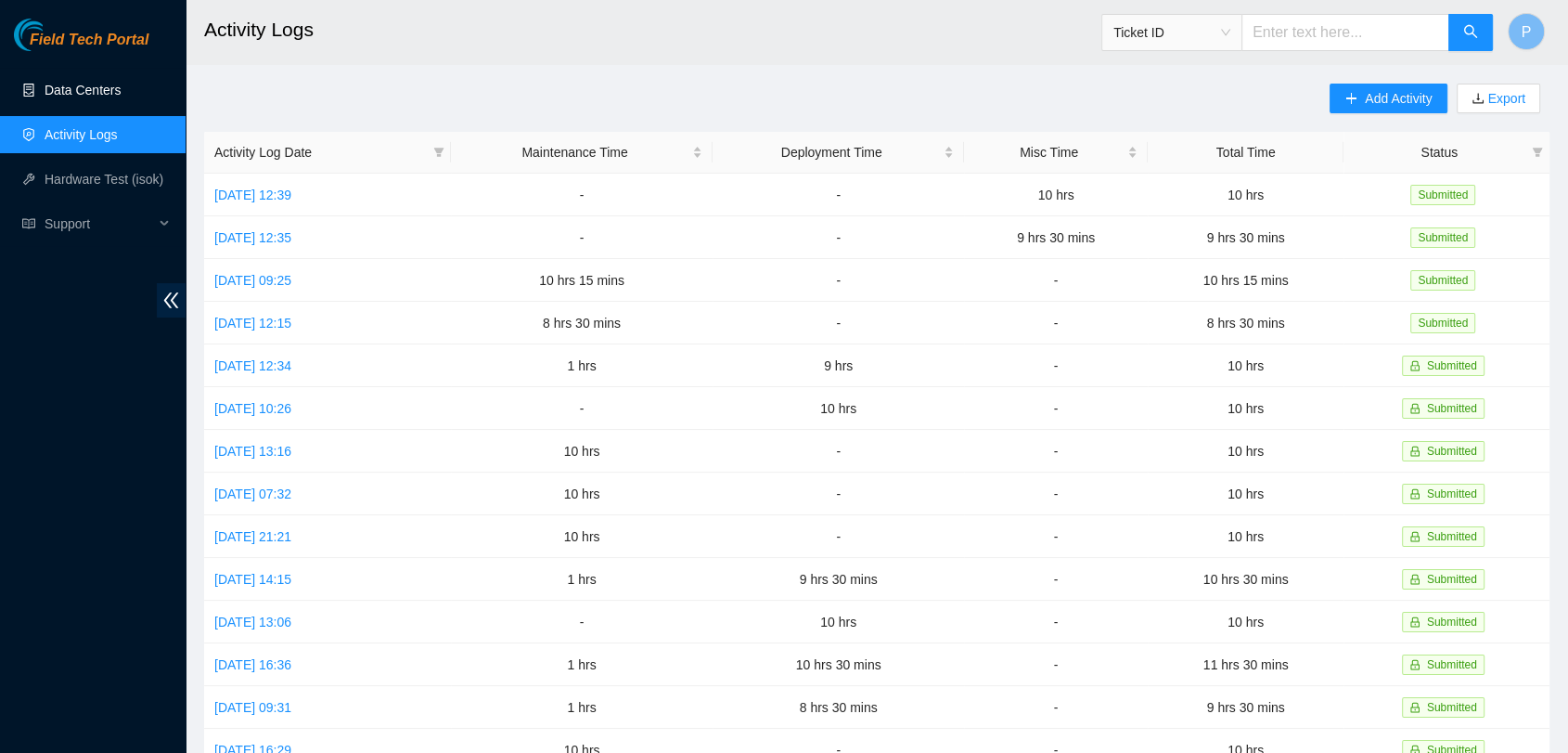
click at [109, 85] on link "Data Centers" at bounding box center [82, 89] width 76 height 14
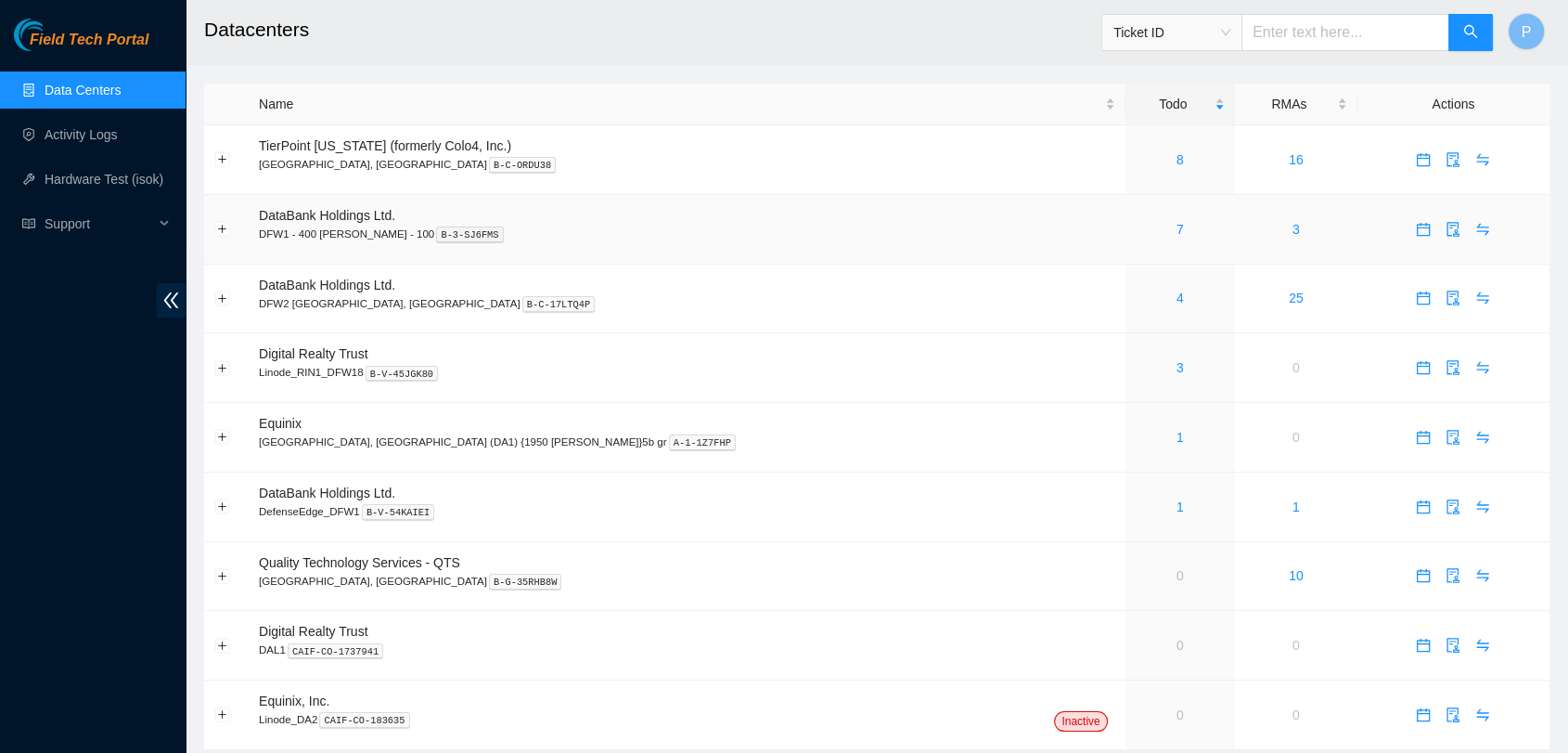
click at [1136, 223] on div "7" at bounding box center [1181, 228] width 89 height 20
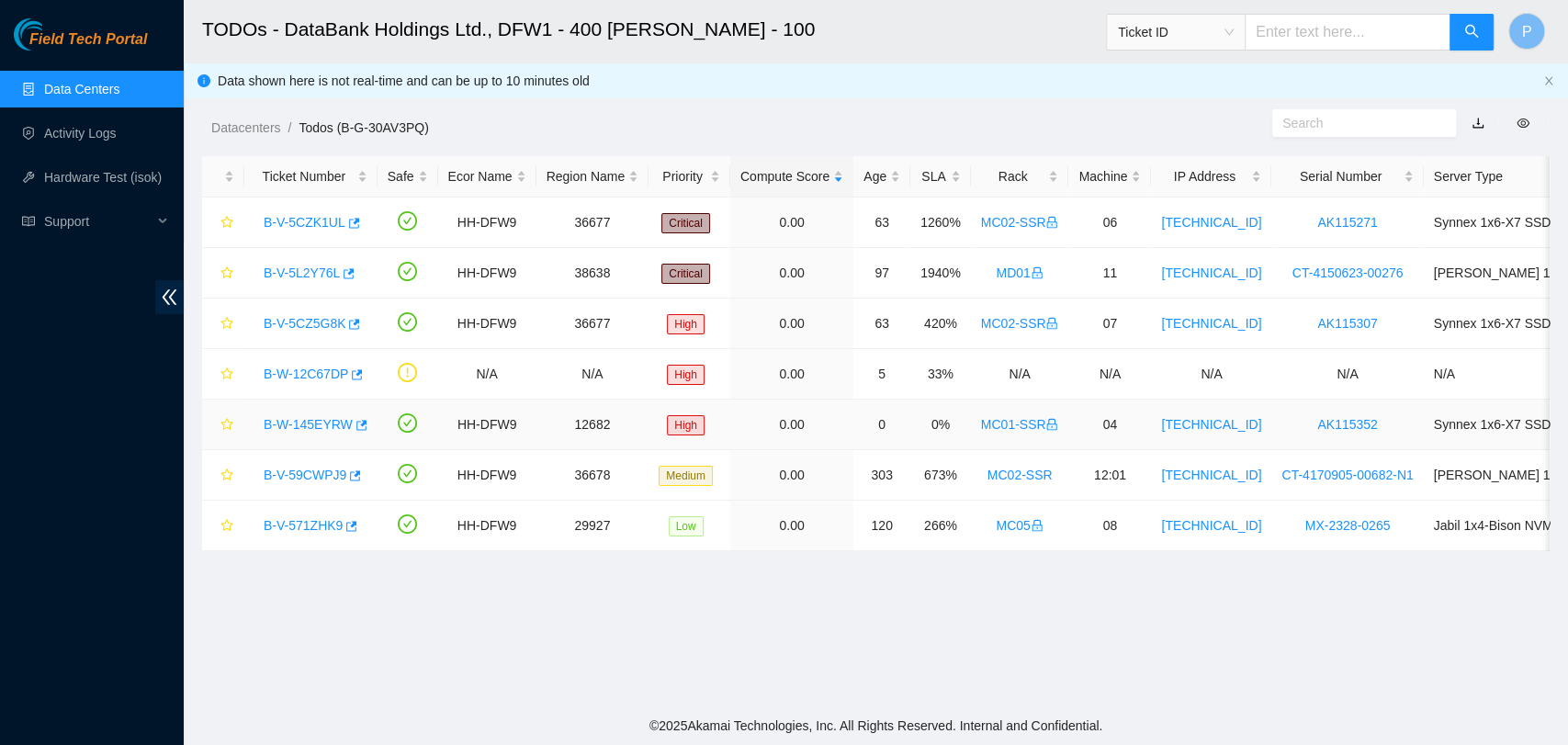
click at [282, 417] on link "B-W-145EYRW" at bounding box center [308, 423] width 89 height 14
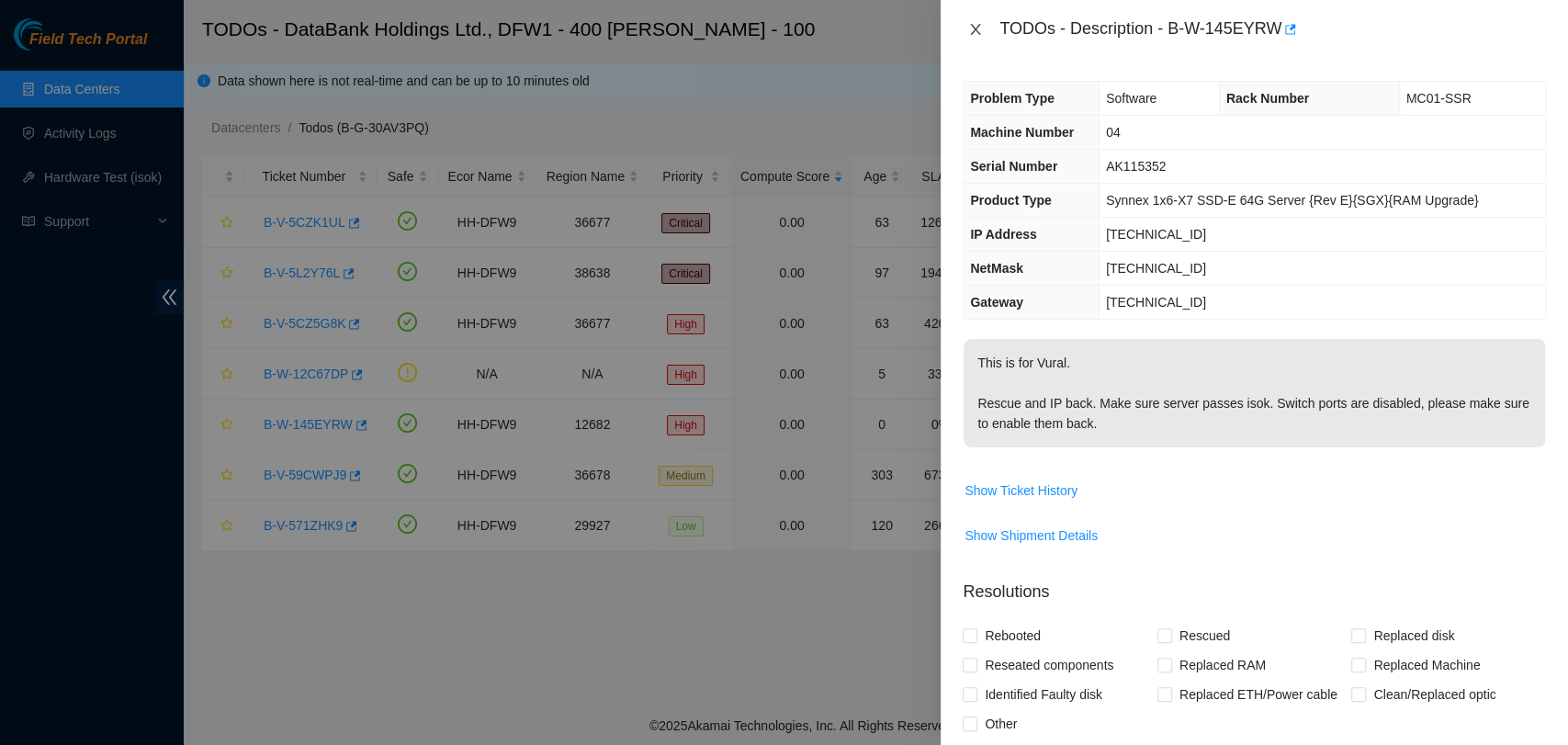
click at [969, 31] on icon "close" at bounding box center [975, 28] width 14 height 14
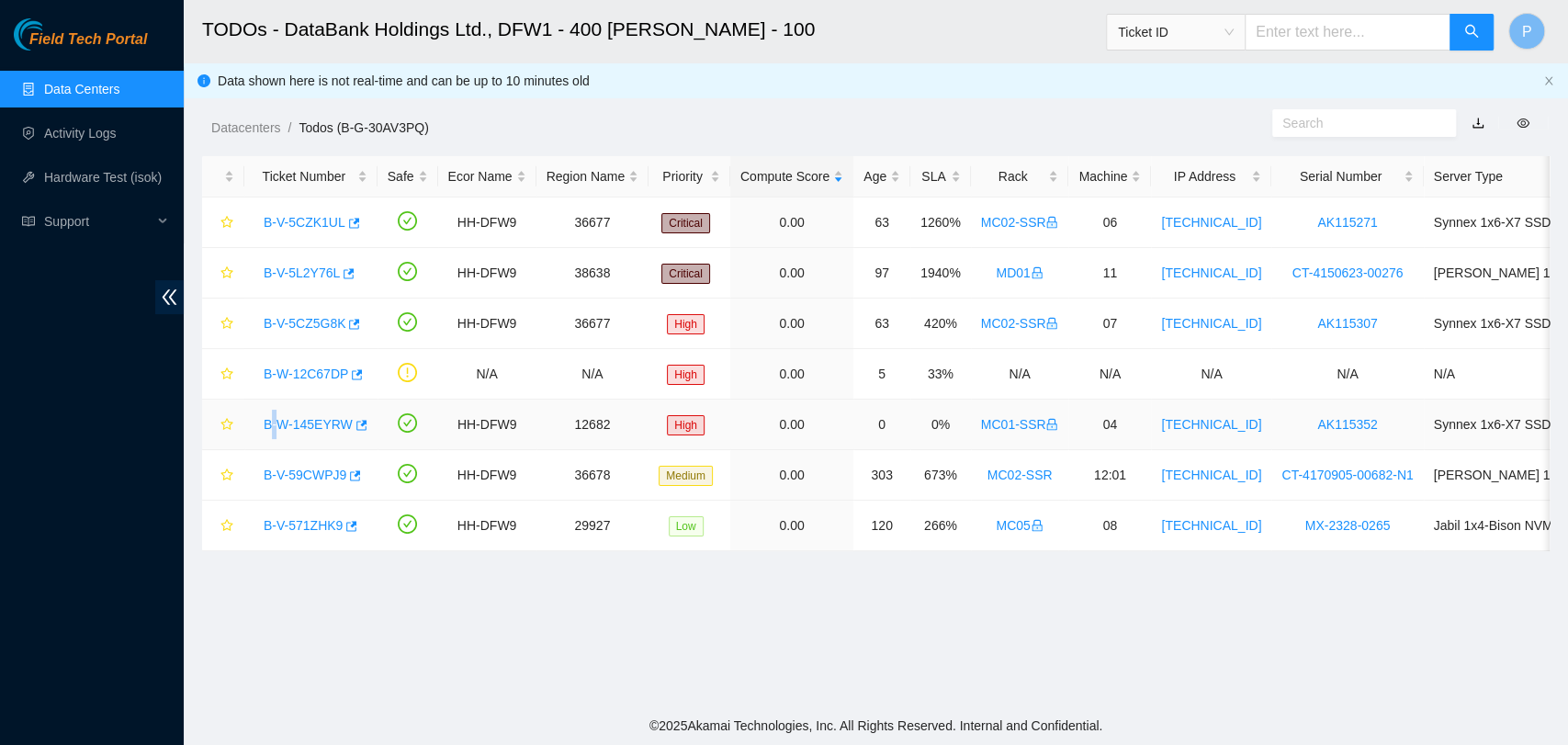
drag, startPoint x: 270, startPoint y: 434, endPoint x: 280, endPoint y: 427, distance: 12.2
click at [280, 427] on div "B-W-145EYRW" at bounding box center [310, 424] width 113 height 29
click at [280, 427] on link "B-W-145EYRW" at bounding box center [308, 423] width 89 height 14
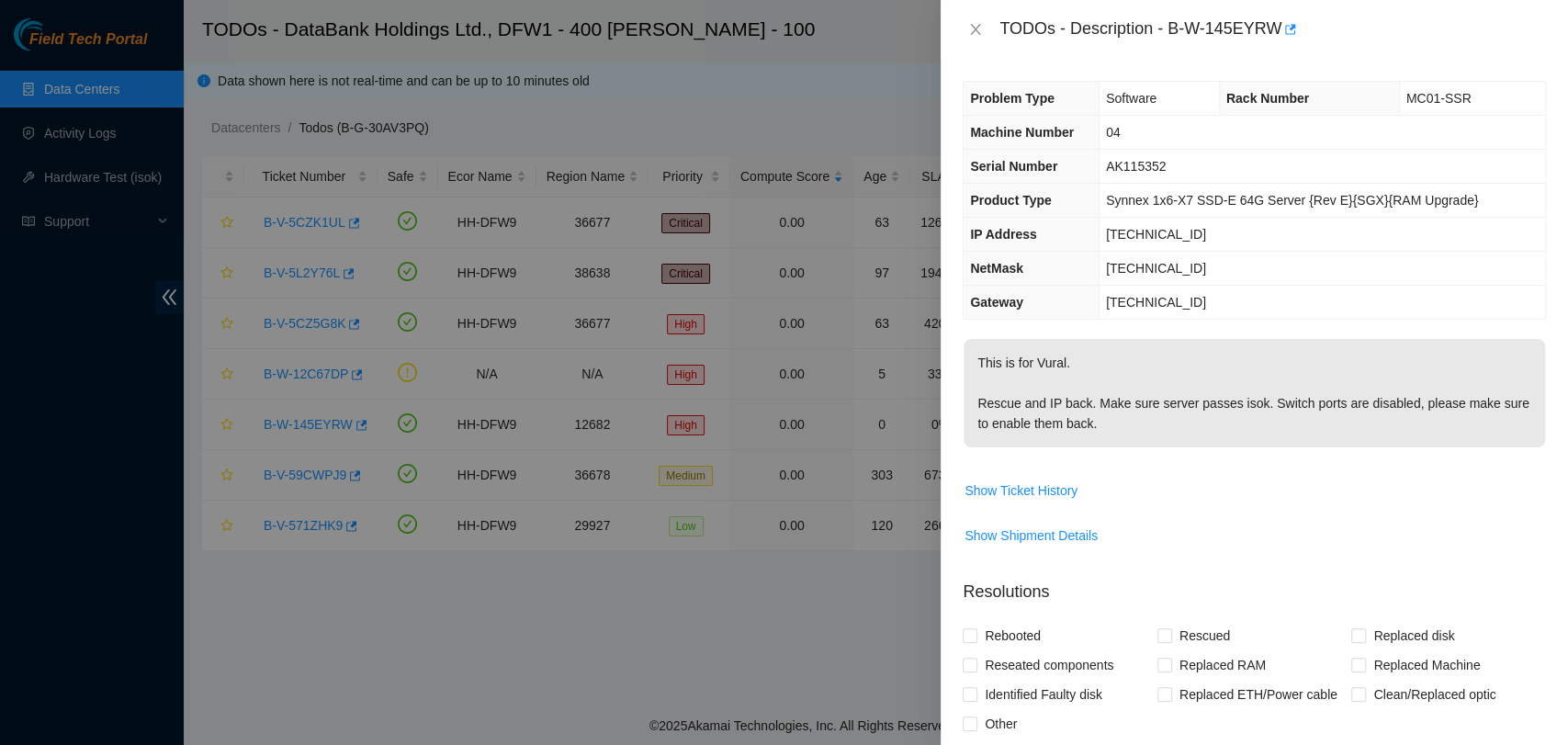
click at [1214, 549] on span "Show Shipment Details" at bounding box center [1254, 535] width 582 height 29
click at [975, 33] on icon "close" at bounding box center [975, 28] width 14 height 14
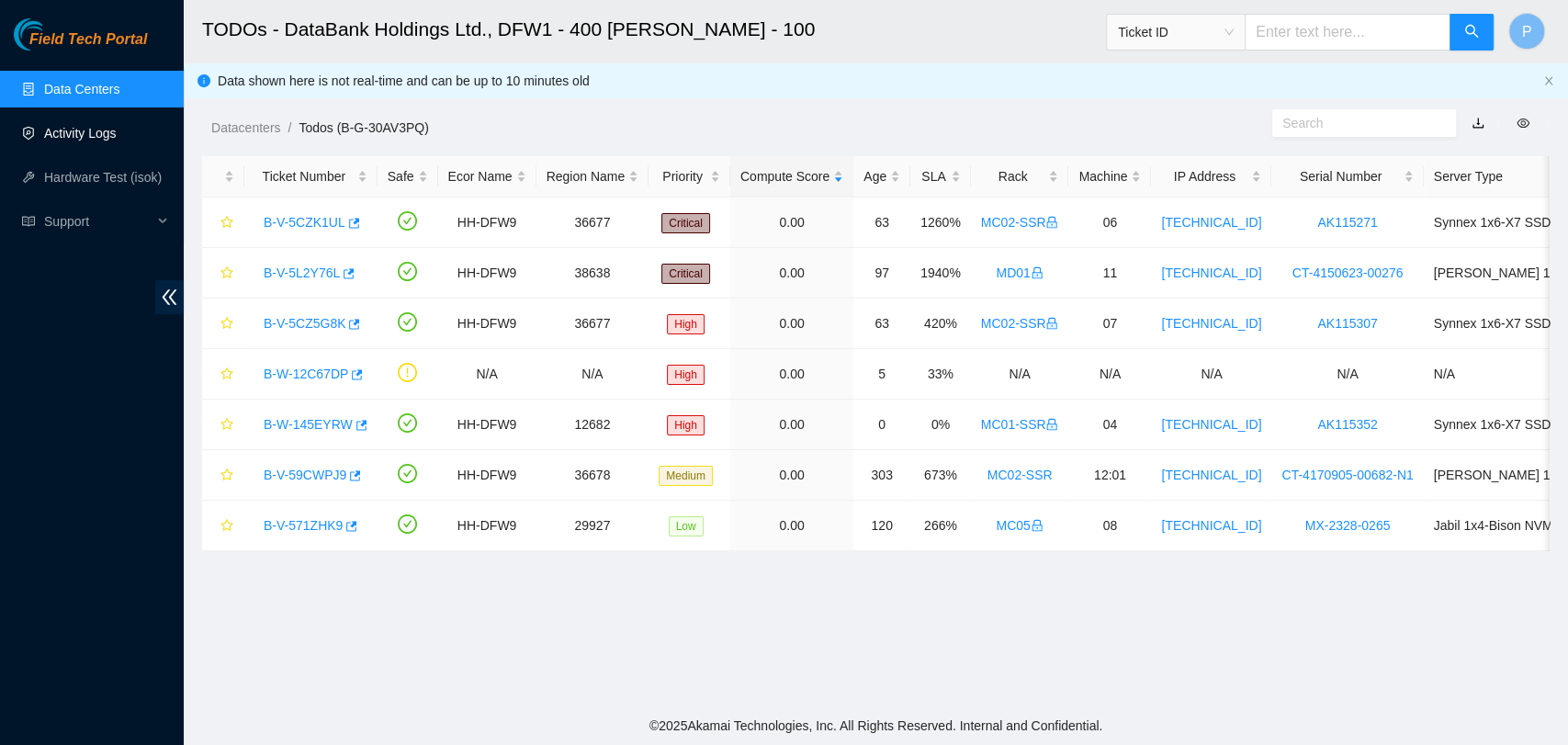
click at [103, 137] on link "Activity Logs" at bounding box center [80, 133] width 72 height 14
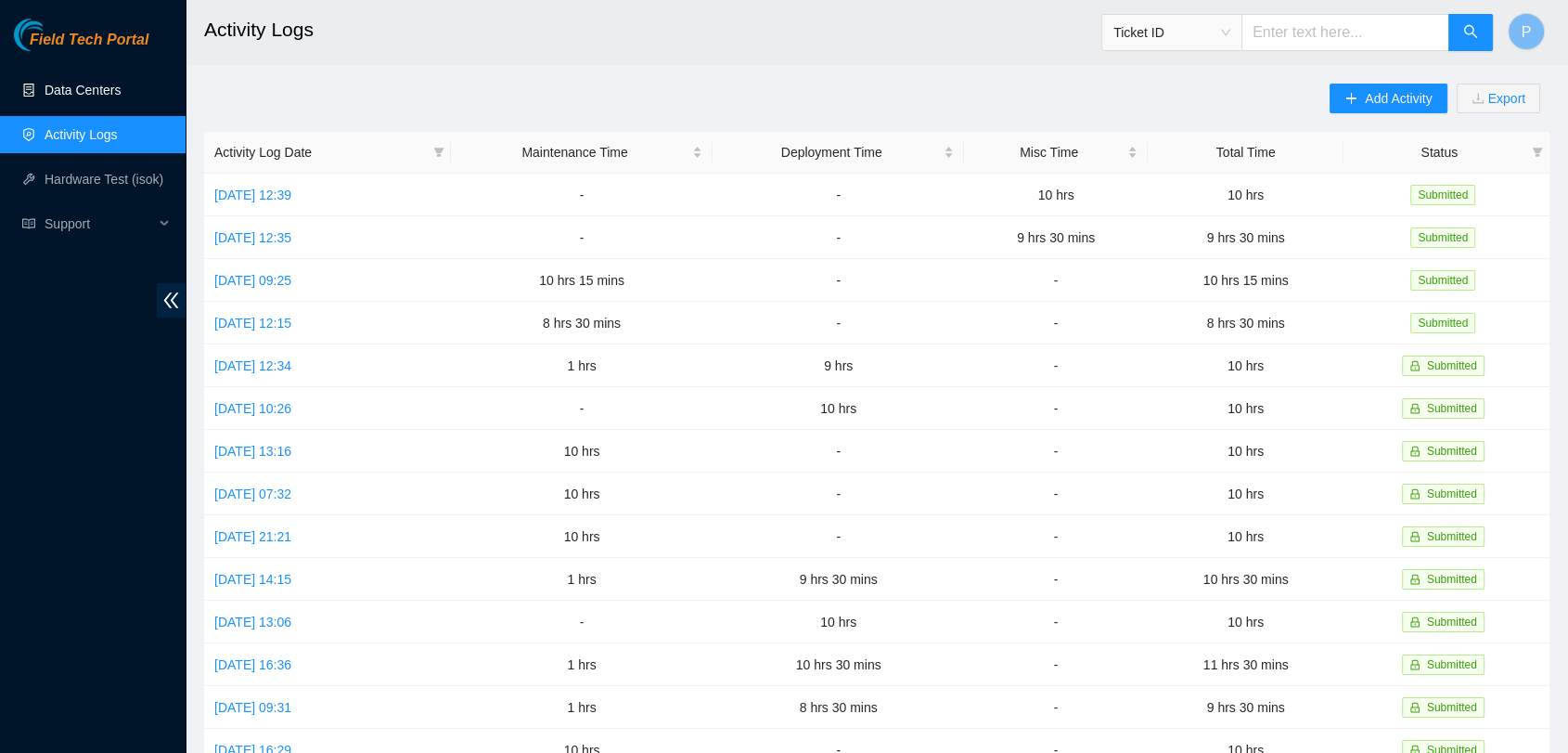
click at [83, 85] on link "Data Centers" at bounding box center [82, 89] width 76 height 14
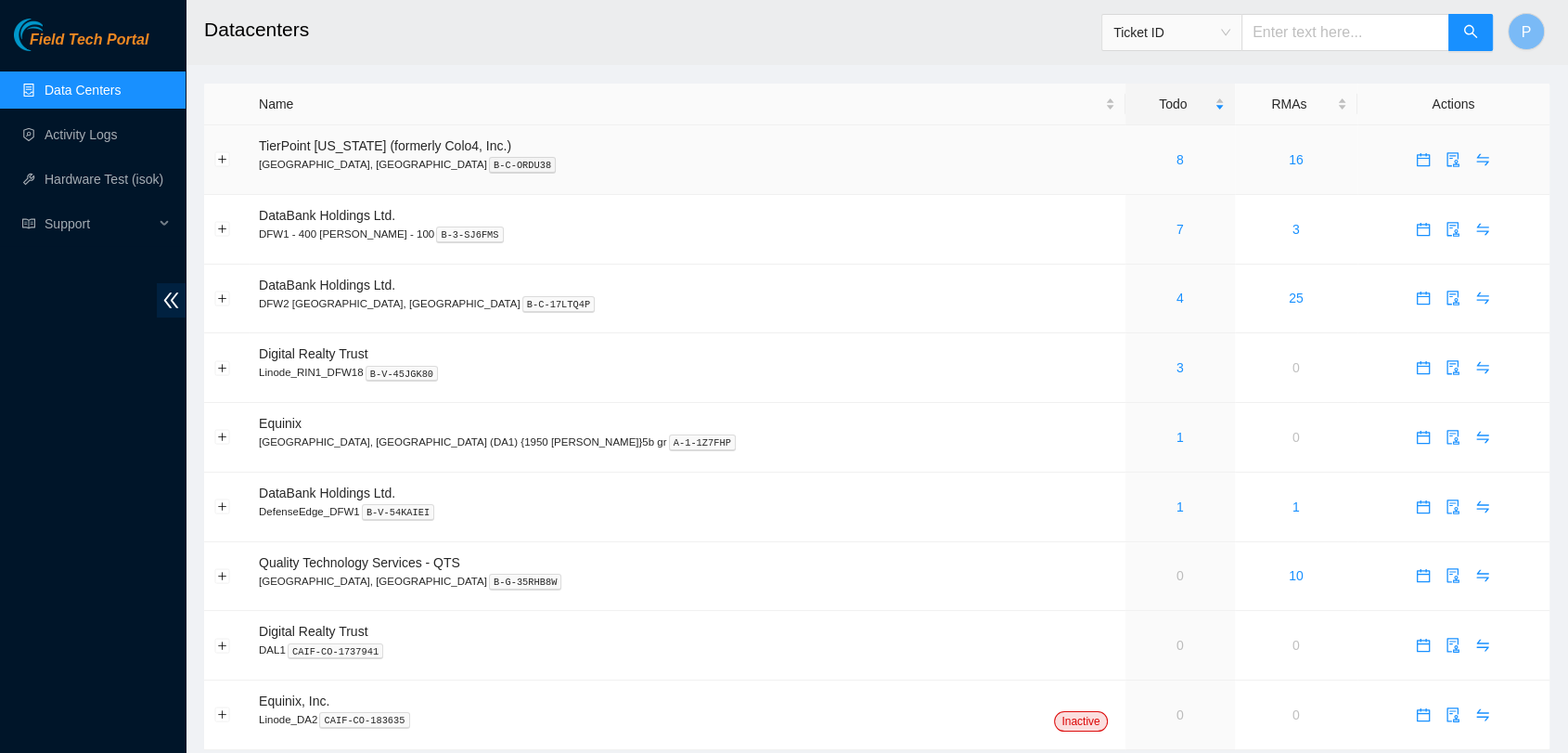
click at [1136, 168] on div "8" at bounding box center [1181, 159] width 89 height 20
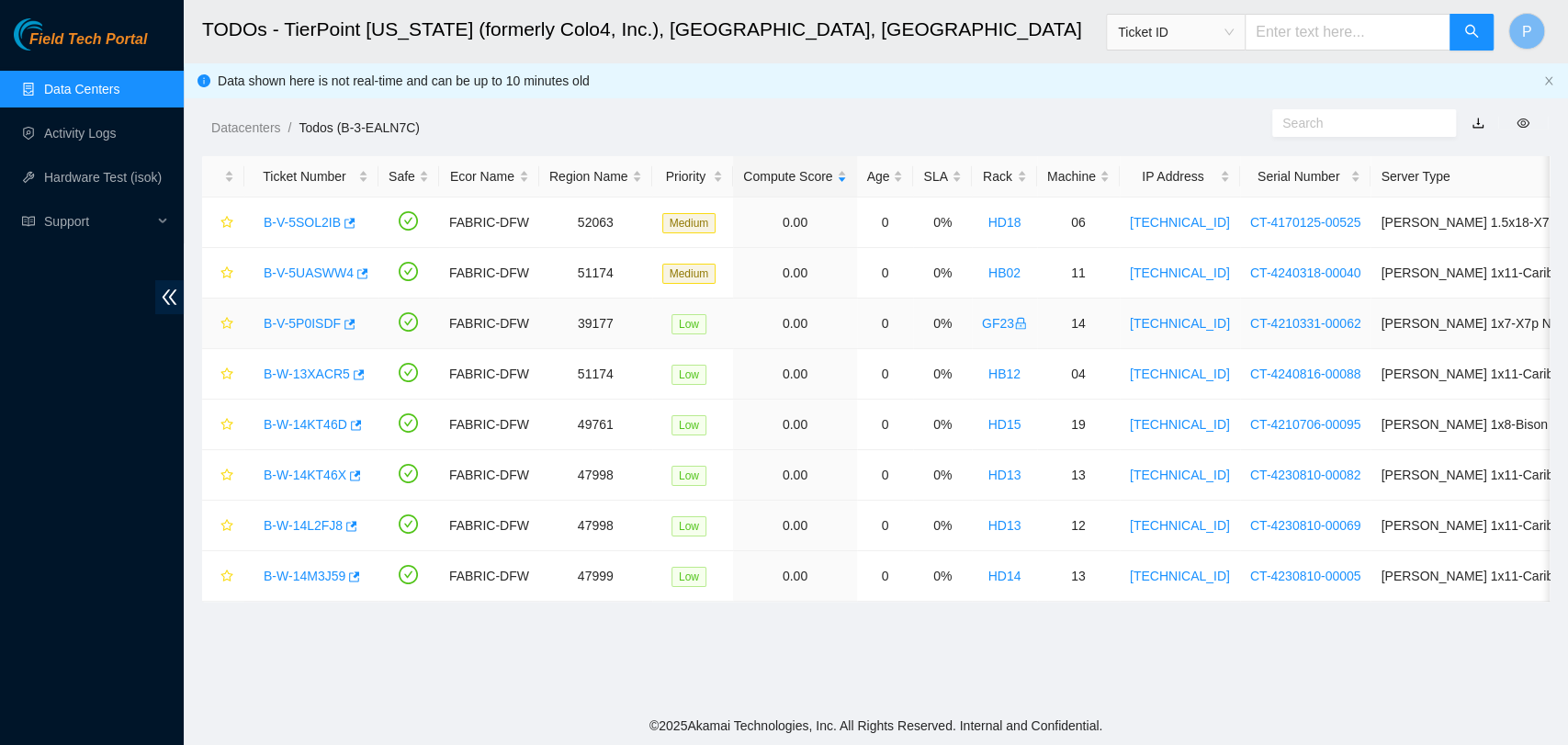
click at [266, 322] on link "B-V-5P0ISDF" at bounding box center [302, 323] width 77 height 14
